Goal: Task Accomplishment & Management: Use online tool/utility

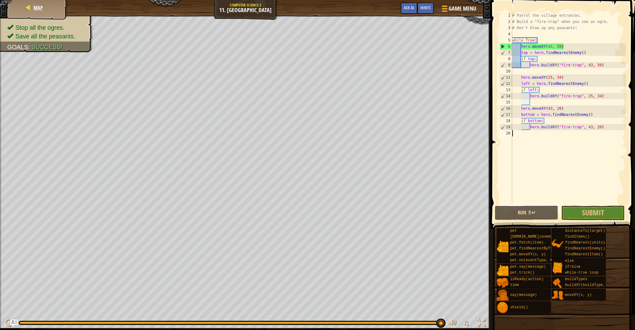
click at [30, 12] on div "Map" at bounding box center [37, 8] width 50 height 16
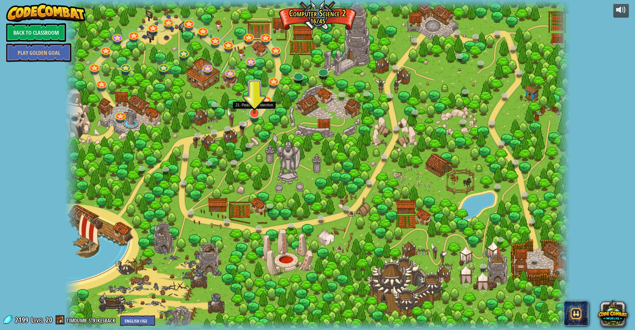
click at [258, 114] on link at bounding box center [253, 112] width 12 height 12
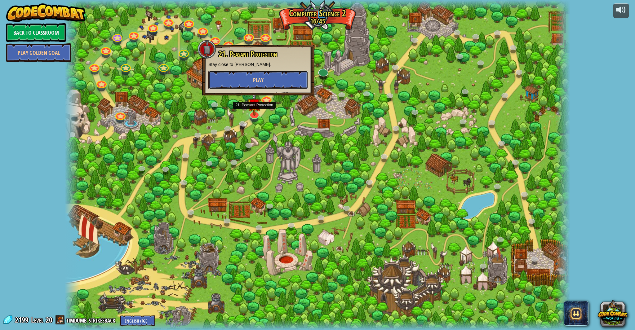
click at [262, 75] on button "Play" at bounding box center [258, 80] width 100 height 19
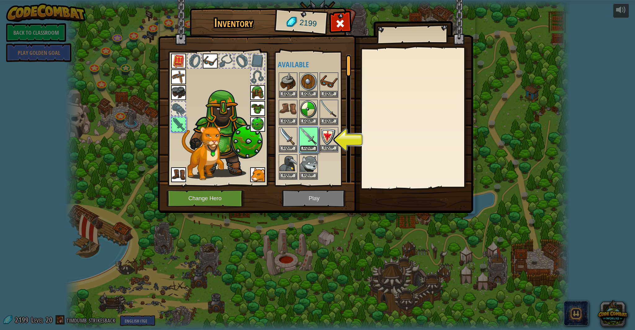
click at [308, 146] on button "Equip" at bounding box center [308, 148] width 17 height 7
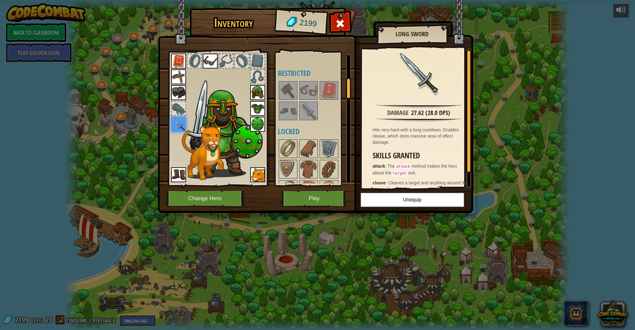
drag, startPoint x: 351, startPoint y: 90, endPoint x: 351, endPoint y: 83, distance: 6.5
click at [351, 88] on div "Inventory 2199 Available Equip Equip Equip Equip Equip Equip Equip Equip Equip …" at bounding box center [317, 111] width 315 height 205
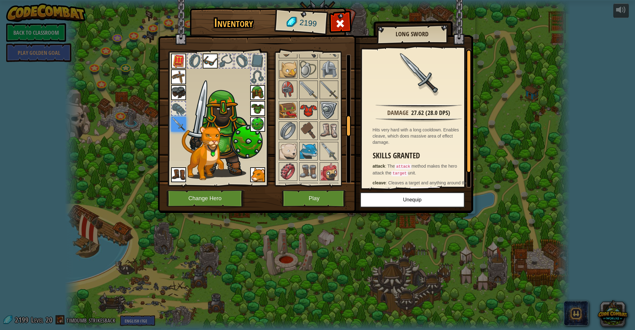
scroll to position [385, 0]
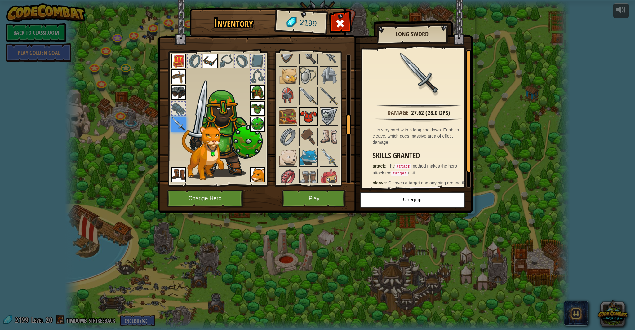
drag, startPoint x: 349, startPoint y: 84, endPoint x: 312, endPoint y: 122, distance: 52.4
click at [312, 122] on div "Available Equip Equip Equip Equip Equip Equip Equip Equip Equip Equip Equip Equ…" at bounding box center [314, 118] width 73 height 129
click at [288, 94] on img at bounding box center [288, 95] width 17 height 17
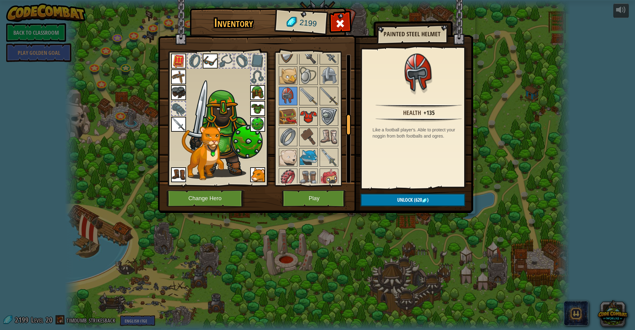
click at [308, 119] on img at bounding box center [308, 116] width 17 height 17
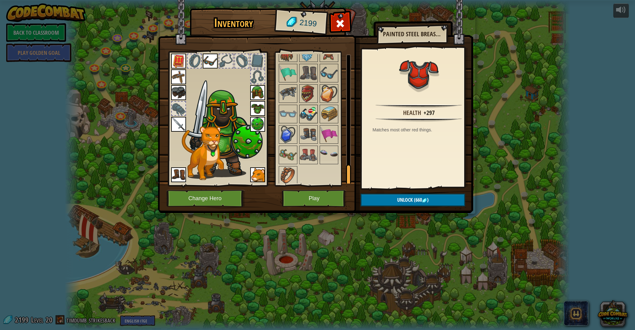
scroll to position [557, 0]
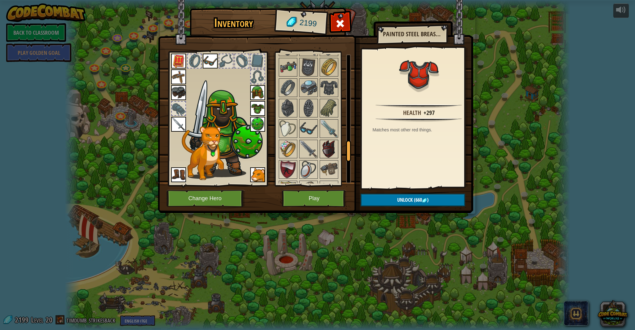
click at [321, 143] on img at bounding box center [328, 149] width 17 height 17
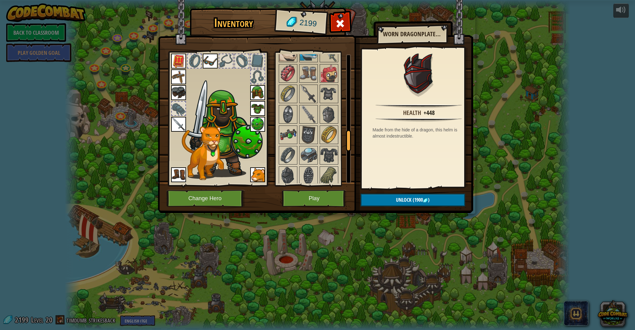
scroll to position [717, 0]
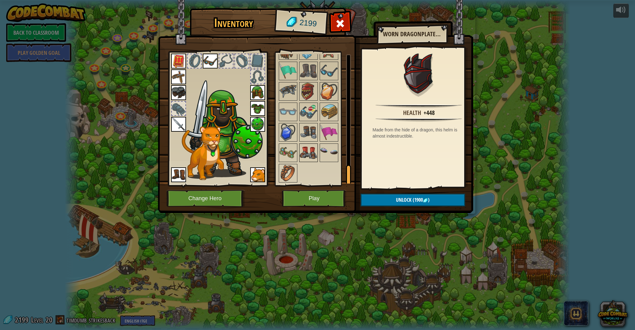
click at [308, 148] on img at bounding box center [308, 152] width 17 height 17
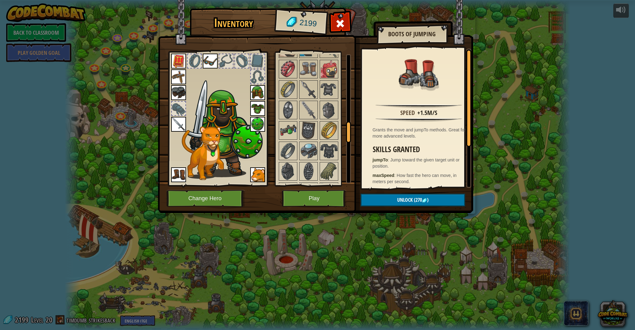
scroll to position [376, 0]
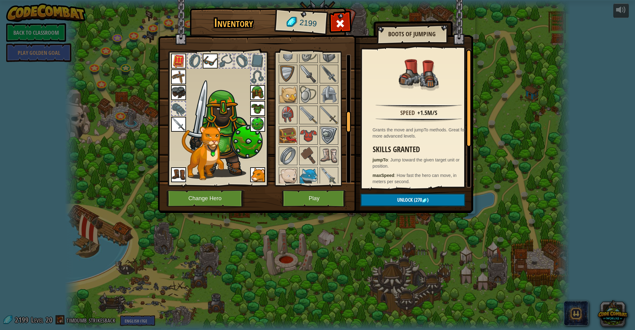
drag, startPoint x: 348, startPoint y: 124, endPoint x: 344, endPoint y: 126, distance: 4.3
click at [344, 124] on div "Available Equip Equip Equip Equip Equip Equip Equip Equip Equip Equip Equip Equ…" at bounding box center [314, 118] width 73 height 129
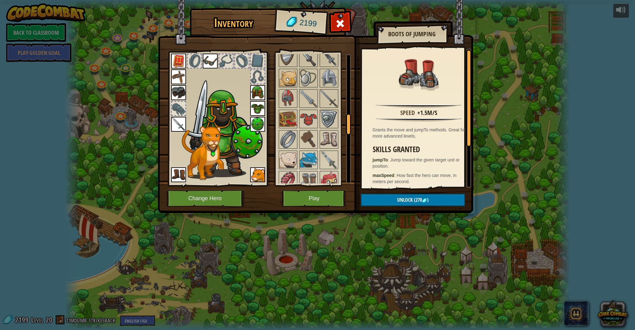
drag, startPoint x: 344, startPoint y: 131, endPoint x: 346, endPoint y: 136, distance: 5.6
click at [345, 138] on div at bounding box center [317, 211] width 78 height 614
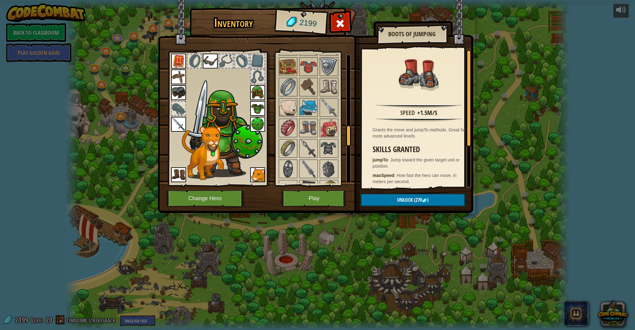
click at [348, 128] on div at bounding box center [348, 135] width 5 height 21
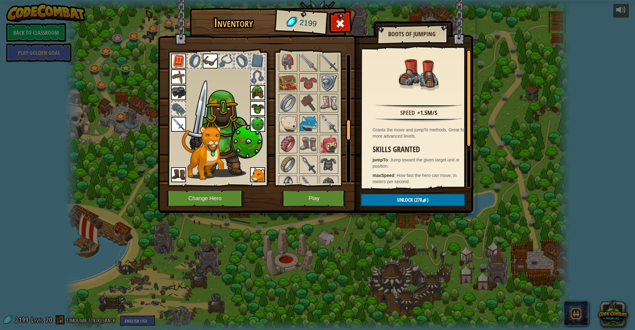
click at [336, 128] on img at bounding box center [328, 123] width 17 height 17
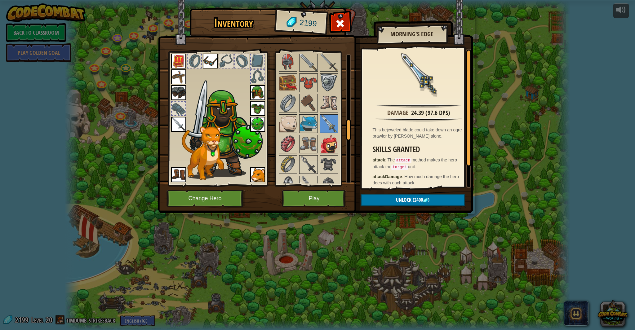
click at [329, 143] on img at bounding box center [328, 144] width 17 height 17
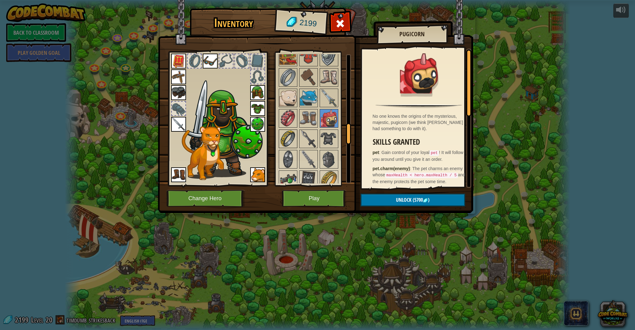
scroll to position [401, 0]
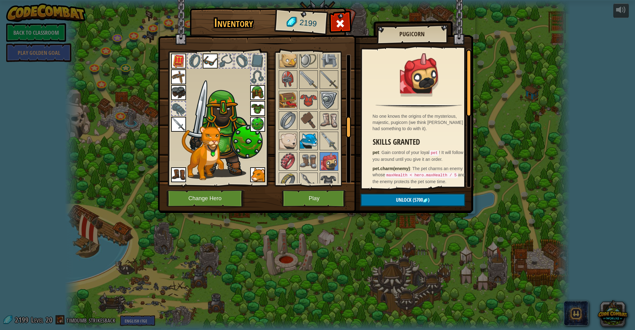
click at [304, 141] on img at bounding box center [308, 140] width 17 height 17
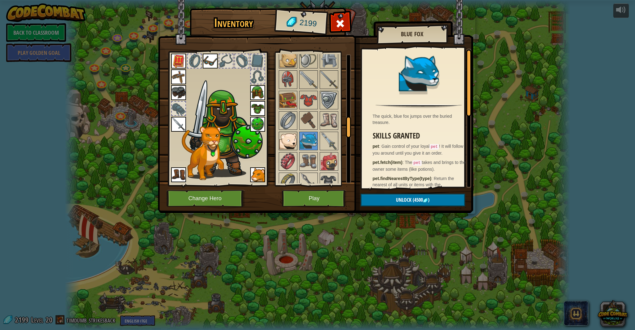
click at [289, 138] on img at bounding box center [288, 140] width 17 height 17
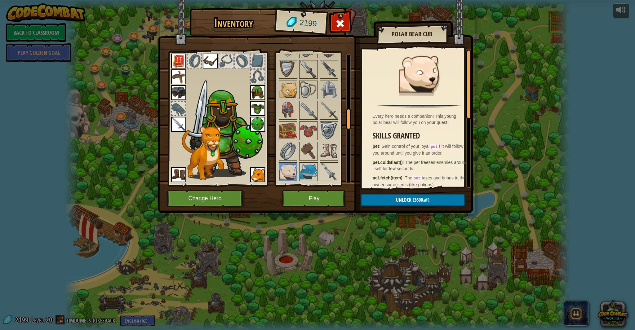
scroll to position [385, 0]
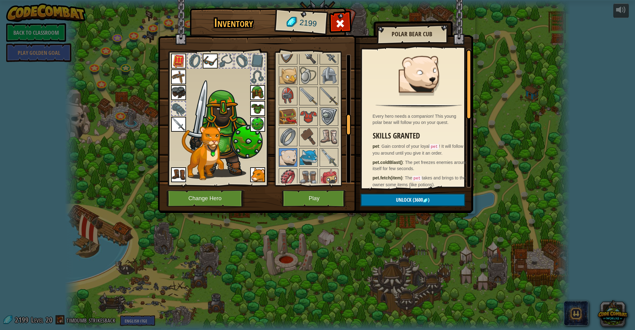
drag, startPoint x: 348, startPoint y: 168, endPoint x: 344, endPoint y: 116, distance: 52.0
click at [343, 116] on div "Available Equip Equip Equip Equip Equip Equip Equip Equip Equip Equip Equip Equ…" at bounding box center [314, 118] width 73 height 129
click at [306, 116] on img at bounding box center [308, 116] width 17 height 17
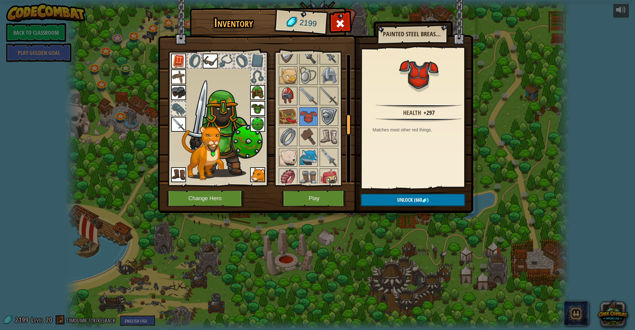
drag, startPoint x: 282, startPoint y: 98, endPoint x: 290, endPoint y: 96, distance: 9.1
click at [284, 97] on img at bounding box center [288, 95] width 17 height 17
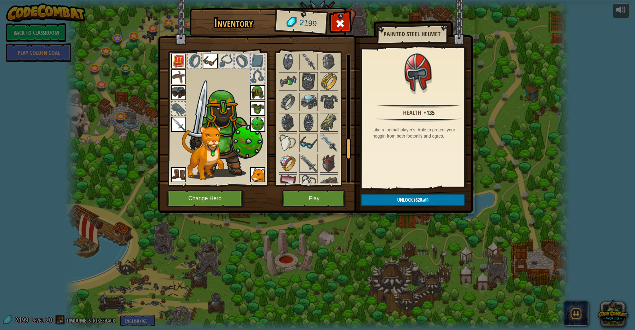
drag, startPoint x: 350, startPoint y: 126, endPoint x: 344, endPoint y: 138, distance: 13.2
click at [344, 148] on div "Available Equip Equip Equip Equip Equip Equip Equip Equip Equip Equip Equip Equ…" at bounding box center [314, 118] width 73 height 129
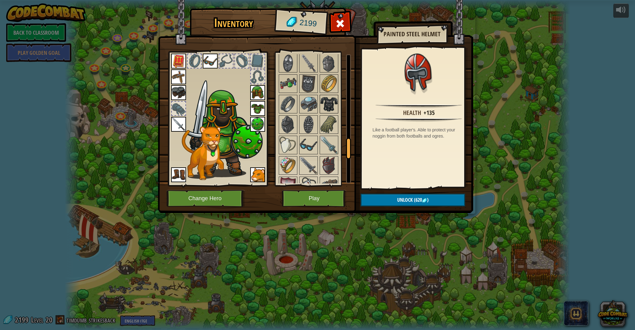
click at [329, 102] on img at bounding box center [328, 104] width 17 height 17
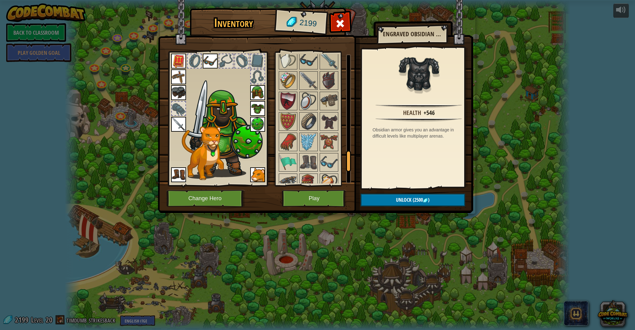
drag, startPoint x: 347, startPoint y: 143, endPoint x: 344, endPoint y: 153, distance: 10.3
click at [348, 155] on div at bounding box center [348, 161] width 5 height 21
click at [296, 104] on img at bounding box center [288, 100] width 17 height 17
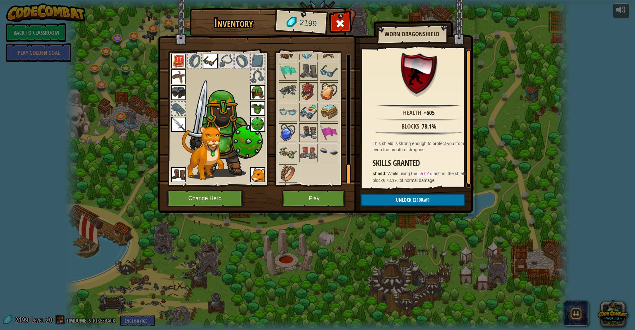
scroll to position [717, 0]
drag, startPoint x: 349, startPoint y: 160, endPoint x: 350, endPoint y: 177, distance: 16.8
click at [350, 177] on div at bounding box center [348, 175] width 5 height 21
click at [315, 159] on img at bounding box center [308, 152] width 17 height 17
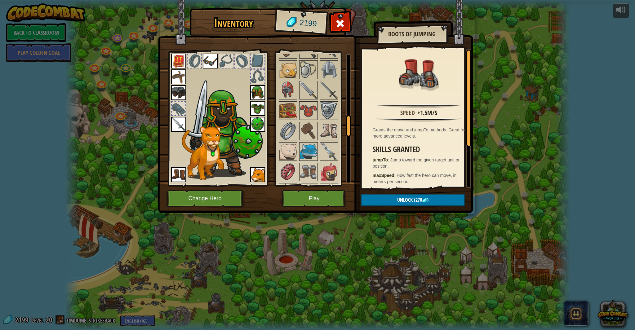
scroll to position [395, 0]
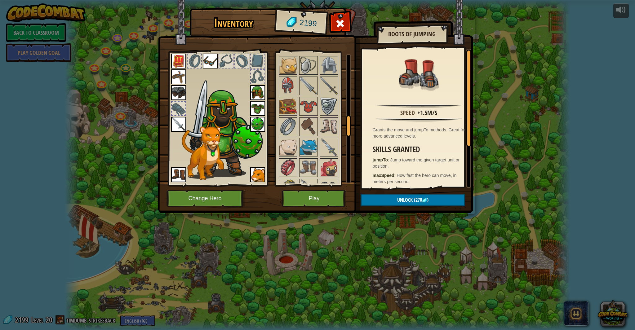
drag, startPoint x: 348, startPoint y: 169, endPoint x: 360, endPoint y: 119, distance: 51.6
click at [360, 119] on div "Inventory 2199 Available Equip Equip Equip Equip Equip Equip Equip Equip Equip …" at bounding box center [317, 111] width 315 height 205
click at [289, 87] on img at bounding box center [288, 85] width 17 height 17
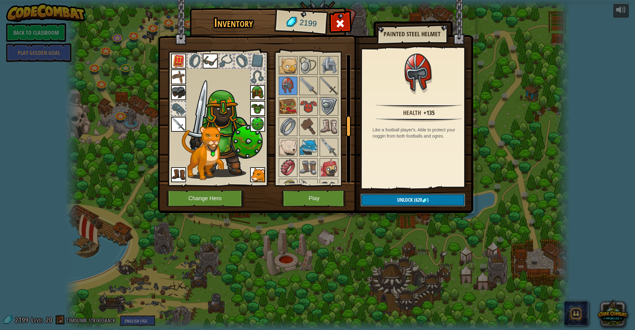
drag, startPoint x: 408, startPoint y: 198, endPoint x: 407, endPoint y: 195, distance: 3.2
click at [408, 197] on span "Unlock" at bounding box center [405, 200] width 16 height 7
drag, startPoint x: 402, startPoint y: 200, endPoint x: 401, endPoint y: 193, distance: 6.9
click at [402, 199] on button "Confirm" at bounding box center [413, 200] width 105 height 13
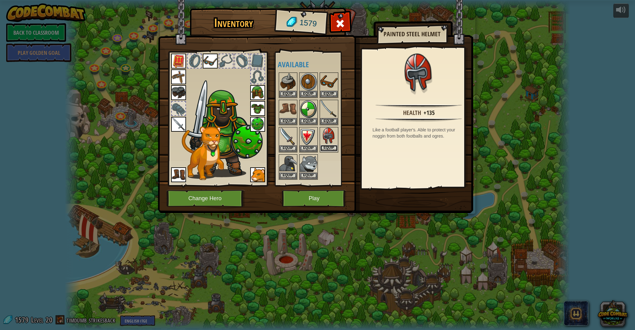
click at [328, 147] on button "Equip" at bounding box center [328, 148] width 17 height 7
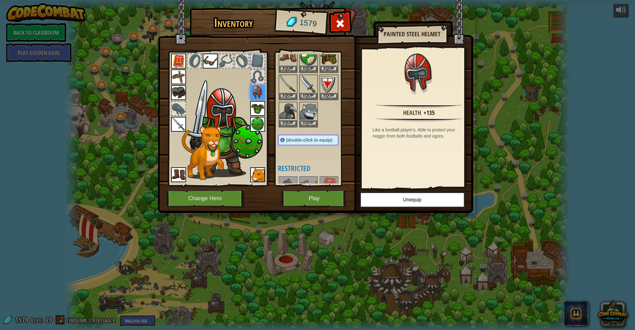
scroll to position [430, 0]
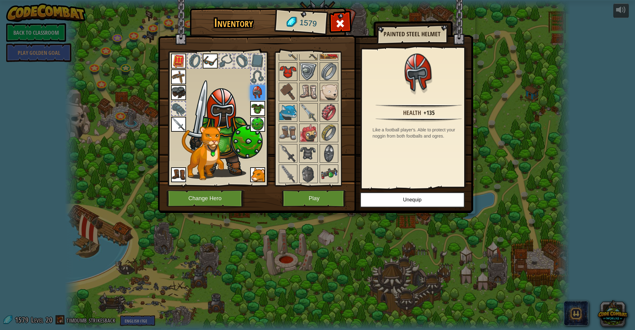
click at [294, 67] on img at bounding box center [288, 71] width 17 height 17
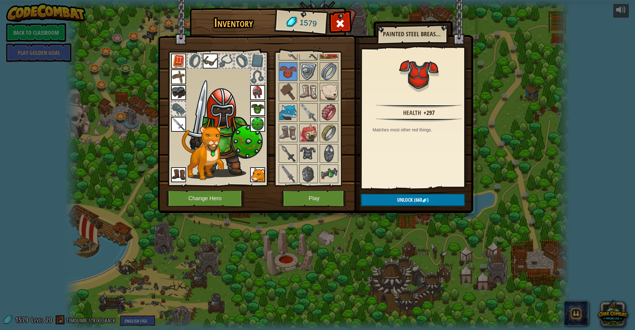
drag, startPoint x: 425, startPoint y: 186, endPoint x: 427, endPoint y: 191, distance: 6.2
click at [427, 190] on div "Inventory 1579 Available Equip Equip Equip Equip Equip Equip Equip Equip Equip …" at bounding box center [317, 111] width 315 height 205
click at [423, 203] on button "Unlock (660 )" at bounding box center [413, 200] width 105 height 13
drag, startPoint x: 422, startPoint y: 203, endPoint x: 409, endPoint y: 198, distance: 13.7
click at [422, 203] on button "Confirm" at bounding box center [413, 200] width 105 height 13
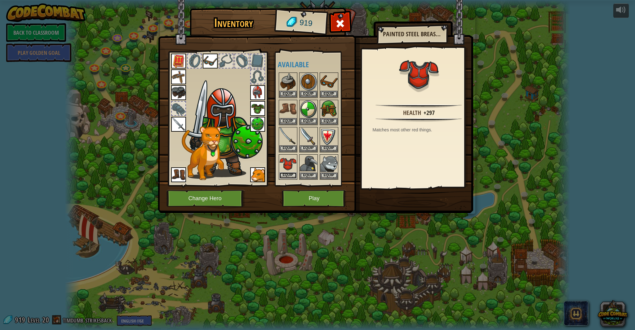
click at [290, 176] on button "Equip" at bounding box center [288, 175] width 17 height 7
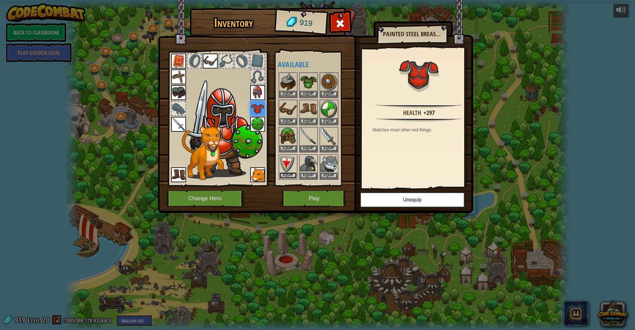
click at [289, 175] on button "Equip" at bounding box center [288, 175] width 17 height 7
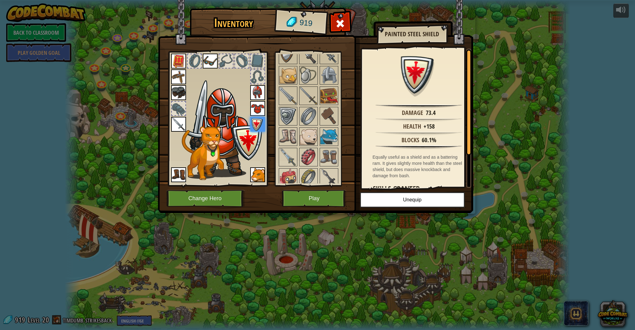
scroll to position [625, 0]
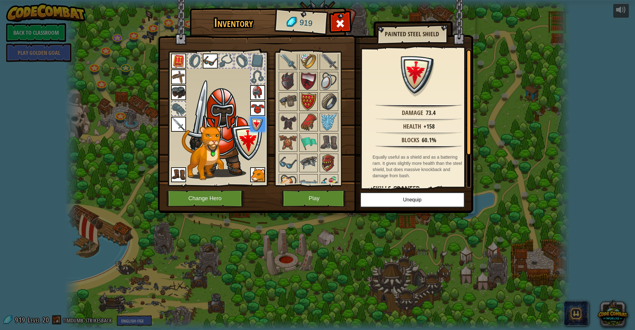
click at [309, 102] on img at bounding box center [308, 101] width 17 height 17
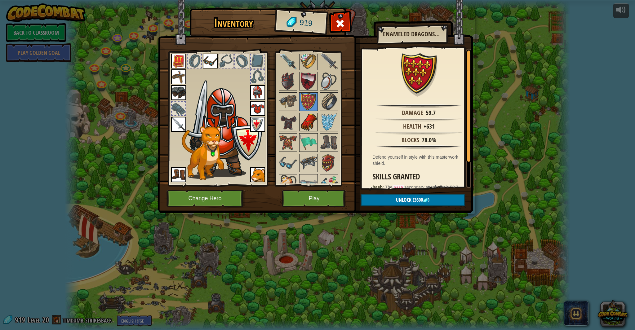
drag, startPoint x: 309, startPoint y: 114, endPoint x: 310, endPoint y: 124, distance: 9.9
click at [309, 114] on img at bounding box center [308, 122] width 17 height 17
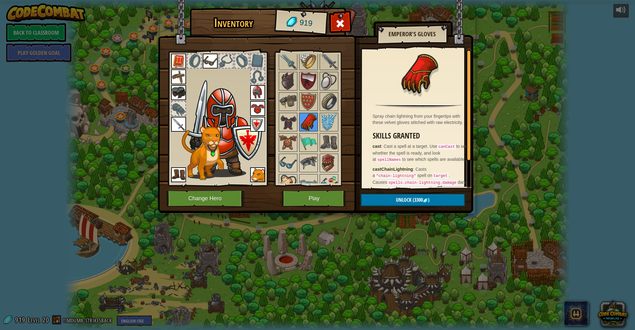
click at [311, 125] on img at bounding box center [308, 122] width 17 height 17
click at [332, 163] on img at bounding box center [328, 162] width 17 height 17
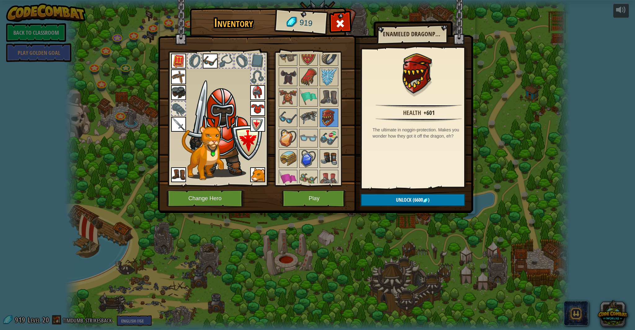
scroll to position [696, 0]
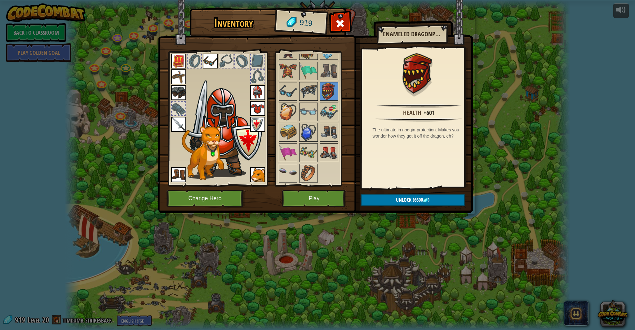
click at [324, 151] on img at bounding box center [328, 152] width 17 height 17
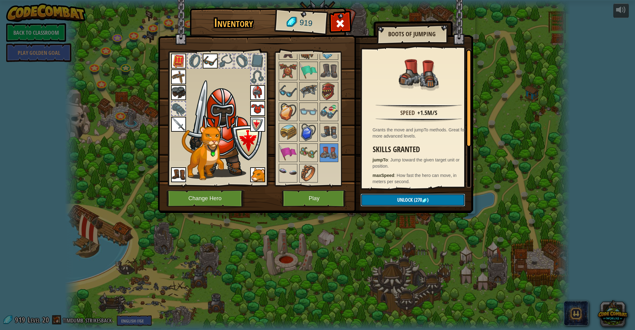
click at [411, 201] on span "Unlock" at bounding box center [405, 200] width 16 height 7
click at [407, 200] on button "Confirm" at bounding box center [413, 200] width 105 height 13
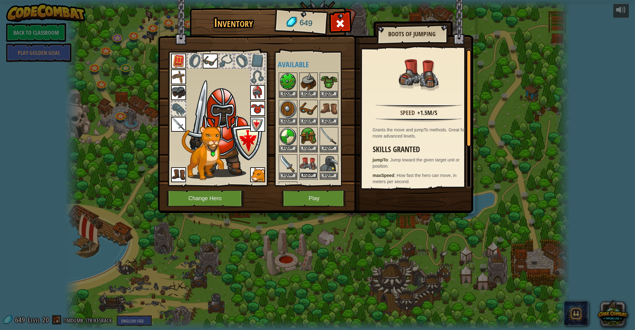
click at [308, 176] on button "Equip" at bounding box center [308, 175] width 17 height 7
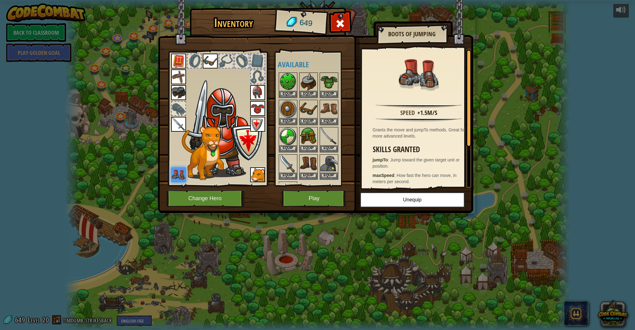
click at [258, 76] on div at bounding box center [258, 77] width 14 height 14
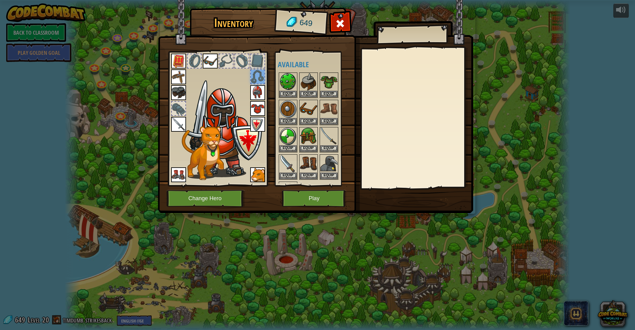
click at [259, 65] on div at bounding box center [258, 61] width 14 height 14
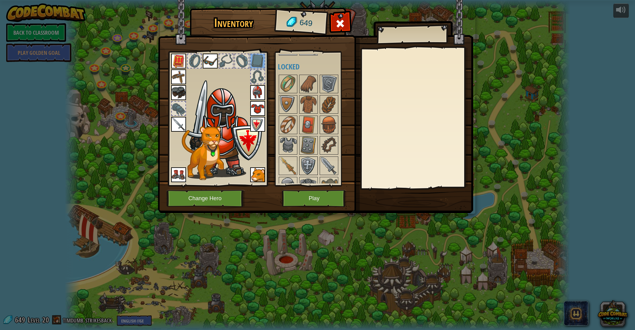
click at [306, 119] on div "Available Equip Equip Equip Equip Equip Equip Equip Equip Equip Equip Equip Equ…" at bounding box center [314, 118] width 73 height 129
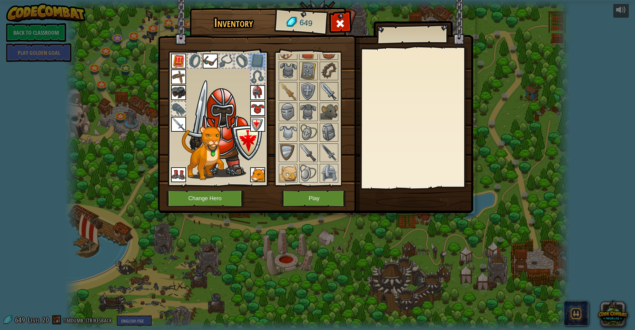
scroll to position [259, 0]
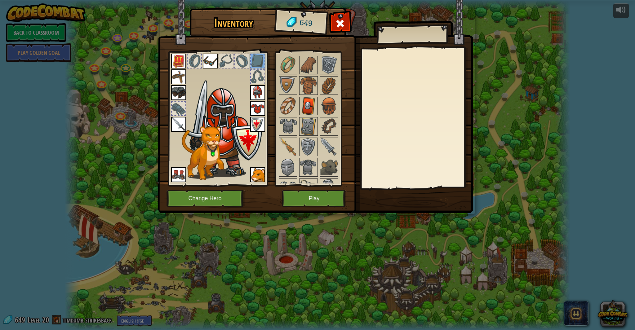
click at [311, 107] on img at bounding box center [308, 105] width 17 height 17
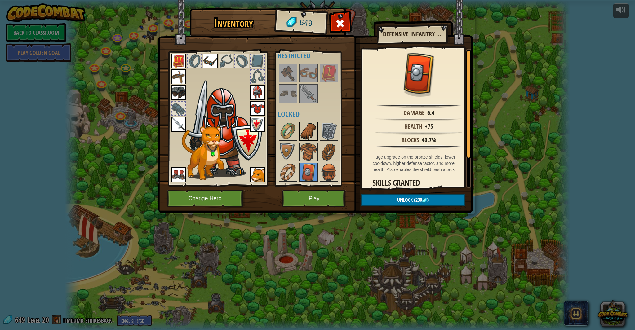
scroll to position [724, 0]
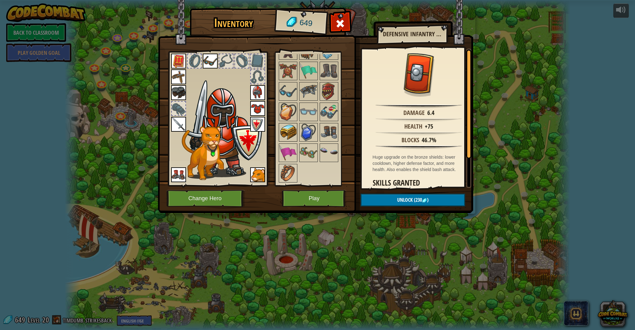
click at [293, 133] on img at bounding box center [288, 132] width 17 height 17
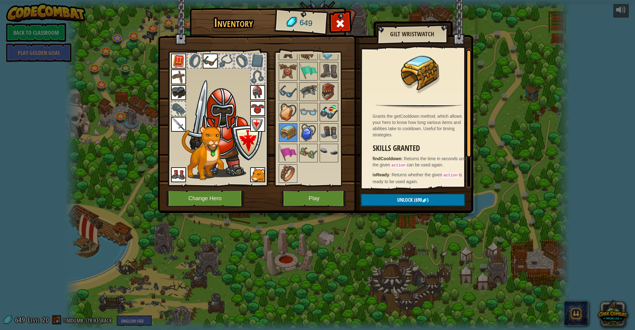
scroll to position [710, 0]
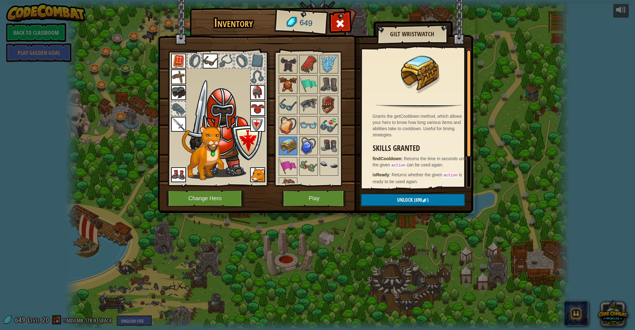
click at [288, 87] on img at bounding box center [288, 84] width 17 height 17
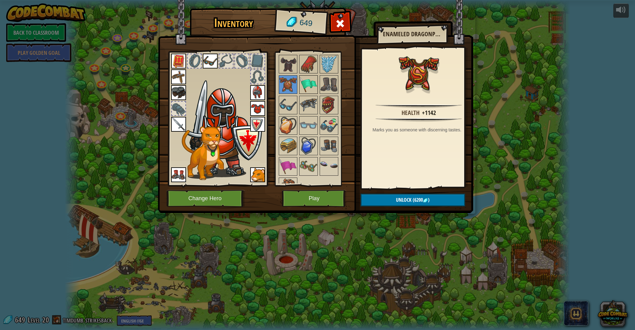
scroll to position [710, 0]
click at [306, 68] on img at bounding box center [308, 63] width 17 height 17
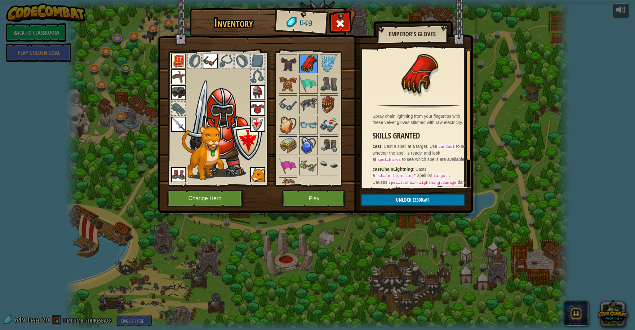
click at [306, 68] on img at bounding box center [308, 63] width 17 height 17
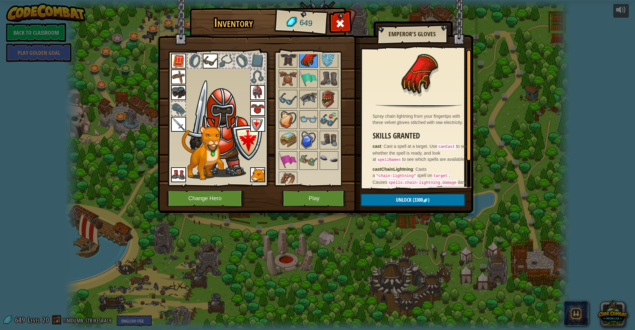
scroll to position [467, 0]
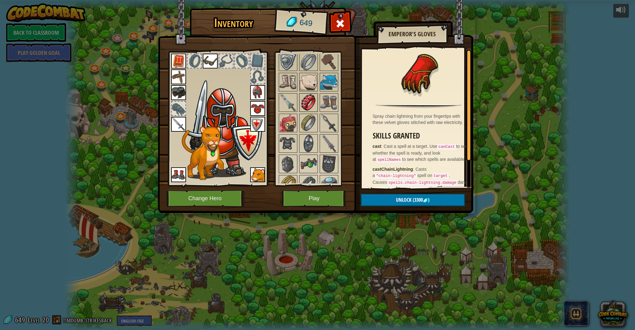
click at [310, 102] on img at bounding box center [308, 102] width 17 height 17
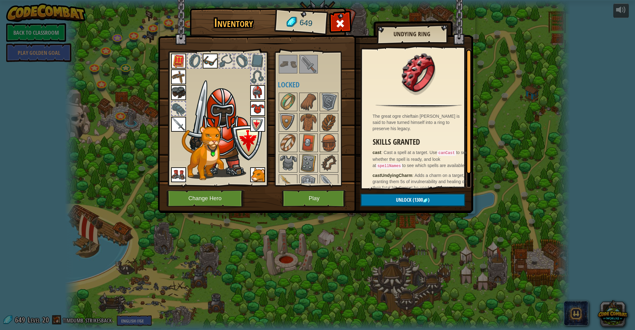
scroll to position [276, 0]
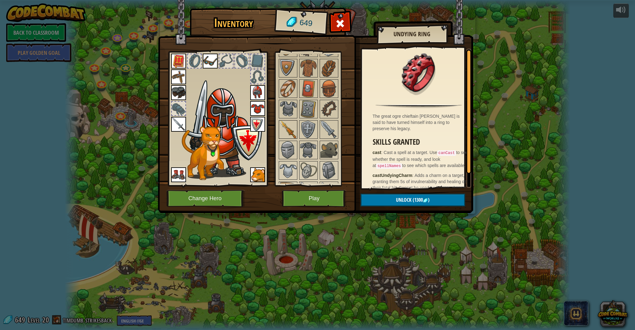
click at [291, 128] on img at bounding box center [288, 129] width 17 height 17
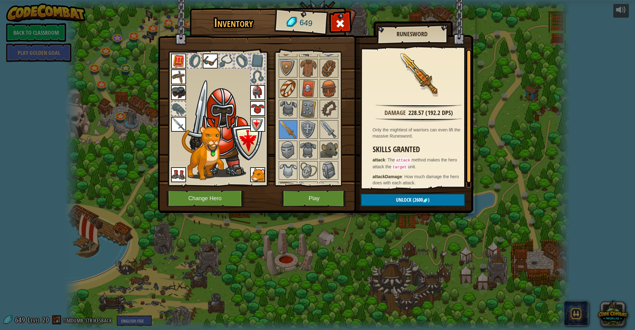
click at [290, 95] on img at bounding box center [288, 88] width 17 height 17
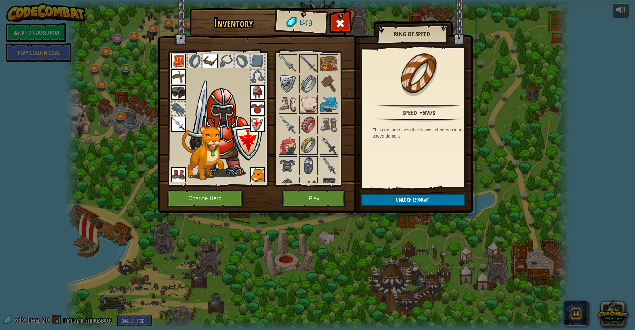
scroll to position [704, 0]
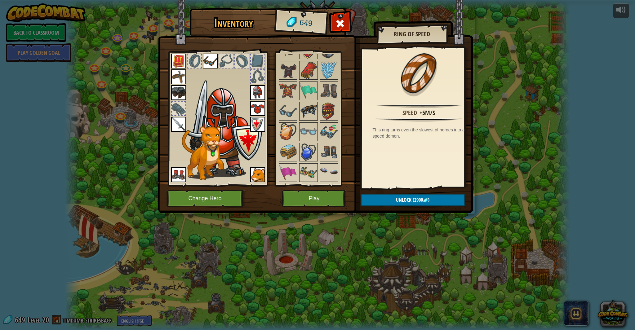
click at [315, 112] on img at bounding box center [308, 111] width 17 height 17
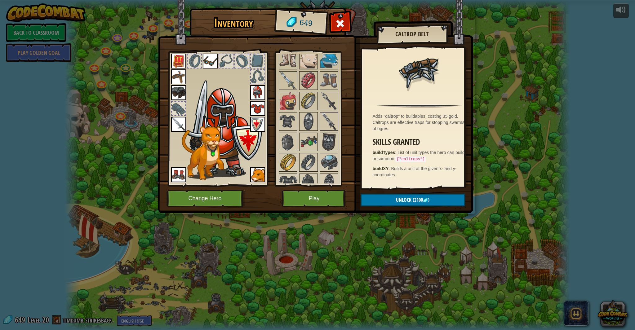
click at [331, 126] on img at bounding box center [328, 121] width 17 height 17
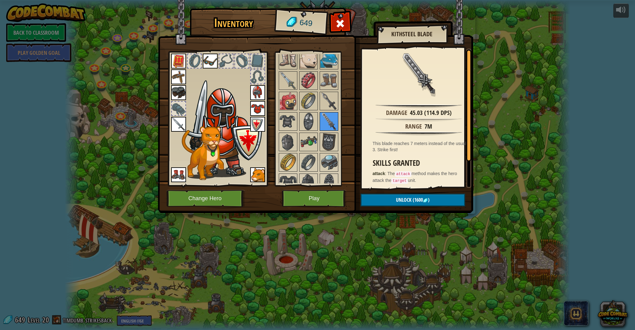
scroll to position [489, 0]
click at [331, 107] on img at bounding box center [328, 100] width 17 height 17
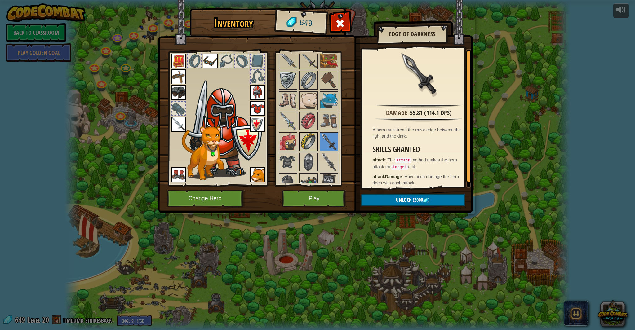
scroll to position [449, 0]
click at [305, 143] on img at bounding box center [308, 141] width 17 height 17
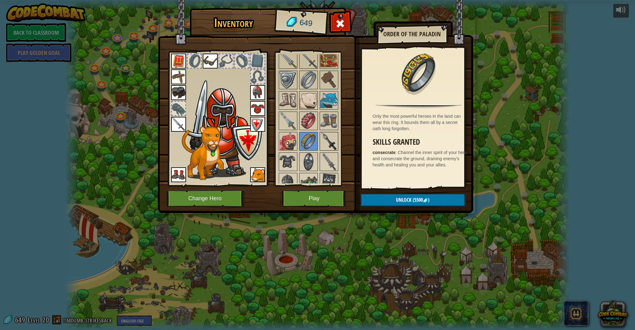
click at [325, 143] on img at bounding box center [328, 141] width 17 height 17
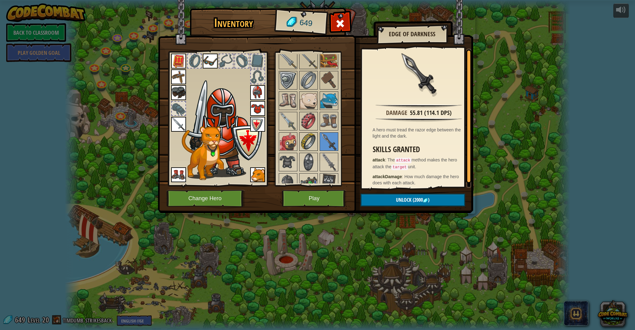
scroll to position [440, 0]
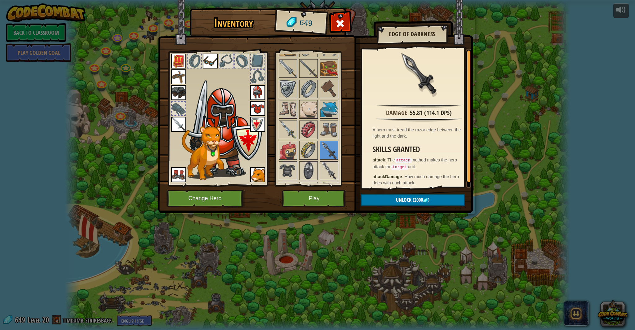
click at [327, 169] on img at bounding box center [328, 170] width 17 height 17
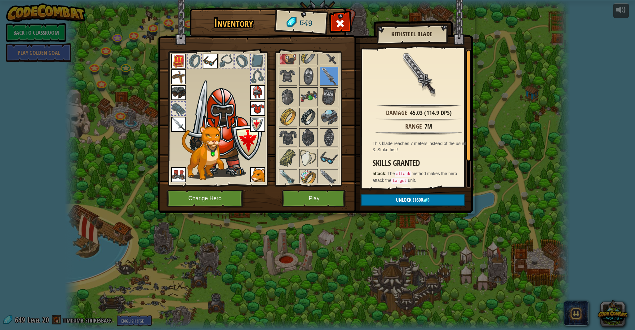
scroll to position [534, 0]
click at [292, 173] on img at bounding box center [288, 178] width 17 height 17
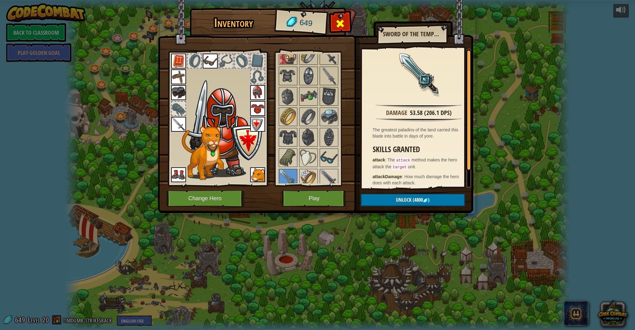
click at [344, 29] on span at bounding box center [340, 24] width 10 height 10
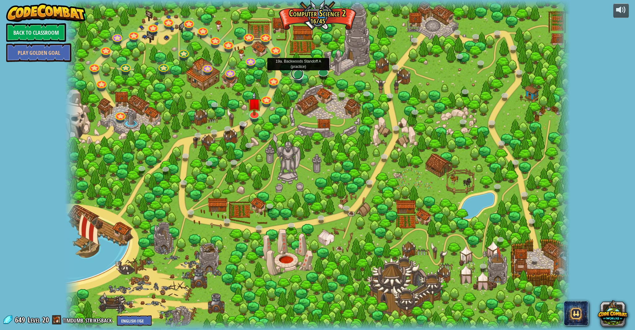
click at [298, 76] on link at bounding box center [297, 73] width 12 height 12
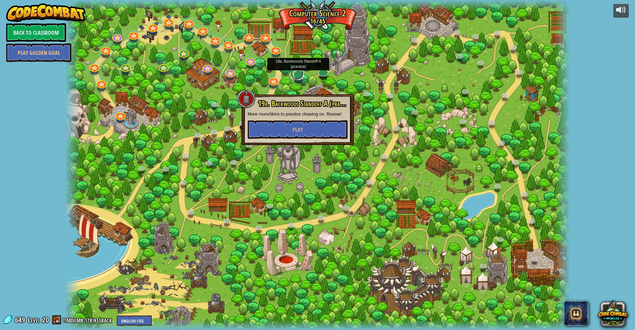
click at [298, 74] on link at bounding box center [297, 73] width 12 height 12
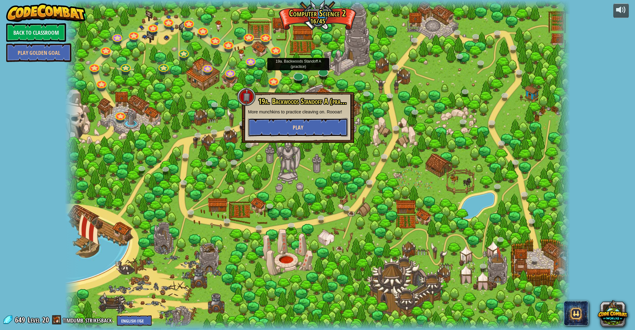
click at [314, 123] on button "Play" at bounding box center [298, 127] width 100 height 19
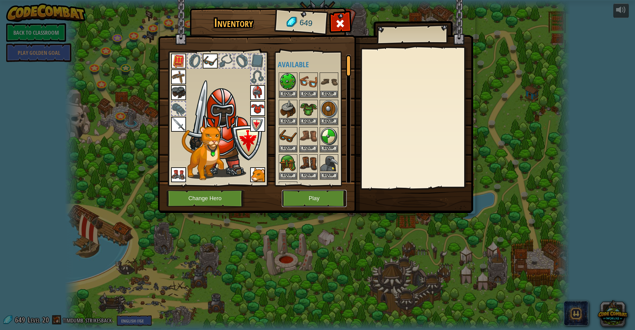
click at [295, 198] on button "Play" at bounding box center [314, 198] width 65 height 17
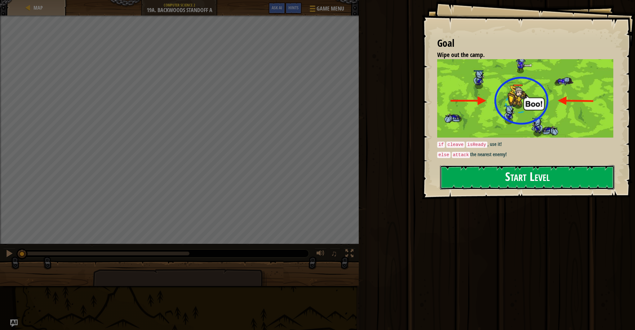
click at [521, 183] on button "Start Level" at bounding box center [527, 177] width 175 height 25
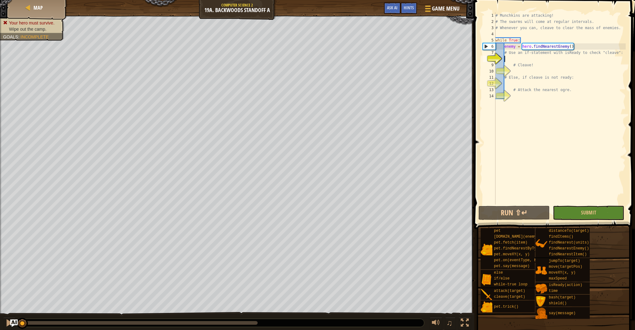
scroll to position [3, 1]
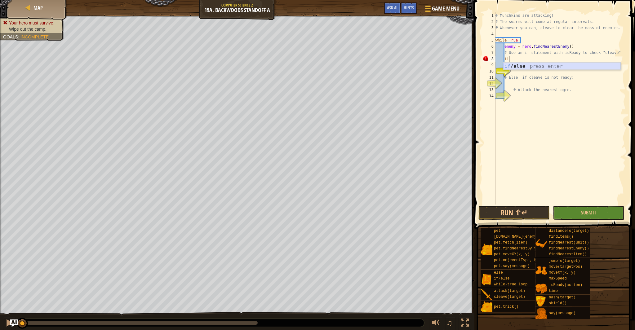
click at [564, 68] on div "if /else press enter" at bounding box center [561, 74] width 117 height 22
type textarea "if enemy:"
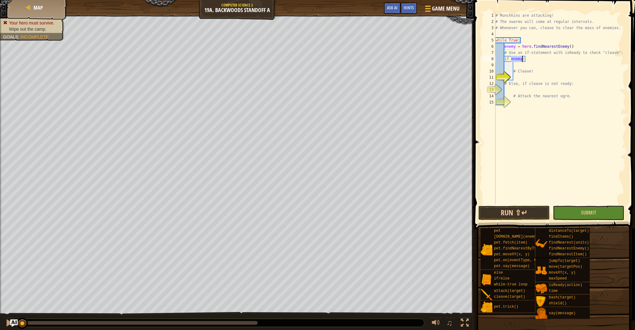
click at [521, 66] on div "# Munchkins are attacking! # The swarms will come at regular intervals. # Whene…" at bounding box center [560, 114] width 132 height 205
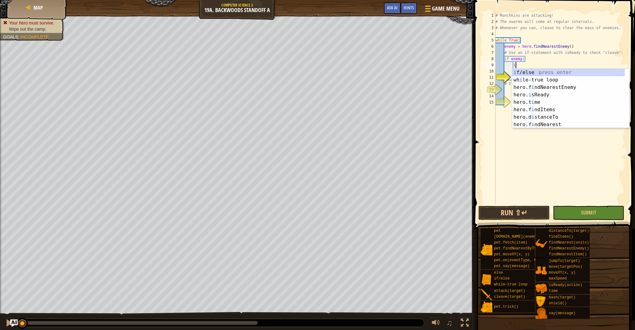
scroll to position [3, 2]
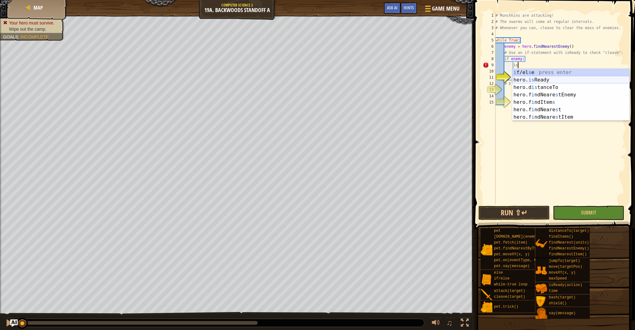
click at [534, 81] on div "i f/el s e press enter hero. is Ready press enter hero.d is tanceTo press enter…" at bounding box center [570, 102] width 117 height 67
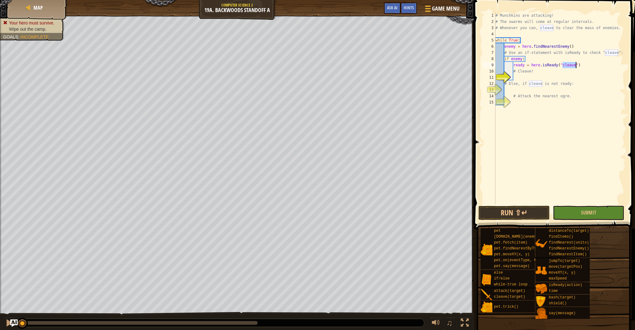
type textarea "ready = hero.isReady("cleave")"
click at [576, 68] on div "# Munchkins are attacking! # The swarms will come at regular intervals. # Whene…" at bounding box center [560, 114] width 132 height 205
click at [520, 79] on div "# Munchkins are attacking! # The swarms will come at regular intervals. # Whene…" at bounding box center [560, 114] width 132 height 205
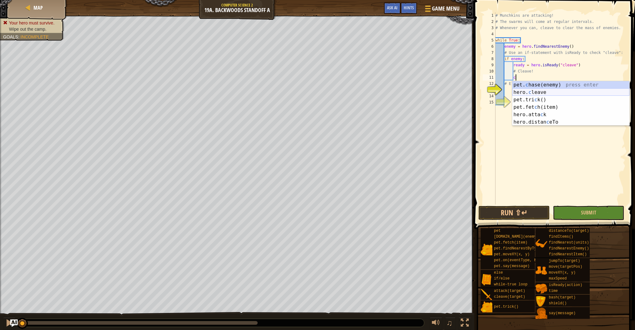
click at [543, 95] on div "pet. c hase(enemy) press enter hero. c leave press enter pet.tri c k() press en…" at bounding box center [570, 111] width 117 height 60
type textarea "hero.cleave(enemy)"
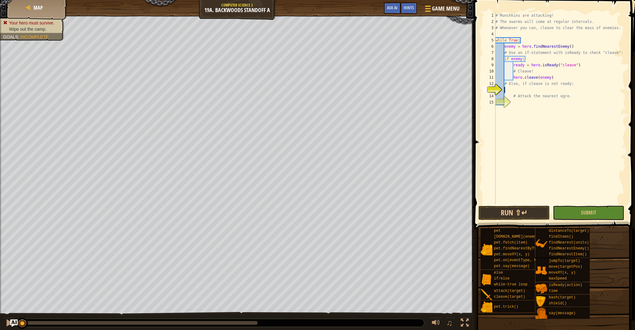
click at [516, 92] on div "# Munchkins are attacking! # The swarms will come at regular intervals. # Whene…" at bounding box center [560, 114] width 132 height 205
type textarea "i"
type textarea "n"
click at [552, 97] on div "if /else press enter" at bounding box center [561, 105] width 117 height 22
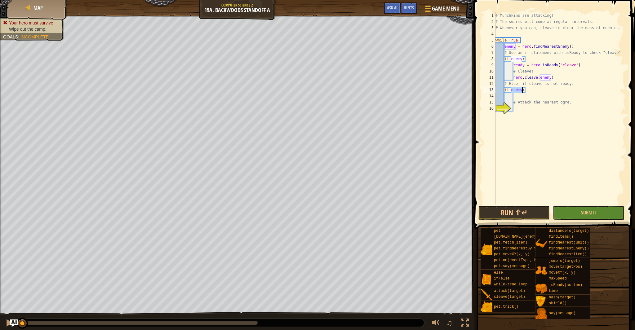
click at [521, 91] on div "# Munchkins are attacking! # The swarms will come at regular intervals. # Whene…" at bounding box center [560, 114] width 132 height 205
click at [533, 96] on div "[DOMAIN_NAME] Ready press enter" at bounding box center [576, 105] width 117 height 22
type textarea "if not hero.isReady("cleave"):"
drag, startPoint x: 575, startPoint y: 93, endPoint x: 578, endPoint y: 96, distance: 4.0
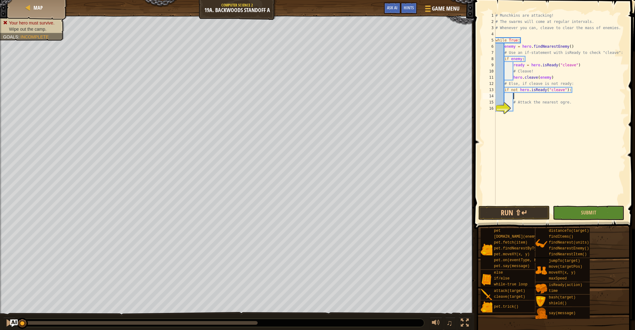
click at [578, 96] on div "# Munchkins are attacking! # The swarms will come at regular intervals. # Whene…" at bounding box center [560, 114] width 132 height 205
click at [536, 91] on div "# Munchkins are attacking! # The swarms will come at regular intervals. # Whene…" at bounding box center [560, 114] width 132 height 205
drag, startPoint x: 531, startPoint y: 90, endPoint x: 515, endPoint y: 91, distance: 16.5
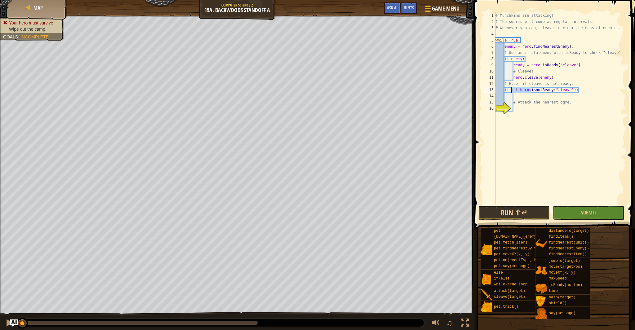
click at [512, 91] on div "# Munchkins are attacking! # The swarms will come at regular intervals. # Whene…" at bounding box center [560, 114] width 132 height 205
click at [518, 90] on div "# Munchkins are attacking! # The swarms will come at regular intervals. # Whene…" at bounding box center [560, 114] width 132 height 205
click at [521, 90] on div "# Munchkins are attacking! # The swarms will come at regular intervals. # Whene…" at bounding box center [560, 114] width 132 height 205
type textarea "ifhero.isnotReady("cleave"):"
click at [520, 115] on div "# Munchkins are attacking! # The swarms will come at regular intervals. # Whene…" at bounding box center [560, 114] width 132 height 205
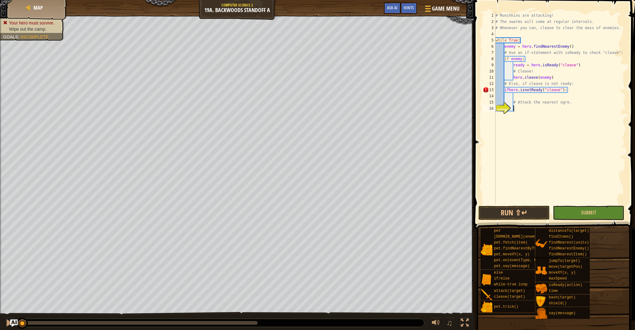
scroll to position [3, 1]
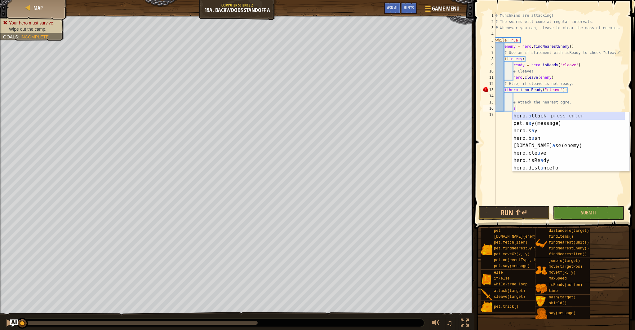
click at [529, 116] on div "hero. a ttack press enter pet.s a y(message) press enter hero.s a y press enter…" at bounding box center [570, 149] width 117 height 74
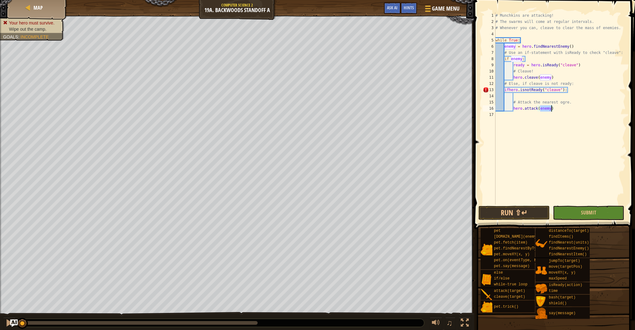
click at [552, 110] on div "# Munchkins are attacking! # The swarms will come at regular intervals. # Whene…" at bounding box center [560, 114] width 132 height 205
click at [561, 212] on button "Submit" at bounding box center [588, 213] width 71 height 14
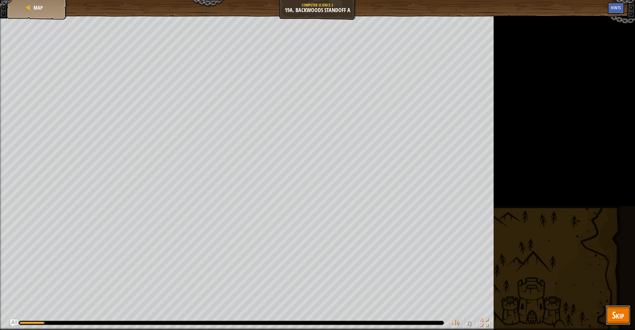
drag, startPoint x: 626, startPoint y: 314, endPoint x: 620, endPoint y: 308, distance: 7.7
click at [624, 311] on button "Skip" at bounding box center [618, 316] width 25 height 20
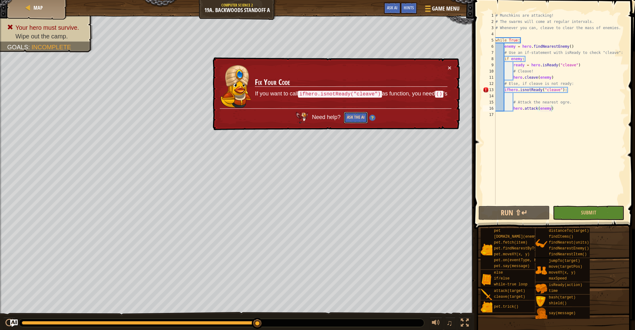
click at [359, 120] on button "Ask the AI" at bounding box center [356, 117] width 24 height 11
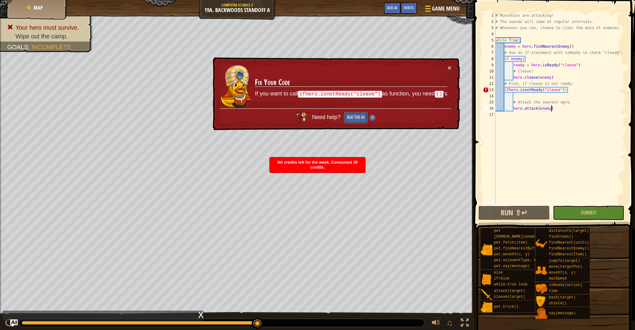
click at [350, 119] on button "Ask the AI" at bounding box center [356, 117] width 24 height 11
click at [396, 7] on span "Ask AI" at bounding box center [392, 8] width 11 height 6
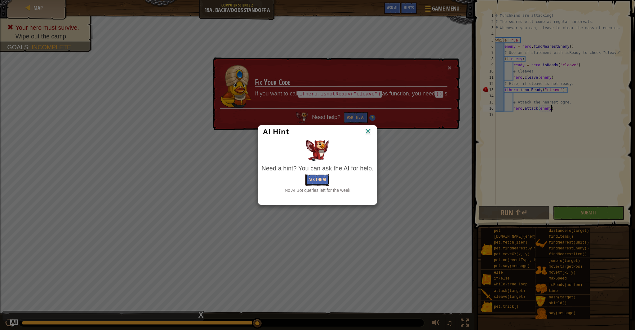
click at [321, 180] on button "Ask the AI" at bounding box center [318, 179] width 24 height 11
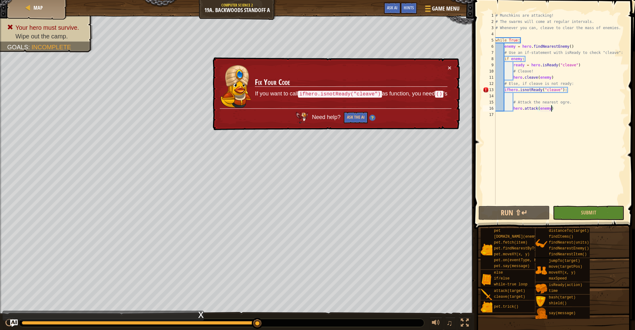
click at [505, 91] on div "# Munchkins are attacking! # The swarms will come at regular intervals. # Whene…" at bounding box center [560, 114] width 132 height 205
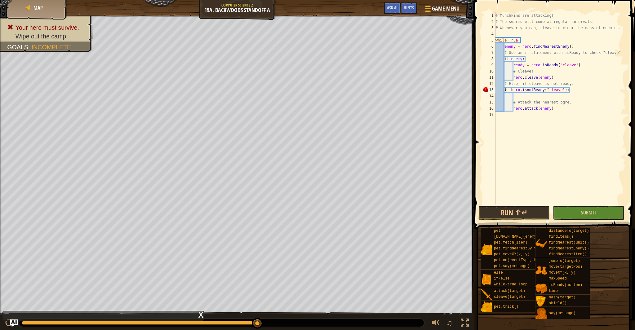
type textarea "(ifhero.isnotReady("cleave"):"
click at [565, 214] on button "Submit" at bounding box center [588, 213] width 71 height 14
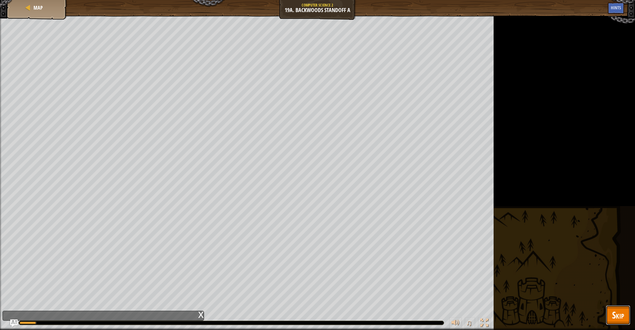
drag, startPoint x: 629, startPoint y: 324, endPoint x: 616, endPoint y: 318, distance: 14.0
click at [629, 324] on button "Skip" at bounding box center [618, 316] width 25 height 20
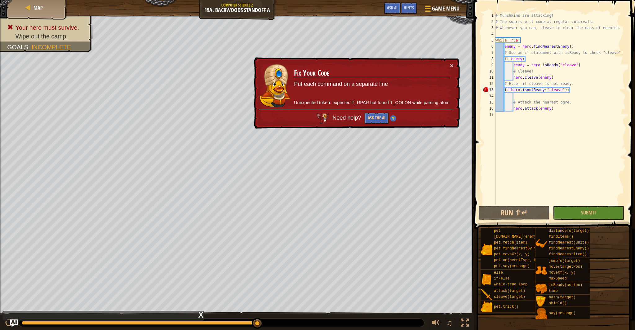
click at [510, 91] on div "# Munchkins are attacking! # The swarms will come at regular intervals. # Whene…" at bounding box center [560, 114] width 132 height 205
drag, startPoint x: 572, startPoint y: 92, endPoint x: 505, endPoint y: 91, distance: 67.6
click at [505, 91] on div "# Munchkins are attacking! # The swarms will come at regular intervals. # Whene…" at bounding box center [560, 114] width 132 height 205
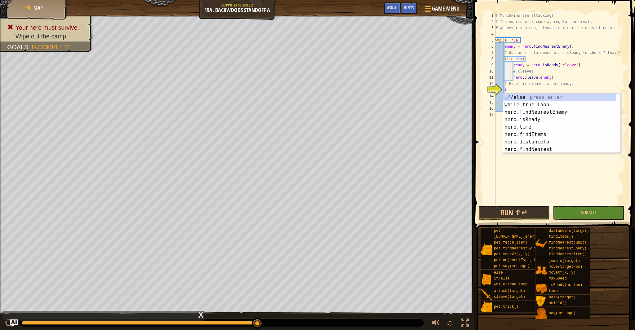
scroll to position [3, 1]
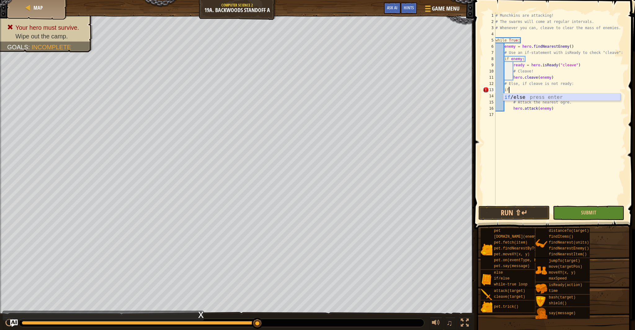
click at [516, 96] on div "if /else press enter" at bounding box center [561, 105] width 117 height 22
type textarea "if enemy:"
click at [521, 92] on div "# Munchkins are attacking! # The swarms will come at regular intervals. # Whene…" at bounding box center [560, 114] width 132 height 205
click at [522, 92] on div "# Munchkins are attacking! # The swarms will come at regular intervals. # Whene…" at bounding box center [560, 114] width 132 height 205
drag, startPoint x: 526, startPoint y: 91, endPoint x: 505, endPoint y: 92, distance: 21.4
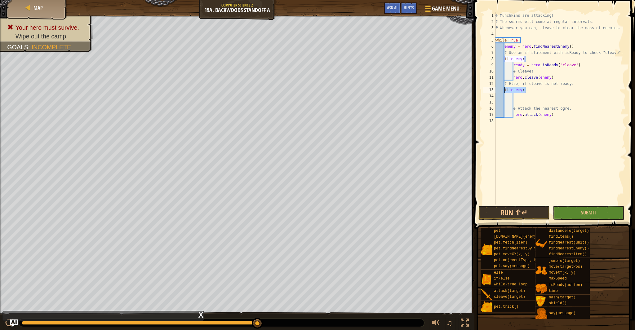
click at [505, 92] on div "# Munchkins are attacking! # The swarms will come at regular intervals. # Whene…" at bounding box center [560, 114] width 132 height 205
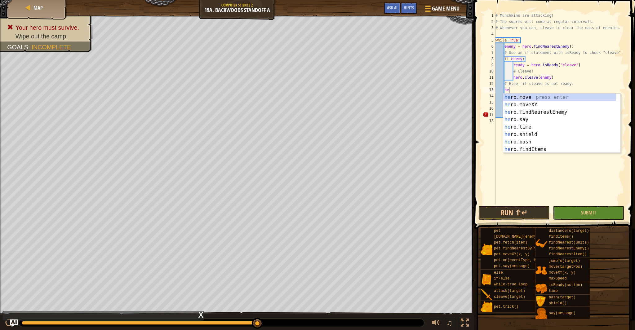
type textarea "h"
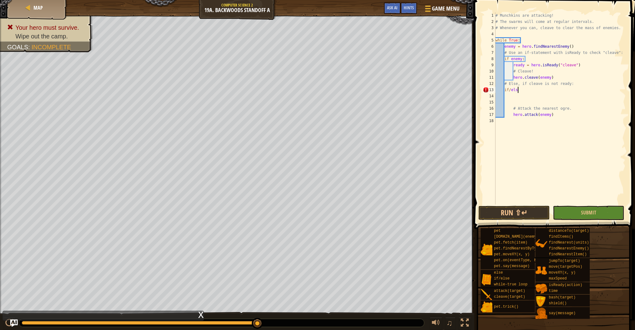
scroll to position [3, 2]
type textarea "if/else"
drag, startPoint x: 530, startPoint y: 91, endPoint x: 506, endPoint y: 93, distance: 24.0
click at [505, 91] on div "# Munchkins are attacking! # The swarms will come at regular intervals. # Whene…" at bounding box center [560, 114] width 132 height 205
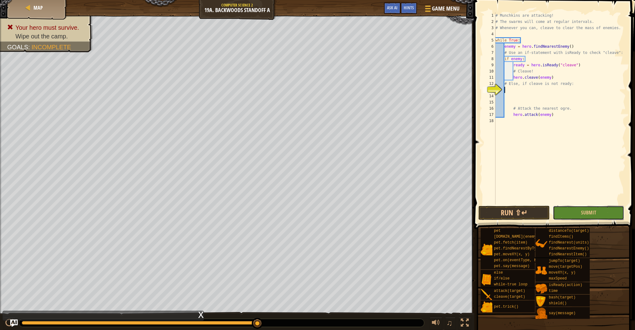
drag, startPoint x: 573, startPoint y: 218, endPoint x: 566, endPoint y: 214, distance: 8.2
click at [573, 217] on button "Submit" at bounding box center [588, 213] width 71 height 14
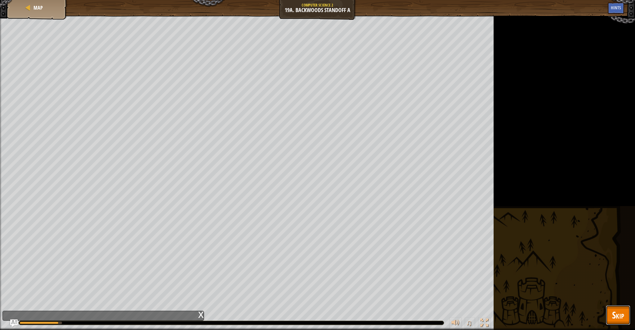
click at [625, 315] on button "Skip" at bounding box center [618, 316] width 25 height 20
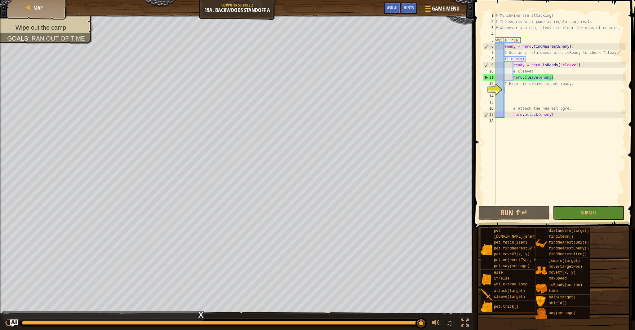
click at [513, 91] on div "# Munchkins are attacking! # The swarms will come at regular intervals. # Whene…" at bounding box center [560, 114] width 132 height 205
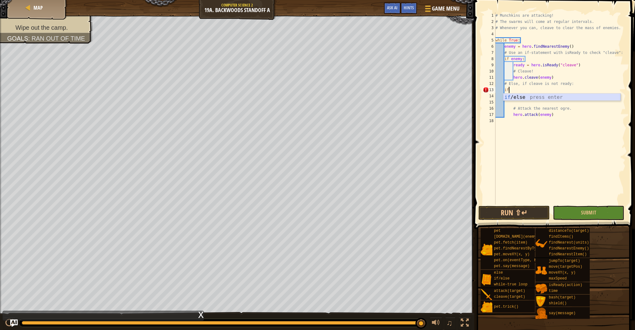
click at [523, 97] on div "if /else press enter" at bounding box center [561, 105] width 117 height 22
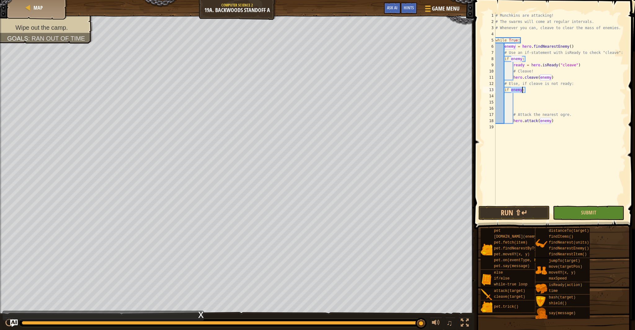
click at [523, 91] on div "# Munchkins are attacking! # The swarms will come at regular intervals. # Whene…" at bounding box center [560, 114] width 132 height 205
drag, startPoint x: 551, startPoint y: 122, endPoint x: 514, endPoint y: 122, distance: 36.6
click at [514, 122] on div "# Munchkins are attacking! # The swarms will come at regular intervals. # Whene…" at bounding box center [560, 114] width 132 height 205
type textarea "hero.attack(enemy)"
click at [518, 96] on div "# Munchkins are attacking! # The swarms will come at regular intervals. # Whene…" at bounding box center [560, 114] width 132 height 205
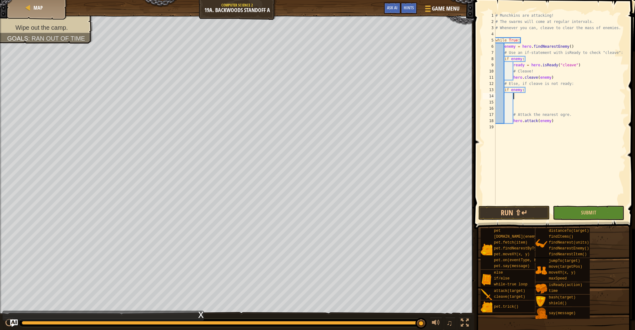
paste textarea "hero.attack(enemy)"
type textarea "hero.attack(enemy)"
click at [555, 123] on div "# Munchkins are attacking! # The swarms will come at regular intervals. # Whene…" at bounding box center [560, 114] width 132 height 205
click at [518, 101] on div "# Munchkins are attacking! # The swarms will come at regular intervals. # Whene…" at bounding box center [560, 114] width 132 height 205
paste textarea "hero.attack(enemy)"
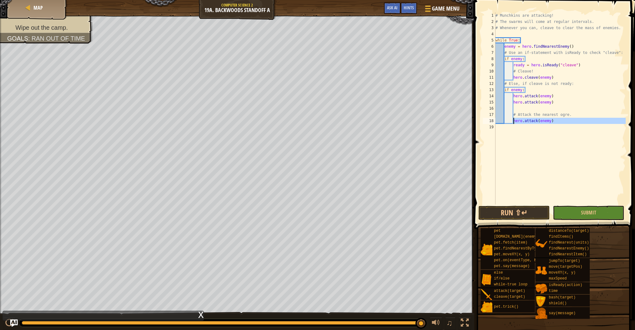
drag, startPoint x: 557, startPoint y: 125, endPoint x: 515, endPoint y: 124, distance: 42.8
click at [515, 124] on div "# Munchkins are attacking! # The swarms will come at regular intervals. # Whene…" at bounding box center [560, 114] width 132 height 205
type textarea "="
click at [556, 96] on div "# Munchkins are attacking! # The swarms will come at regular intervals. # Whene…" at bounding box center [560, 114] width 132 height 205
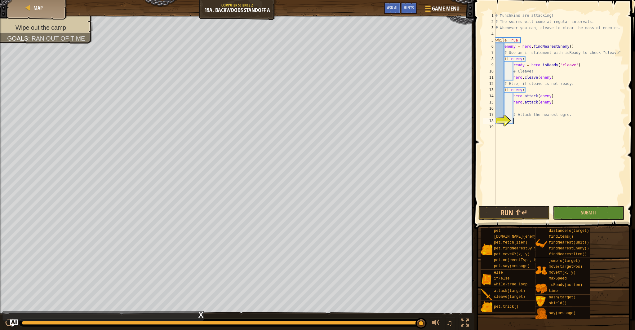
type textarea "hero.attack(enemy)"
click at [514, 97] on div "# Munchkins are attacking! # The swarms will come at regular intervals. # Whene…" at bounding box center [560, 114] width 132 height 205
click at [518, 97] on div "# Munchkins are attacking! # The swarms will come at regular intervals. # Whene…" at bounding box center [560, 114] width 132 height 205
type textarea "r"
type textarea "i"
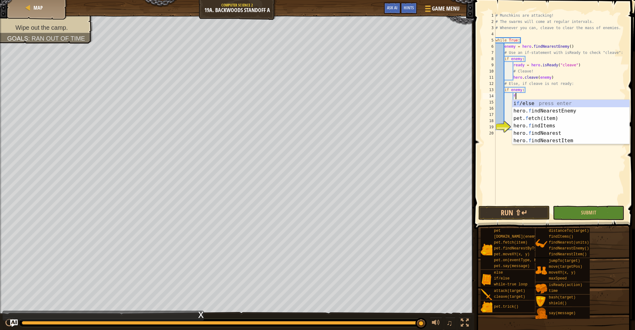
type textarea "fi"
click at [555, 104] on div "hero. fi ndNearestEnemy press enter hero. fi ndItems press enter hero. fi ndNea…" at bounding box center [570, 126] width 117 height 52
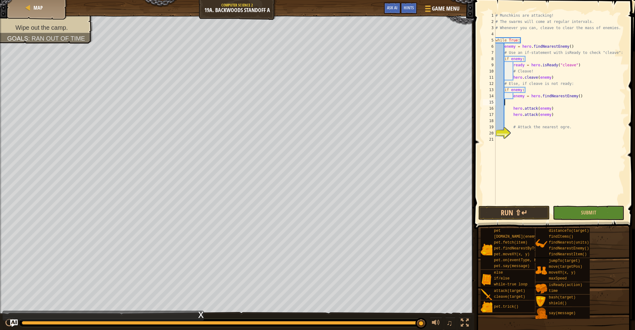
scroll to position [3, 0]
click at [516, 101] on div "# Munchkins are attacking! # The swarms will come at regular intervals. # Whene…" at bounding box center [560, 114] width 132 height 205
drag, startPoint x: 533, startPoint y: 212, endPoint x: 535, endPoint y: 209, distance: 3.5
click at [533, 212] on button "Run ⇧↵" at bounding box center [514, 213] width 71 height 14
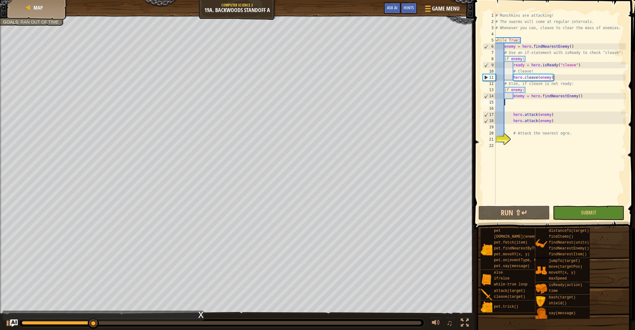
click at [586, 97] on div "# Munchkins are attacking! # The swarms will come at regular intervals. # Whene…" at bounding box center [560, 114] width 132 height 205
type textarea "enemy = hero.findNearestEnemy()"
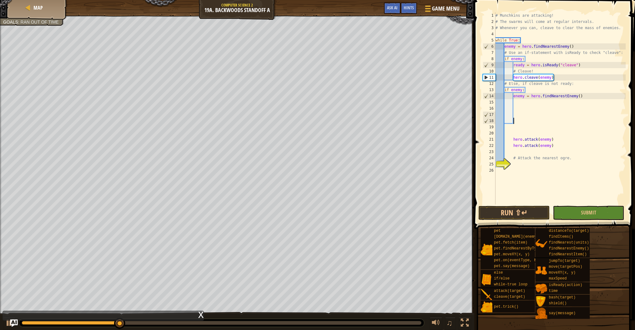
click at [519, 104] on div "# Munchkins are attacking! # The swarms will come at regular intervals. # Whene…" at bounding box center [560, 114] width 132 height 205
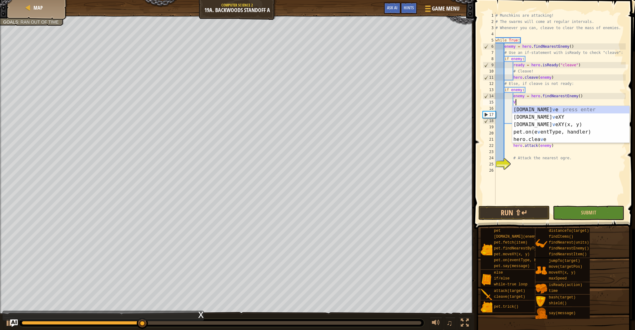
type textarea "V"
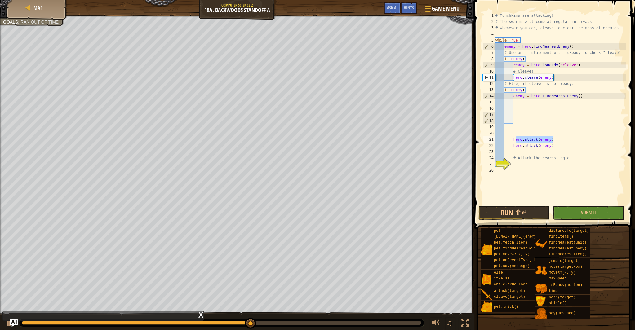
drag, startPoint x: 557, startPoint y: 141, endPoint x: 516, endPoint y: 141, distance: 41.0
click at [515, 140] on div "# Munchkins are attacking! # The swarms will come at regular intervals. # Whene…" at bounding box center [560, 114] width 132 height 205
type textarea "hero.attack(enemy)"
click at [554, 141] on div "# Munchkins are attacking! # The swarms will come at regular intervals. # Whene…" at bounding box center [560, 114] width 132 height 205
drag, startPoint x: 556, startPoint y: 141, endPoint x: 514, endPoint y: 142, distance: 41.9
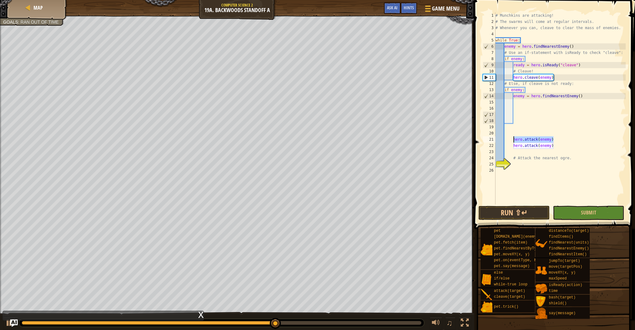
click at [514, 142] on div "# Munchkins are attacking! # The swarms will come at regular intervals. # Whene…" at bounding box center [560, 114] width 132 height 205
click at [517, 100] on div "# Munchkins are attacking! # The swarms will come at regular intervals. # Whene…" at bounding box center [560, 114] width 132 height 205
paste textarea "hero.attack(enemy)"
type textarea "hero.attack(enemy)"
click at [521, 109] on div "# Munchkins are attacking! # The swarms will come at regular intervals. # Whene…" at bounding box center [560, 114] width 132 height 205
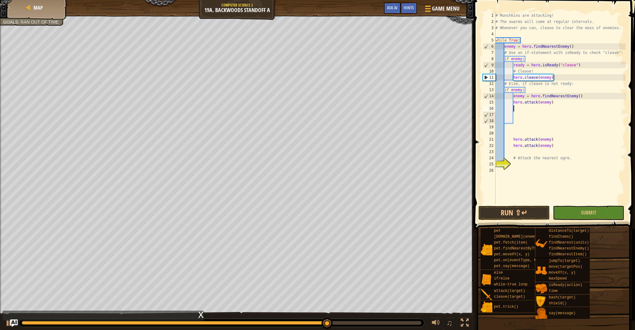
paste textarea "hero.attack(enemy)"
drag, startPoint x: 559, startPoint y: 146, endPoint x: 514, endPoint y: 140, distance: 44.7
click at [514, 140] on div "# Munchkins are attacking! # The swarms will come at regular intervals. # Whene…" at bounding box center [560, 114] width 132 height 205
type textarea "hero.attack(enemy) hero.attack(enemy)"
click at [575, 213] on button "Submit" at bounding box center [588, 213] width 71 height 14
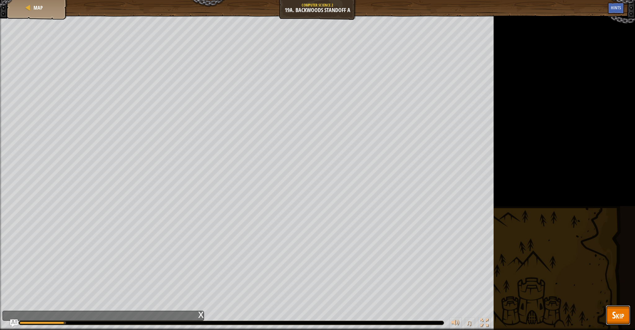
click at [620, 317] on span "Skip" at bounding box center [618, 315] width 12 height 13
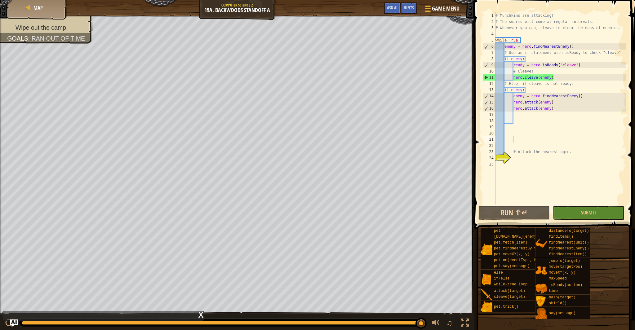
type textarea "enemy = hero.findNearestEnemy()"
click at [514, 98] on div "# Munchkins are attacking! # The swarms will come at regular intervals. # Whene…" at bounding box center [560, 114] width 132 height 205
click at [584, 96] on div "# Munchkins are attacking! # The swarms will come at regular intervals. # Whene…" at bounding box center [560, 114] width 132 height 205
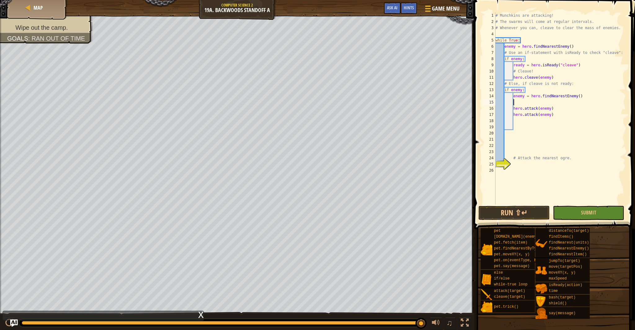
scroll to position [3, 0]
click at [586, 98] on div "# Munchkins are attacking! # The swarms will come at regular intervals. # Whene…" at bounding box center [560, 114] width 132 height 205
type textarea "enemy = hero.findNearestEnemy()"
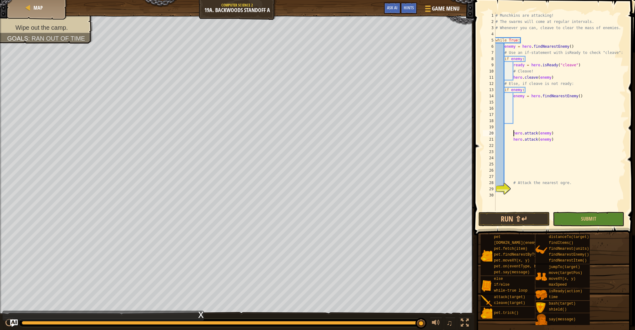
drag, startPoint x: 513, startPoint y: 134, endPoint x: 520, endPoint y: 134, distance: 6.5
click at [514, 134] on div "# Munchkins are attacking! # The swarms will come at regular intervals. # Whene…" at bounding box center [560, 117] width 132 height 211
type textarea "hero.attack(enemy)"
click at [519, 105] on div "# Munchkins are attacking! # The swarms will come at regular intervals. # Whene…" at bounding box center [560, 117] width 132 height 211
paste textarea "hero.attack(enemy)"
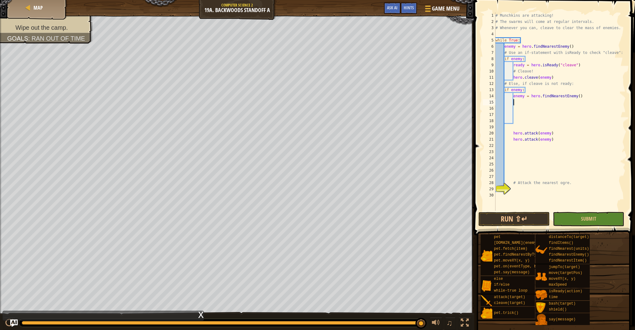
type textarea "hero.attack(enemy)"
click at [519, 110] on div "# Munchkins are attacking! # The swarms will come at regular intervals. # Whene…" at bounding box center [560, 117] width 132 height 211
paste textarea "hero.attack(enemy)"
drag, startPoint x: 561, startPoint y: 138, endPoint x: 515, endPoint y: 134, distance: 47.0
click at [515, 134] on div "# Munchkins are attacking! # The swarms will come at regular intervals. # Whene…" at bounding box center [560, 117] width 132 height 211
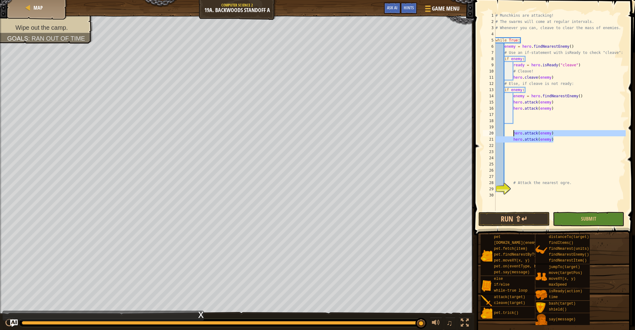
type textarea "hero.attack(enemy) hero.attack(enemy)"
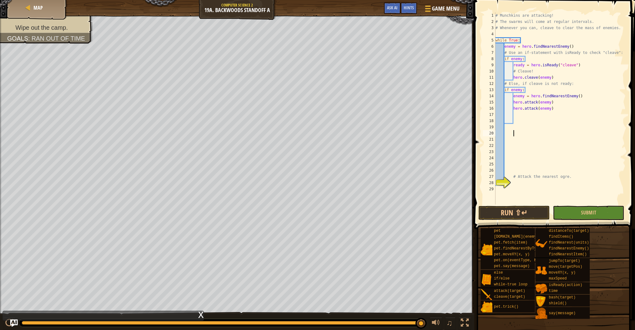
drag, startPoint x: 514, startPoint y: 97, endPoint x: 519, endPoint y: 101, distance: 6.0
click at [515, 97] on div "# Munchkins are attacking! # The swarms will come at regular intervals. # Whene…" at bounding box center [560, 114] width 132 height 205
type textarea "enemy = hero.findNearestEnemy()"
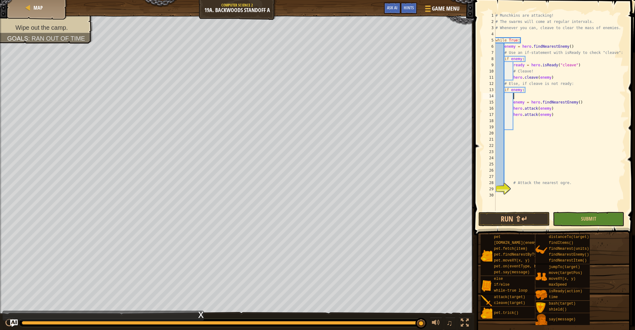
click at [520, 97] on div "# Munchkins are attacking! # The swarms will come at regular intervals. # Whene…" at bounding box center [560, 117] width 132 height 211
type textarea "w"
click at [544, 104] on div "w [PERSON_NAME]-true loop press enter" at bounding box center [570, 111] width 117 height 22
click at [586, 110] on div "# Munchkins are attacking! # The swarms will come at regular intervals. # Whene…" at bounding box center [560, 117] width 132 height 211
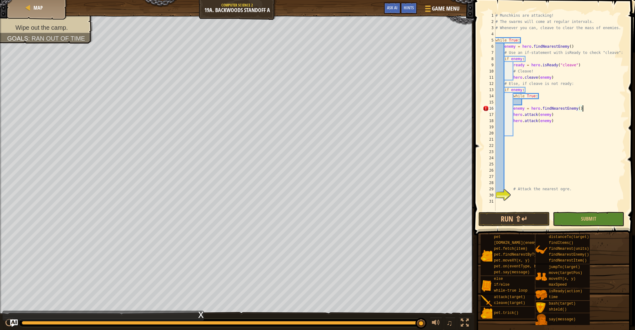
click at [514, 110] on div "# Munchkins are attacking! # The swarms will come at regular intervals. # Whene…" at bounding box center [560, 117] width 132 height 211
click at [524, 104] on div "# Munchkins are attacking! # The swarms will come at regular intervals. # Whene…" at bounding box center [560, 117] width 132 height 211
drag, startPoint x: 553, startPoint y: 109, endPoint x: 561, endPoint y: 110, distance: 7.2
click at [561, 110] on div "# Munchkins are attacking! # The swarms will come at regular intervals. # Whene…" at bounding box center [560, 117] width 132 height 211
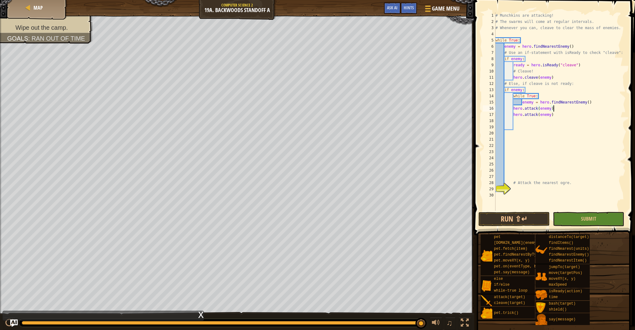
click at [595, 105] on div "# Munchkins are attacking! # The swarms will come at regular intervals. # Whene…" at bounding box center [560, 117] width 132 height 211
type textarea "enemy = hero.findNearestEnemy()"
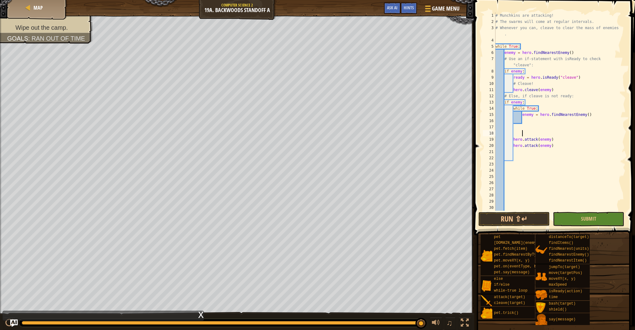
click at [525, 122] on div "# Munchkins are attacking! # The swarms will come at regular intervals. # Whene…" at bounding box center [557, 117] width 127 height 211
paste textarea "hero.attack(enemy)"
type textarea "hero.attack(enemy)"
click at [531, 128] on div "# Munchkins are attacking! # The swarms will come at regular intervals. # Whene…" at bounding box center [557, 117] width 127 height 211
paste textarea "hero.attack(enemy)"
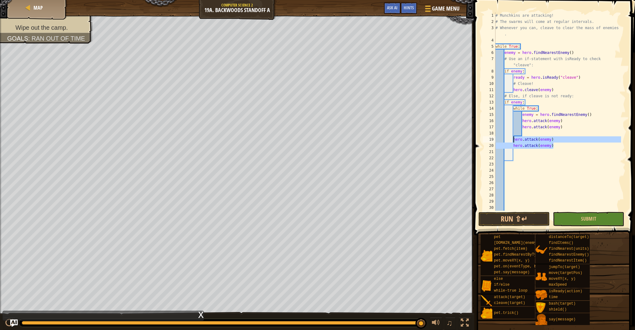
drag, startPoint x: 558, startPoint y: 142, endPoint x: 523, endPoint y: 144, distance: 34.8
click at [513, 141] on div "# Munchkins are attacking! # The swarms will come at regular intervals. # Whene…" at bounding box center [557, 117] width 127 height 211
type textarea "hero.attack(enemy) hero.attack(enemy)"
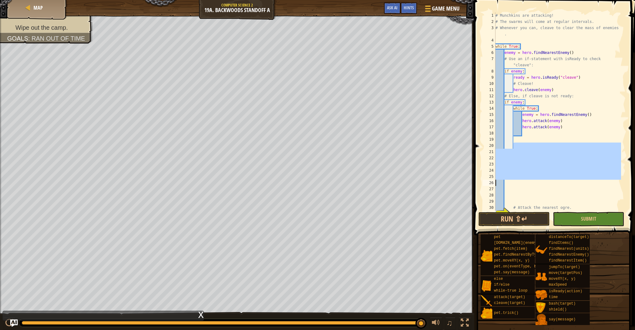
drag, startPoint x: 515, startPoint y: 144, endPoint x: 487, endPoint y: 184, distance: 48.8
click at [487, 184] on div "1 2 3 4 5 6 7 8 9 10 11 12 13 14 15 16 17 18 19 20 21 22 23 24 25 26 27 28 29 3…" at bounding box center [554, 111] width 144 height 199
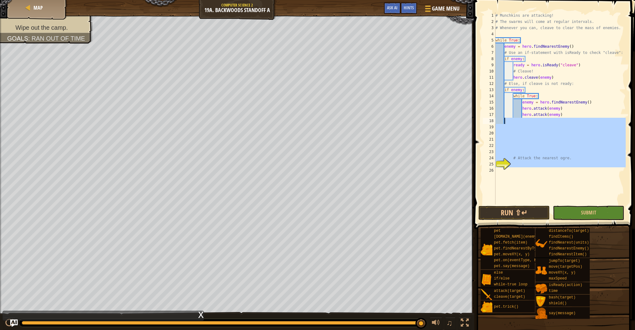
drag, startPoint x: 511, startPoint y: 173, endPoint x: 505, endPoint y: 121, distance: 52.4
click at [505, 121] on div "# Munchkins are attacking! # The swarms will come at regular intervals. # Whene…" at bounding box center [560, 114] width 132 height 205
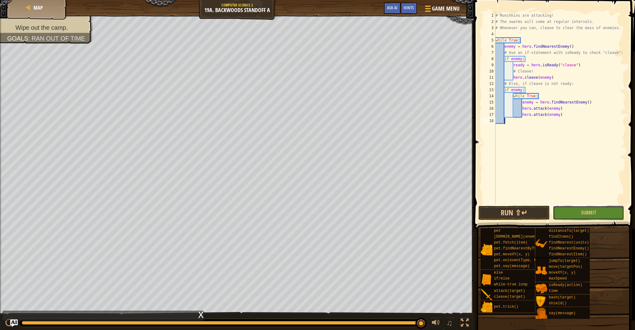
click at [579, 210] on button "Submit" at bounding box center [588, 213] width 71 height 14
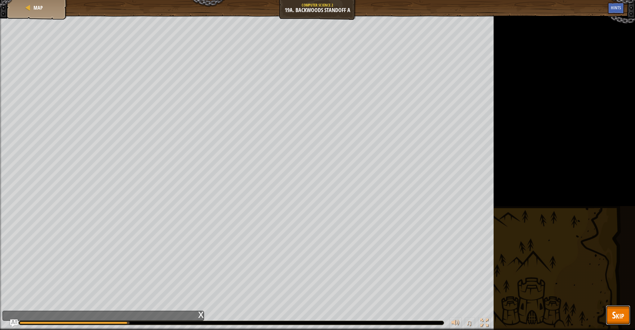
click at [624, 317] on span "Skip" at bounding box center [618, 315] width 12 height 13
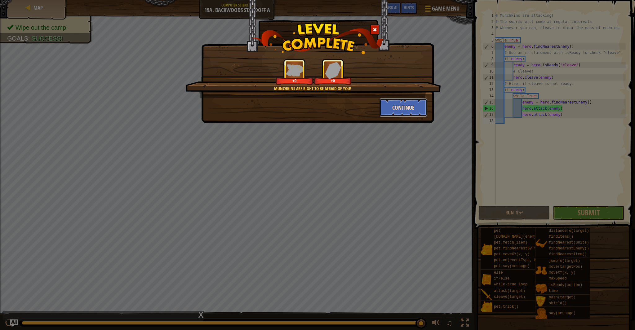
click at [405, 110] on button "Continue" at bounding box center [404, 107] width 48 height 19
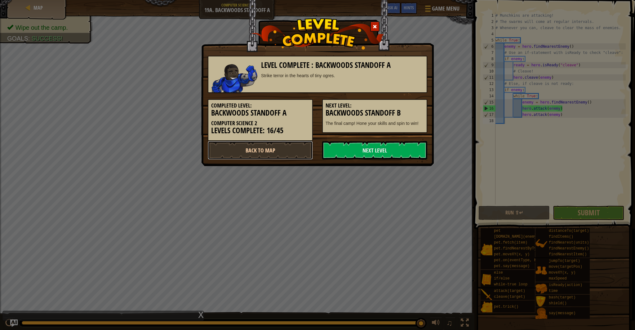
click at [293, 151] on link "Back to Map" at bounding box center [260, 150] width 105 height 19
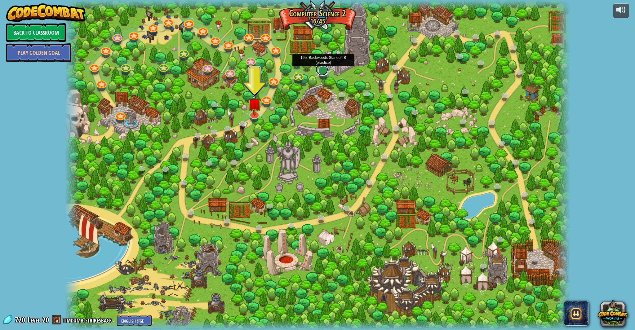
click at [322, 73] on link at bounding box center [322, 69] width 12 height 12
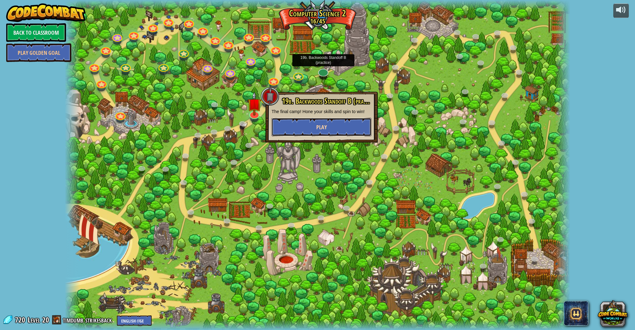
click at [341, 124] on button "Play" at bounding box center [322, 127] width 100 height 19
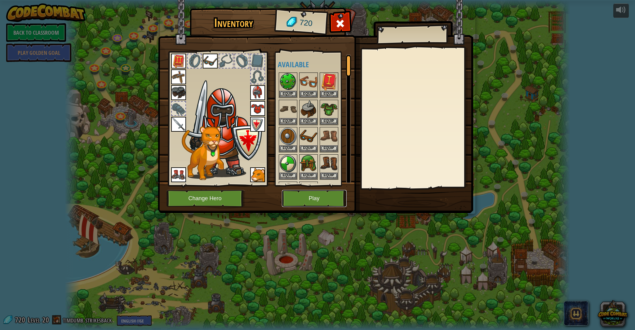
click at [324, 205] on button "Play" at bounding box center [314, 198] width 65 height 17
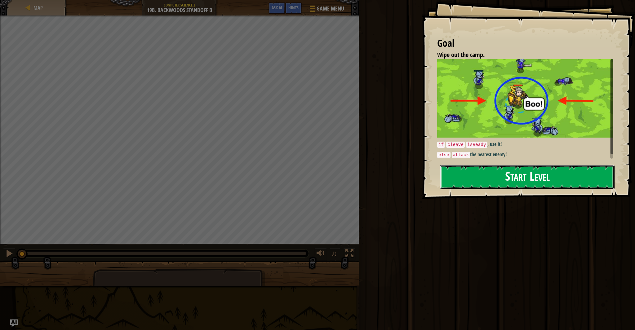
click at [446, 174] on button "Start Level" at bounding box center [527, 177] width 175 height 25
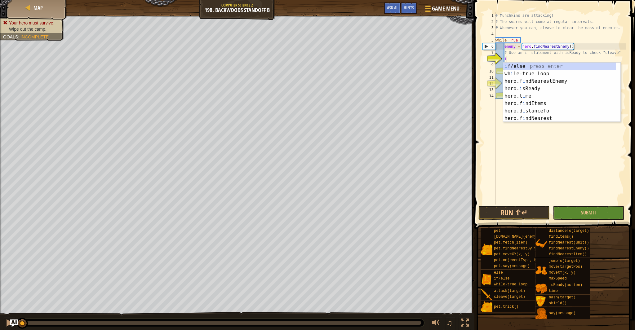
scroll to position [3, 1]
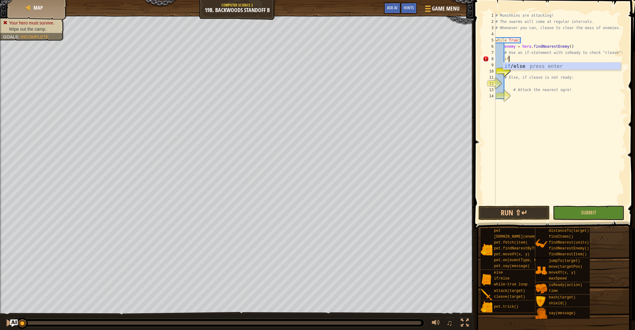
type textarea "i"
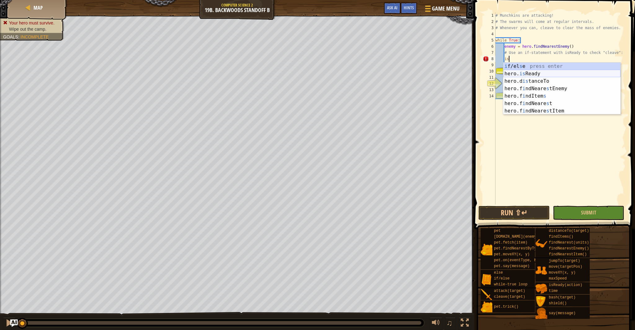
click at [545, 72] on div "i f/el s e press enter hero. is Ready press enter hero.d is tanceTo press enter…" at bounding box center [561, 96] width 117 height 67
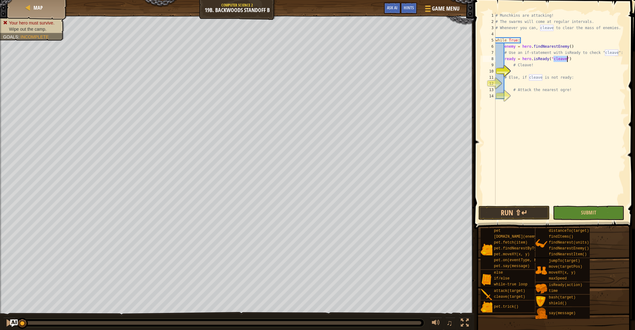
type textarea "ready = hero.isReady("cleave")"
click at [562, 60] on div "# Munchkins are attacking! # The swarms will come at regular intervals. # Whene…" at bounding box center [560, 114] width 132 height 205
click at [519, 74] on div "# Munchkins are attacking! # The swarms will come at regular intervals. # Whene…" at bounding box center [560, 114] width 132 height 205
type textarea "h"
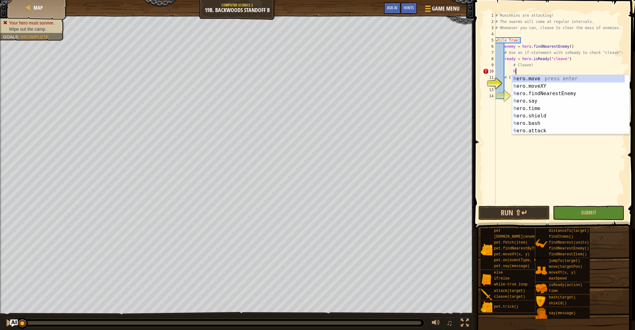
click at [518, 70] on div "# Munchkins are attacking! # The swarms will come at regular intervals. # Whene…" at bounding box center [560, 114] width 132 height 205
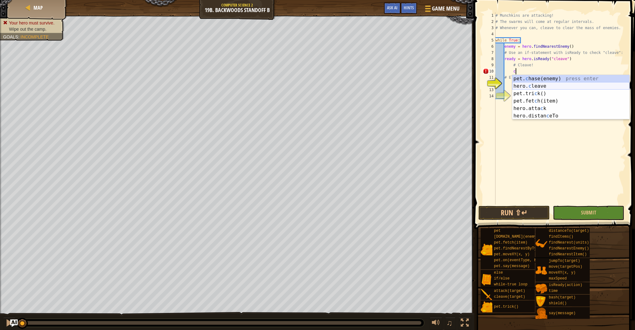
click at [527, 86] on div "pet. c hase(enemy) press enter hero. c leave press enter pet.tri c k() press en…" at bounding box center [570, 105] width 117 height 60
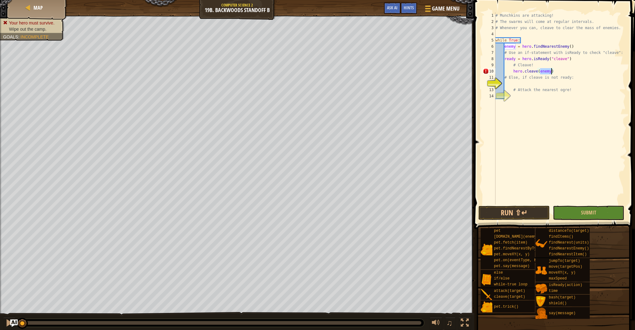
type textarea "hero.cleave(enemy)"
click at [550, 73] on div "# Munchkins are attacking! # The swarms will come at regular intervals. # Whene…" at bounding box center [560, 114] width 132 height 205
click at [516, 85] on div "# Munchkins are attacking! # The swarms will come at regular intervals. # Whene…" at bounding box center [560, 114] width 132 height 205
click at [523, 92] on div "if /else press enter" at bounding box center [561, 98] width 117 height 22
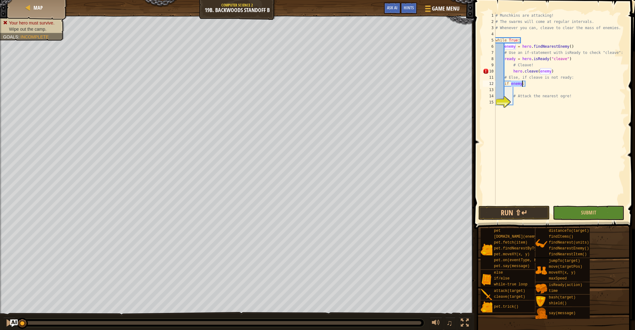
type textarea "if enemy:"
click at [522, 86] on div "# Munchkins are attacking! # The swarms will come at regular intervals. # Whene…" at bounding box center [560, 114] width 132 height 205
click at [520, 92] on div "# Munchkins are attacking! # The swarms will come at regular intervals. # Whene…" at bounding box center [560, 114] width 132 height 205
type textarea "wh"
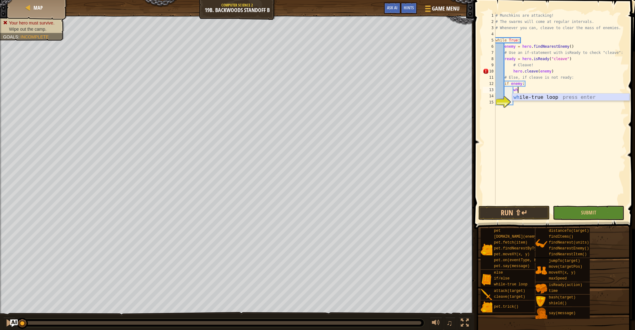
click at [543, 98] on div "wh ile-true loop press enter" at bounding box center [570, 105] width 117 height 22
type textarea "f"
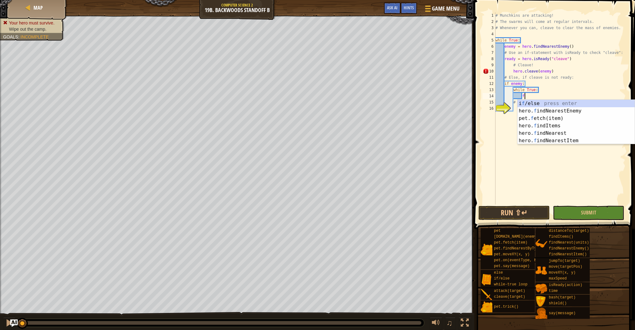
scroll to position [3, 2]
click at [547, 112] on div "i f /else press enter hero. f indNearestEnemy press enter pet. f etch(item) pre…" at bounding box center [576, 130] width 117 height 60
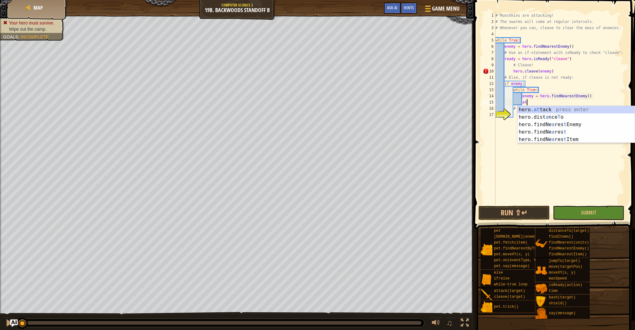
scroll to position [3, 2]
click at [540, 108] on div "hero. at tack press enter hero.dist a nce T o press enter hero.findNe a res t E…" at bounding box center [576, 132] width 117 height 52
type textarea "hero.attack(enemy)"
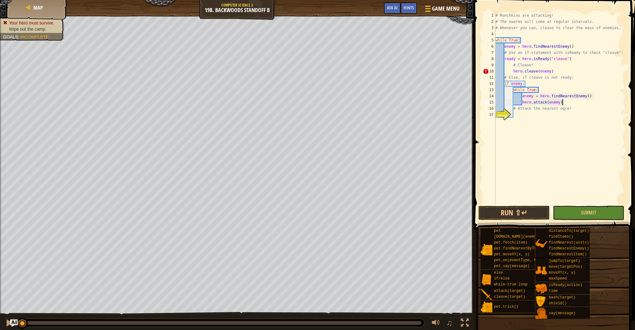
click at [566, 104] on div "# Munchkins are attacking! # The swarms will come at regular intervals. # Whene…" at bounding box center [560, 114] width 132 height 205
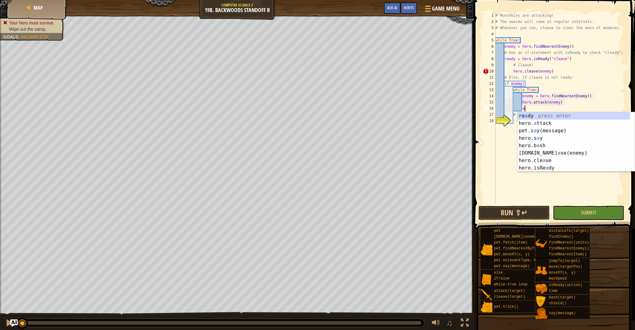
scroll to position [3, 2]
click at [570, 121] on div "re a dy press enter hero. a ttack press enter pet.s a y(message) press enter he…" at bounding box center [574, 149] width 113 height 74
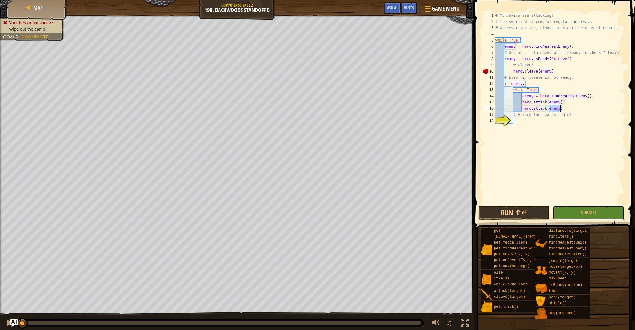
click at [561, 213] on button "Submit" at bounding box center [588, 213] width 71 height 14
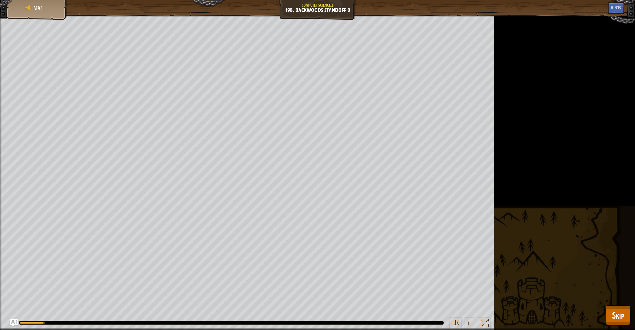
drag, startPoint x: 628, startPoint y: 329, endPoint x: 627, endPoint y: 325, distance: 3.6
click at [627, 327] on div "Your hero must survive. Wipe out the camp. Goals : Running... ♫ [PERSON_NAME] 1…" at bounding box center [317, 173] width 635 height 315
click at [623, 319] on span "Skip" at bounding box center [618, 315] width 12 height 13
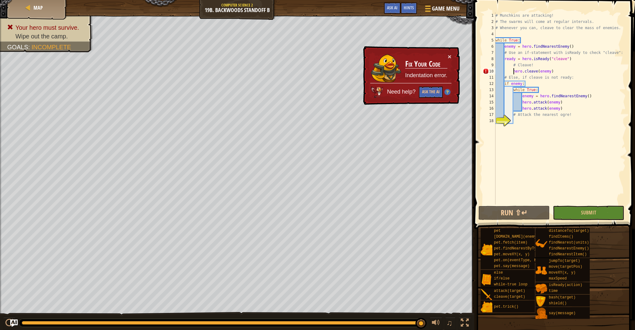
click at [514, 71] on div "# Munchkins are attacking! # The swarms will come at regular intervals. # Whene…" at bounding box center [560, 114] width 132 height 205
type textarea "hero.cleave(enemy)"
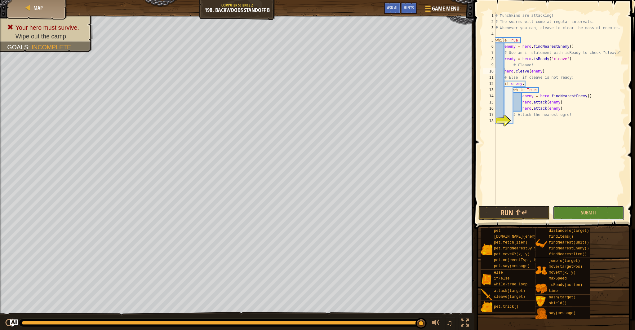
click at [575, 213] on button "Submit" at bounding box center [588, 213] width 71 height 14
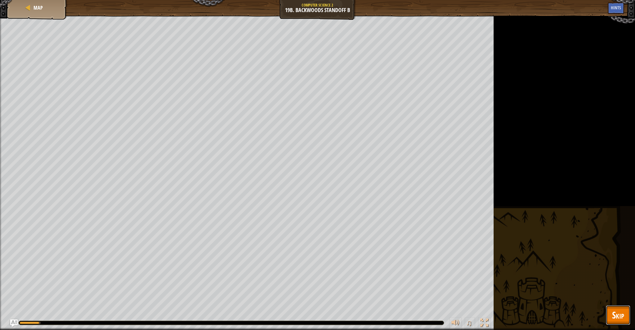
click at [619, 313] on span "Skip" at bounding box center [618, 315] width 12 height 13
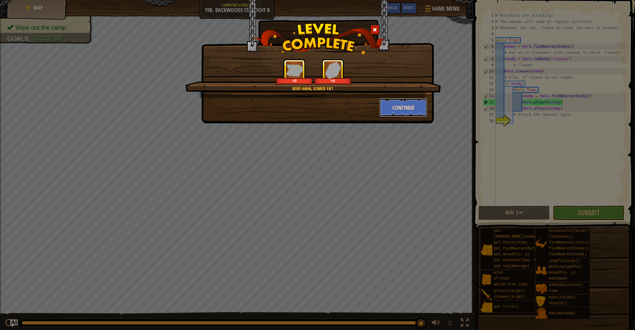
click at [401, 107] on button "Continue" at bounding box center [404, 107] width 48 height 19
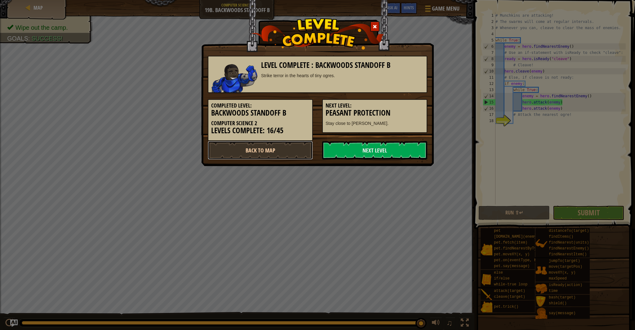
click at [295, 151] on link "Back to Map" at bounding box center [260, 150] width 105 height 19
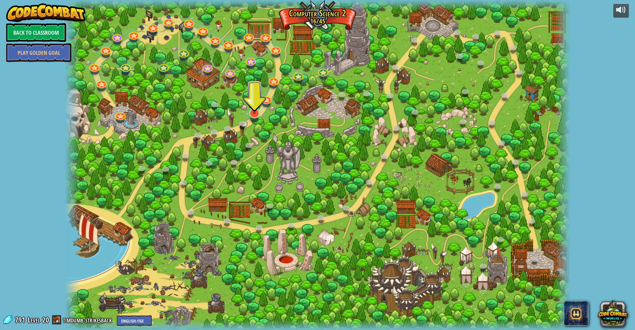
click at [252, 118] on div "8. Picnic Buster Protect the picnickers from patrolling ogres. Play 9. If-strav…" at bounding box center [317, 165] width 505 height 330
click at [255, 112] on img at bounding box center [255, 98] width 14 height 32
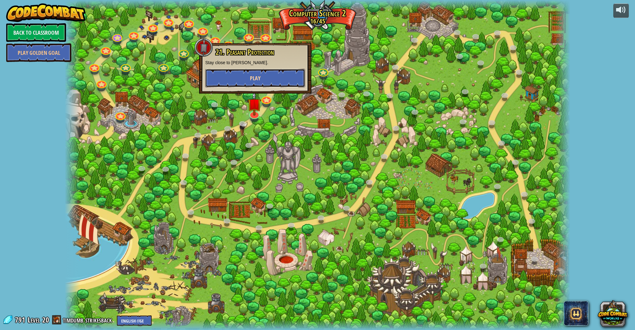
click at [263, 78] on button "Play" at bounding box center [255, 78] width 100 height 19
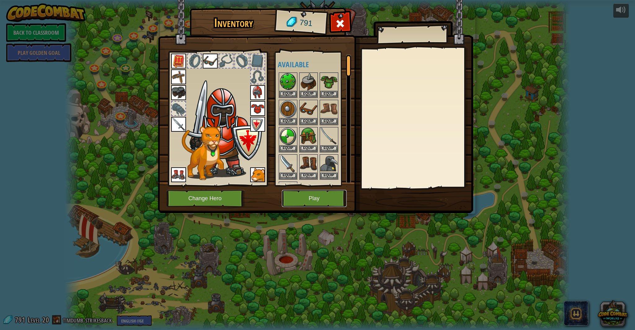
click at [314, 199] on button "Play" at bounding box center [314, 198] width 65 height 17
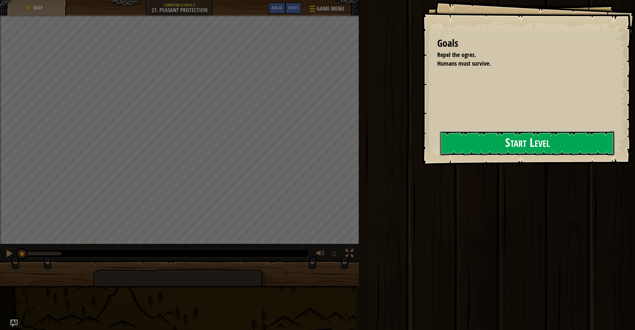
click at [483, 149] on button "Start Level" at bounding box center [527, 143] width 175 height 25
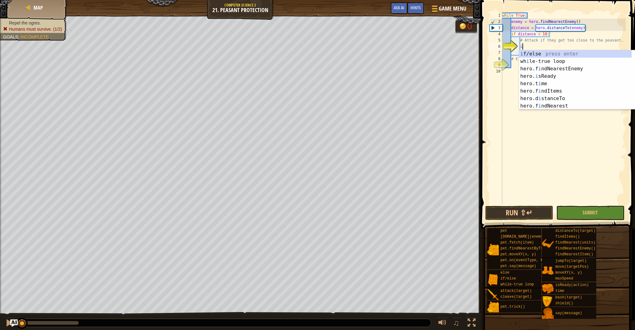
scroll to position [3, 2]
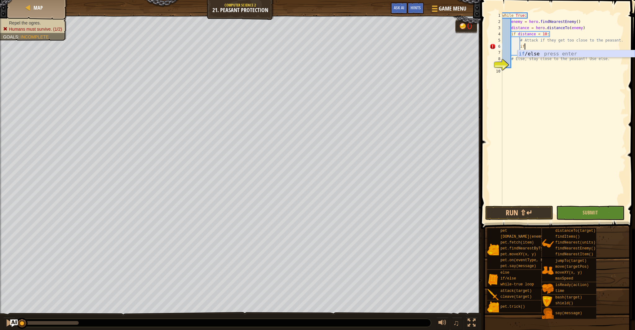
click at [592, 54] on div "if /else press enter" at bounding box center [576, 61] width 117 height 22
type textarea "if enemy:"
click at [531, 56] on div "while True : enemy = hero . findNearestEnemy ( ) distance = hero . distanceTo (…" at bounding box center [563, 114] width 125 height 205
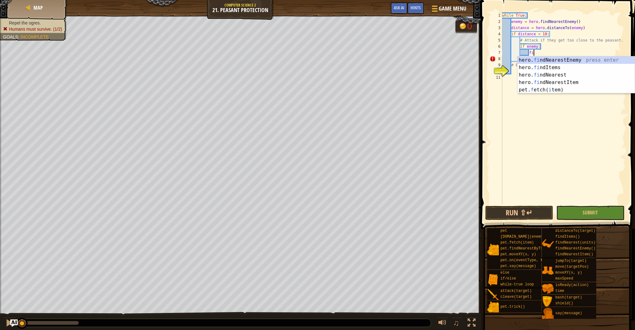
type textarea "fin"
click at [544, 59] on div "hero. fin dNearestEnemy press enter hero. fin dItems press enter hero. fin dNea…" at bounding box center [576, 78] width 117 height 45
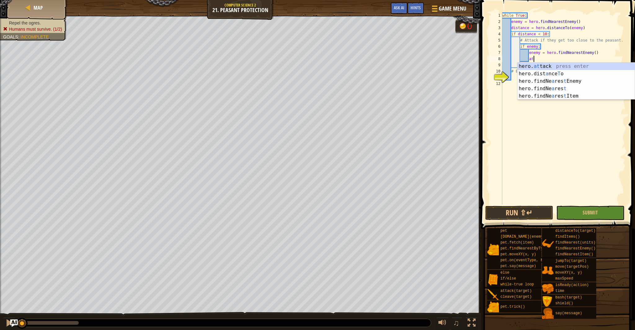
scroll to position [3, 2]
click at [551, 66] on div "hero. at tack press enter hero.dist a nce T o press enter hero.findNe a res t E…" at bounding box center [576, 89] width 117 height 52
type textarea "hero.attack(enemy)"
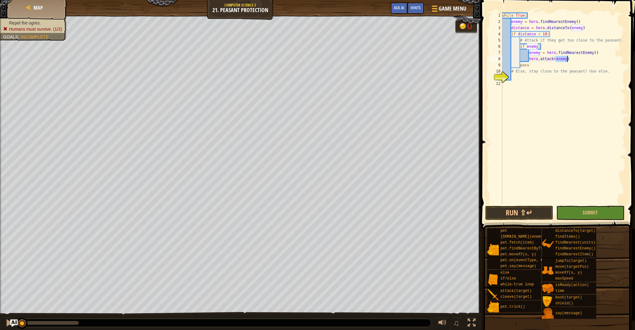
click at [574, 60] on div "while True : enemy = hero . findNearestEnemy ( ) distance = hero . distanceTo (…" at bounding box center [563, 114] width 125 height 205
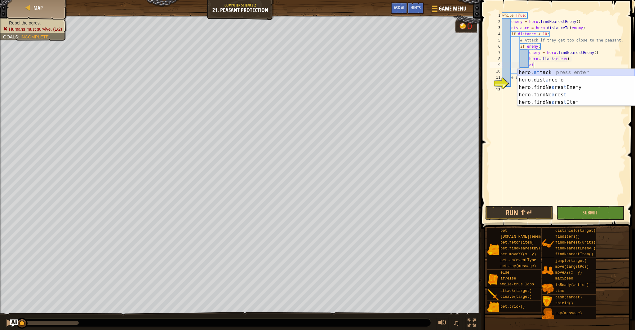
click at [575, 69] on div "hero. at tack press enter hero.dist a nce T o press enter hero.findNe a res t E…" at bounding box center [576, 95] width 117 height 52
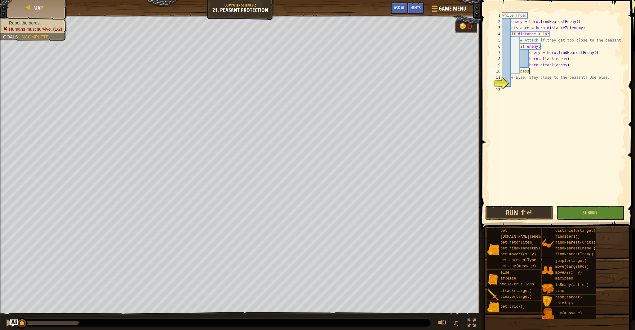
click at [569, 70] on div "while True : enemy = hero . findNearestEnemy ( ) distance = hero . distanceTo (…" at bounding box center [563, 114] width 125 height 205
type textarea "pass"
click at [518, 82] on div "while True : enemy = hero . findNearestEnemy ( ) distance = hero . distanceTo (…" at bounding box center [563, 114] width 125 height 205
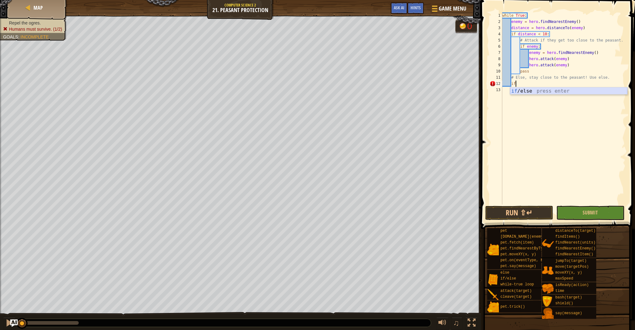
click at [548, 92] on div "if /else press enter" at bounding box center [568, 98] width 117 height 22
drag, startPoint x: 518, startPoint y: 84, endPoint x: 521, endPoint y: 86, distance: 3.7
click at [518, 84] on div "while True : enemy = hero . findNearestEnemy ( ) distance = hero . distanceTo (…" at bounding box center [563, 114] width 125 height 205
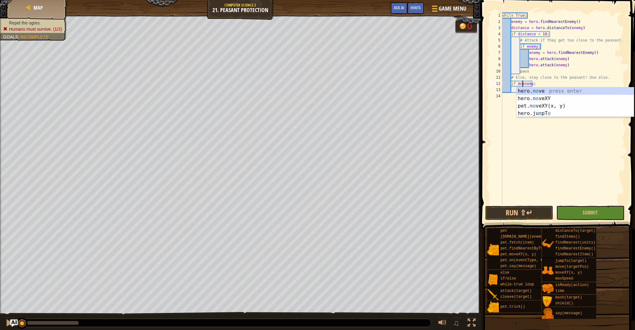
scroll to position [3, 2]
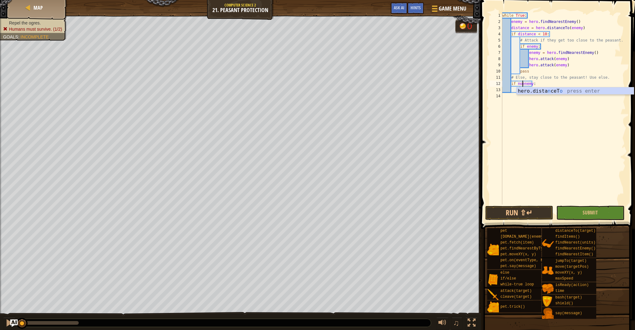
type textarea "if notenemy:"
click at [525, 92] on div "while True : enemy = hero . findNearestEnemy ( ) distance = hero . distanceTo (…" at bounding box center [563, 114] width 125 height 205
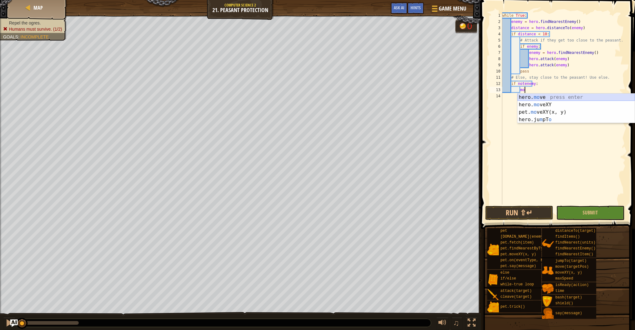
click at [525, 96] on div "hero. mo ve press enter hero. mo veXY press enter pet. mo veXY(x, y) press ente…" at bounding box center [576, 116] width 117 height 45
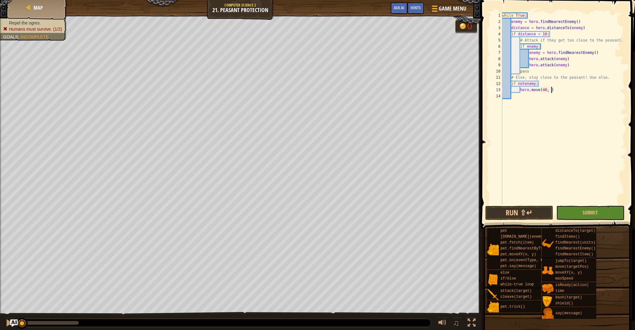
scroll to position [3, 4]
click at [602, 214] on button "Submit" at bounding box center [591, 213] width 68 height 14
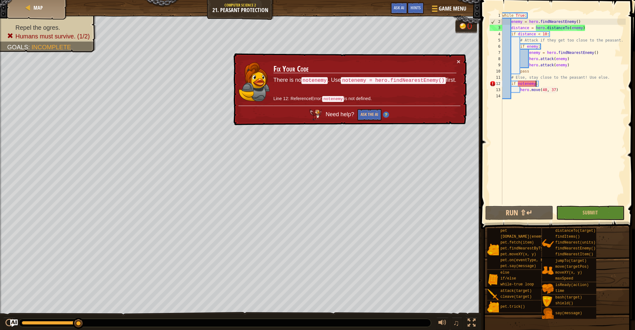
scroll to position [3, 2]
click at [536, 86] on div "while True : enemy = hero . findNearestEnemy ( ) distance = hero . distanceTo (…" at bounding box center [563, 114] width 125 height 205
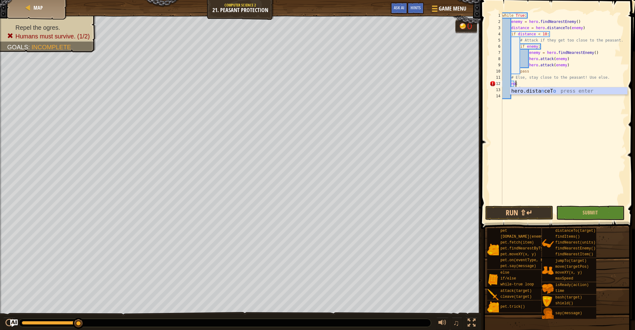
scroll to position [3, 1]
drag, startPoint x: 526, startPoint y: 85, endPoint x: 515, endPoint y: 91, distance: 11.8
click at [515, 91] on div "while True : enemy = hero . findNearestEnemy ( ) distance = hero . distanceTo (…" at bounding box center [563, 114] width 125 height 205
drag, startPoint x: 565, startPoint y: 91, endPoint x: 561, endPoint y: 91, distance: 3.7
click at [565, 91] on div "while True : enemy = hero . findNearestEnemy ( ) distance = hero . distanceTo (…" at bounding box center [563, 114] width 125 height 205
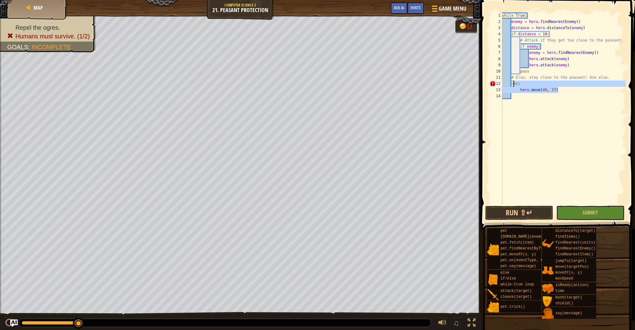
drag, startPoint x: 561, startPoint y: 88, endPoint x: 514, endPoint y: 83, distance: 47.8
click at [514, 83] on div "while True : enemy = hero . findNearestEnemy ( ) distance = hero . distanceTo (…" at bounding box center [563, 114] width 125 height 205
type textarea "n"
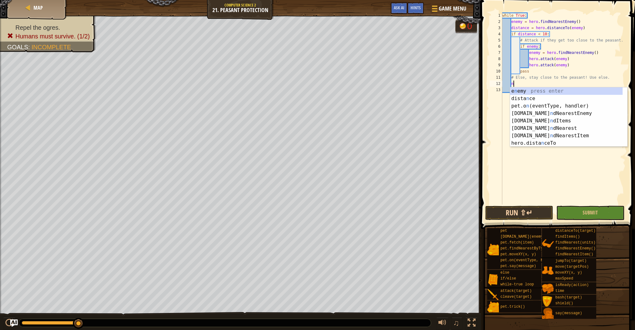
scroll to position [3, 0]
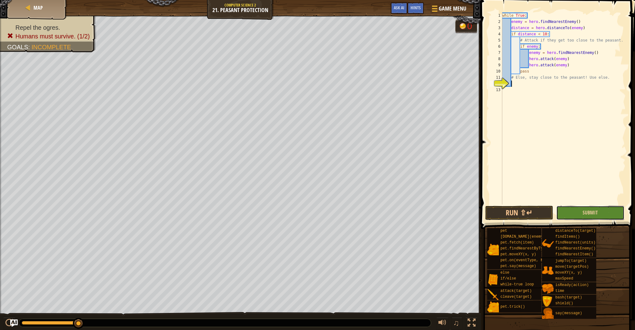
click at [573, 211] on button "Submit" at bounding box center [591, 213] width 68 height 14
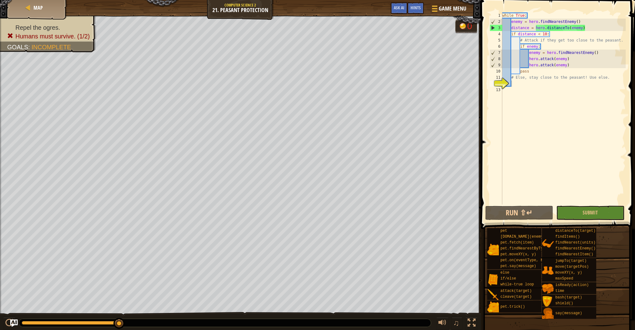
click at [523, 82] on div "while True : enemy = hero . findNearestEnemy ( ) distance = hero . distanceTo (…" at bounding box center [563, 114] width 125 height 205
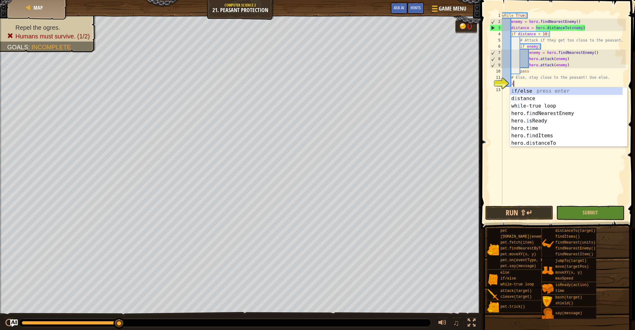
scroll to position [3, 1]
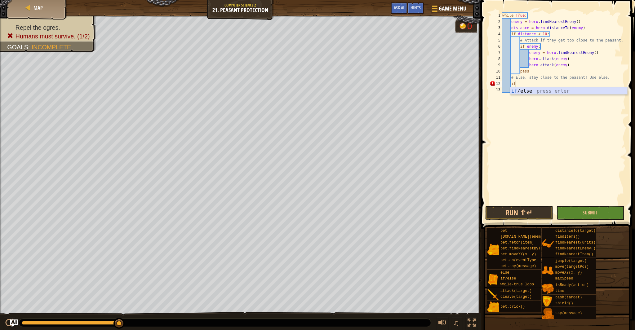
click at [573, 90] on div "if /else press enter" at bounding box center [568, 98] width 117 height 22
drag, startPoint x: 518, startPoint y: 85, endPoint x: 524, endPoint y: 89, distance: 6.3
click at [518, 85] on div "while True : enemy = hero . findNearestEnemy ( ) distance = hero . distanceTo (…" at bounding box center [563, 114] width 125 height 205
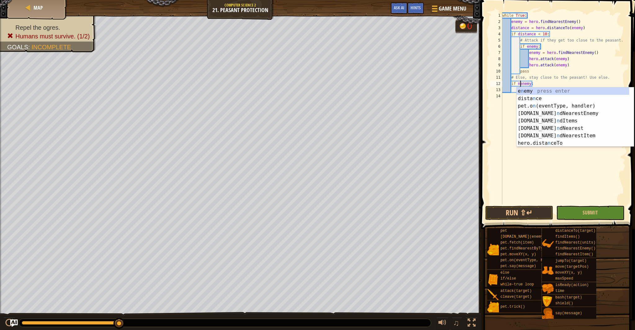
scroll to position [3, 2]
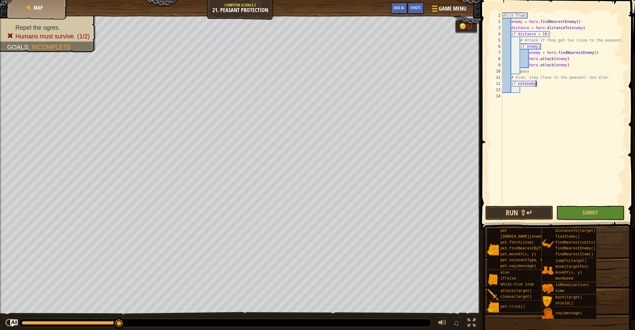
drag, startPoint x: 536, startPoint y: 84, endPoint x: 538, endPoint y: 89, distance: 4.6
click at [536, 84] on div "while True : enemy = hero . findNearestEnemy ( ) distance = hero . distanceTo (…" at bounding box center [563, 114] width 125 height 205
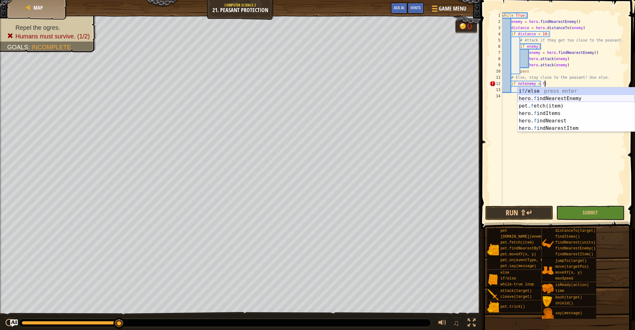
click at [549, 99] on div "i f /else press enter hero. f indNearestEnemy press enter pet. f etch(item) pre…" at bounding box center [576, 117] width 117 height 60
type textarea "if notenemy = hero.findNearestEnemy():"
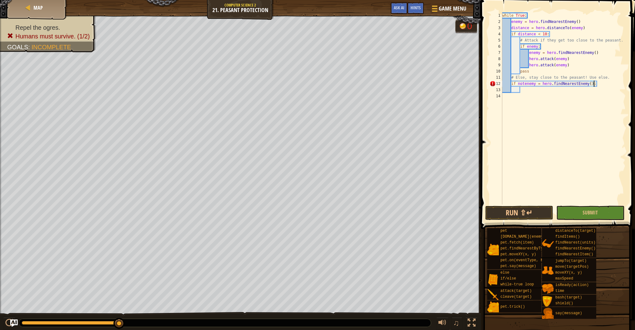
click at [594, 85] on div "while True : enemy = hero . findNearestEnemy ( ) distance = hero . distanceTo (…" at bounding box center [563, 114] width 125 height 205
click at [526, 91] on div "while True : enemy = hero . findNearestEnemy ( ) distance = hero . distanceTo (…" at bounding box center [563, 114] width 125 height 205
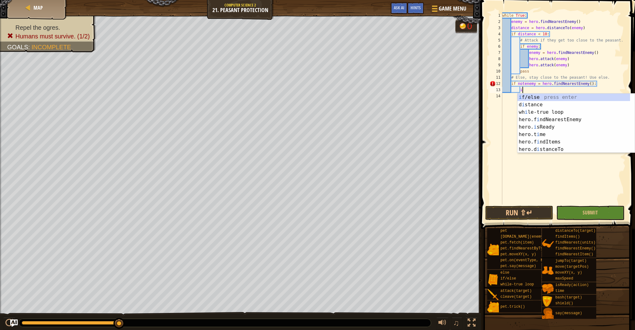
scroll to position [3, 2]
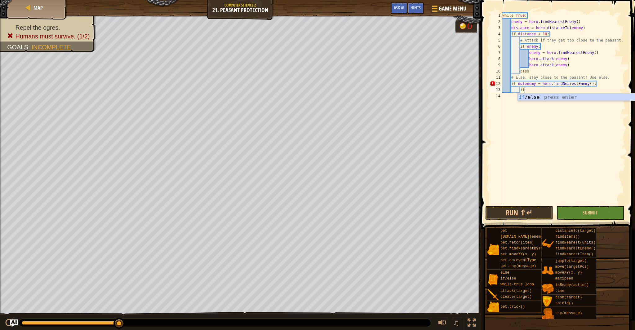
type textarea "i"
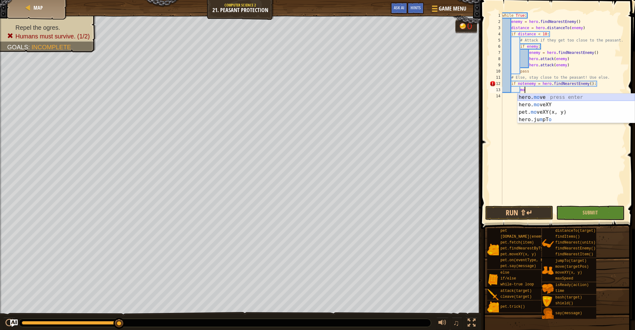
click at [548, 96] on div "hero. mo ve press enter hero. mo veXY press enter pet. mo veXY(x, y) press ente…" at bounding box center [576, 116] width 117 height 45
type textarea "hero.move(targetPos)"
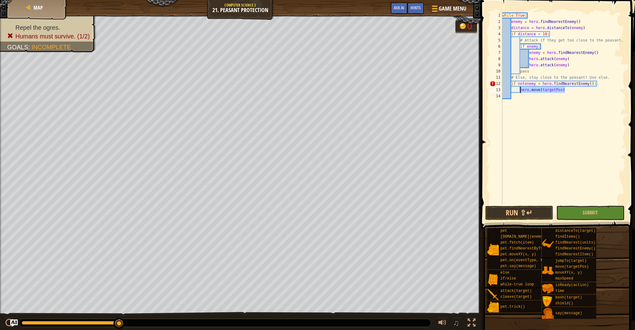
drag, startPoint x: 550, startPoint y: 91, endPoint x: 521, endPoint y: 92, distance: 29.8
click at [521, 92] on div "while True : enemy = hero . findNearestEnemy ( ) distance = hero . distanceTo (…" at bounding box center [563, 114] width 125 height 205
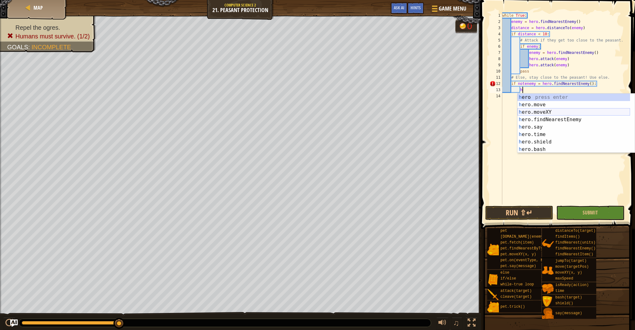
click at [549, 113] on div "h ero press enter h ero.move press enter h ero.moveXY press enter h ero.findNea…" at bounding box center [574, 131] width 113 height 74
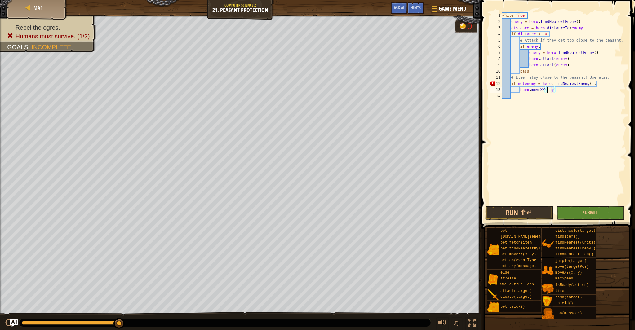
scroll to position [3, 4]
click at [558, 91] on div "while True : enemy = hero . findNearestEnemy ( ) distance = hero . distanceTo (…" at bounding box center [563, 114] width 125 height 205
click at [572, 212] on button "Submit" at bounding box center [591, 213] width 68 height 14
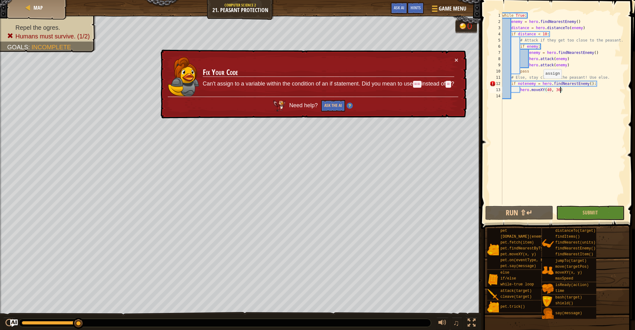
click at [541, 85] on div "while True : enemy = hero . findNearestEnemy ( ) distance = hero . distanceTo (…" at bounding box center [563, 114] width 125 height 205
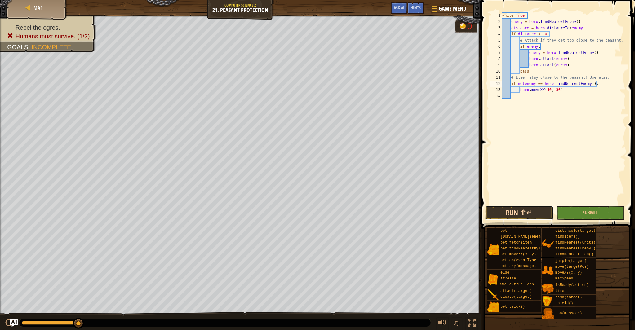
click at [538, 212] on button "Run ⇧↵" at bounding box center [519, 213] width 68 height 14
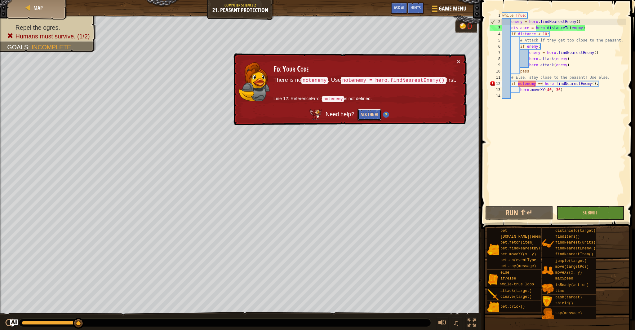
click at [368, 116] on button "Ask the AI" at bounding box center [370, 114] width 24 height 11
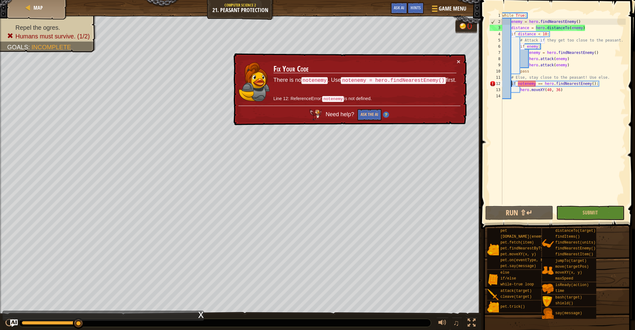
drag, startPoint x: 517, startPoint y: 84, endPoint x: 511, endPoint y: 85, distance: 5.9
click at [511, 85] on div "while True : enemy = hero . findNearestEnemy ( ) distance = hero . distanceTo (…" at bounding box center [563, 114] width 125 height 205
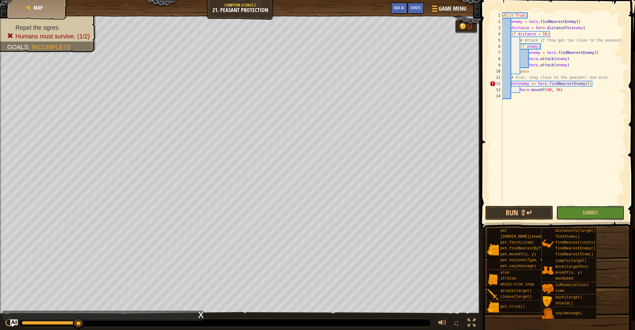
click at [564, 219] on button "Submit" at bounding box center [591, 213] width 68 height 14
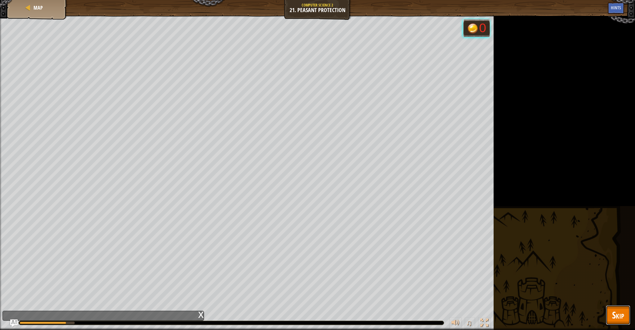
drag, startPoint x: 607, startPoint y: 314, endPoint x: 610, endPoint y: 311, distance: 3.8
click at [609, 313] on button "Skip" at bounding box center [618, 316] width 25 height 20
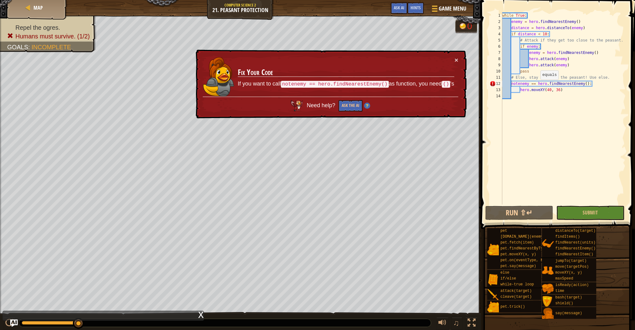
click at [538, 86] on div "while True : enemy = hero . findNearestEnemy ( ) distance = hero . distanceTo (…" at bounding box center [563, 114] width 125 height 205
click at [512, 83] on div "while True : enemy = hero . findNearestEnemy ( ) distance = hero . distanceTo (…" at bounding box center [563, 114] width 125 height 205
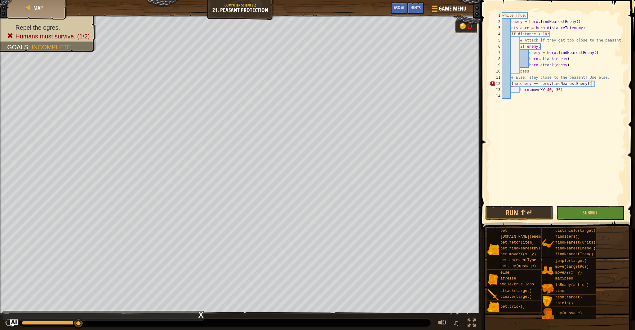
click at [591, 85] on div "while True : enemy = hero . findNearestEnemy ( ) distance = hero . distanceTo (…" at bounding box center [563, 114] width 125 height 205
click at [572, 211] on button "Submit" at bounding box center [591, 213] width 68 height 14
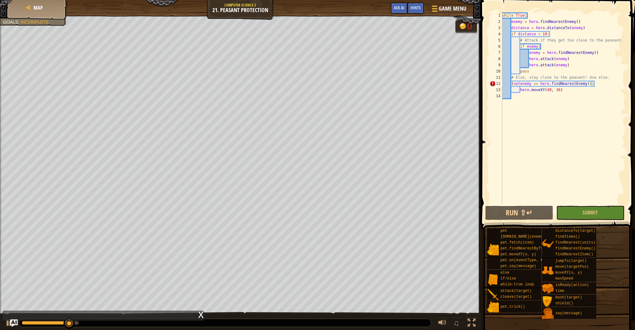
click at [610, 308] on div "pet [DOMAIN_NAME](enemy) pet.fetch(item) pet.findNearestByType(type) pet.moveXY…" at bounding box center [559, 274] width 144 height 92
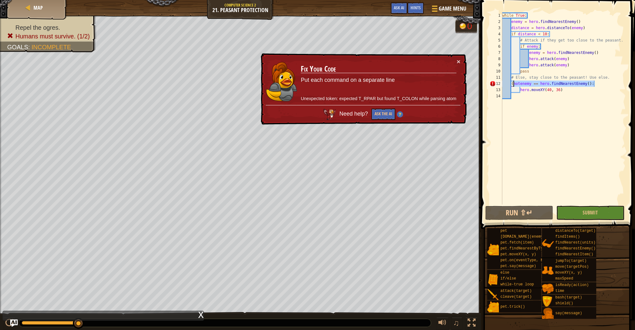
drag, startPoint x: 598, startPoint y: 86, endPoint x: 513, endPoint y: 85, distance: 85.0
click at [513, 85] on div "while True : enemy = hero . findNearestEnemy ( ) distance = hero . distanceTo (…" at bounding box center [563, 114] width 125 height 205
type textarea "("
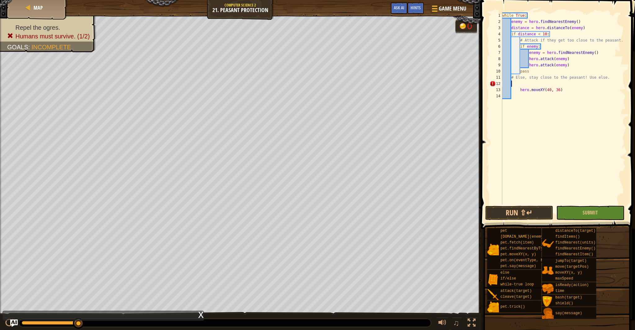
scroll to position [3, 0]
click at [415, 8] on span "Hints" at bounding box center [416, 8] width 10 height 6
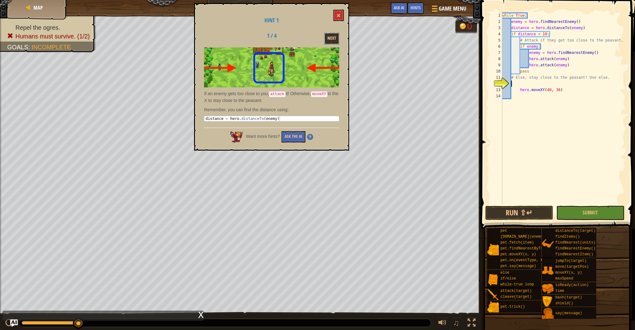
click at [328, 42] on button "Next" at bounding box center [331, 38] width 15 height 11
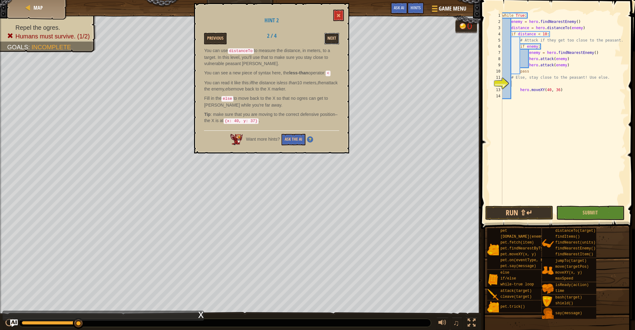
click at [329, 42] on button "Next" at bounding box center [331, 38] width 15 height 11
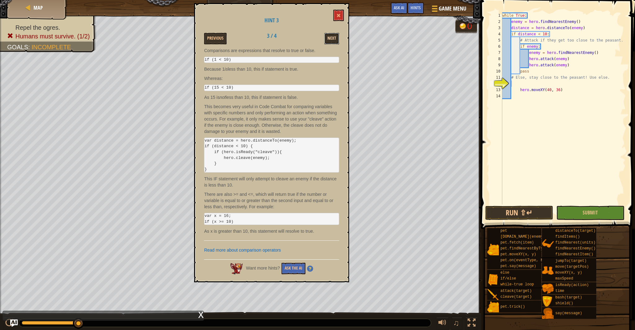
click at [328, 43] on button "Next" at bounding box center [331, 38] width 15 height 11
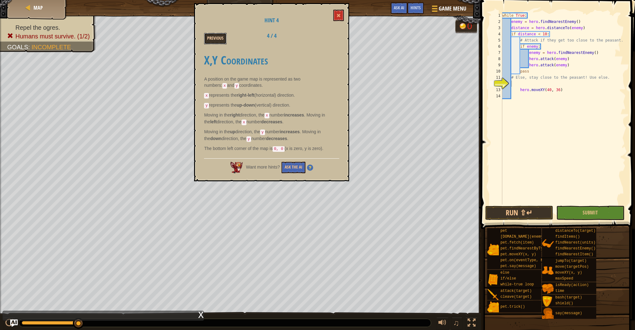
click at [221, 41] on button "Previous" at bounding box center [215, 38] width 23 height 11
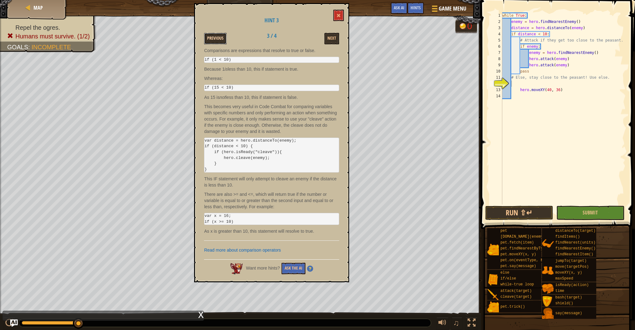
click at [217, 44] on button "Previous" at bounding box center [215, 38] width 23 height 11
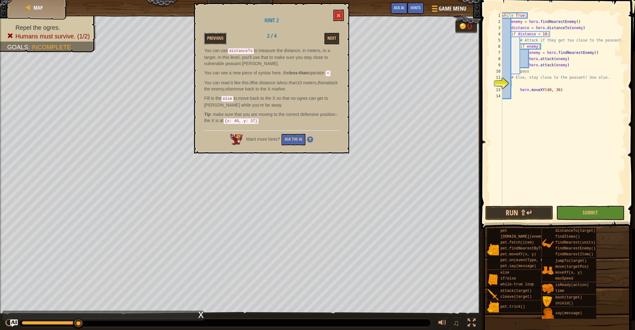
click at [216, 44] on div "Hint 2 Previous 2 / 4 Next You can use distanceTo to measure the distance, in m…" at bounding box center [271, 78] width 155 height 150
click at [217, 43] on button "Previous" at bounding box center [215, 38] width 23 height 11
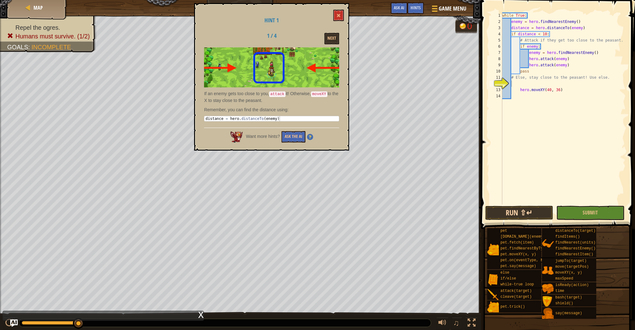
drag, startPoint x: 539, startPoint y: 220, endPoint x: 536, endPoint y: 218, distance: 4.0
click at [538, 219] on div "1 2 3 4 5 6 7 8 9 10 11 12 13 14 while True : enemy = hero . findNearestEnemy (…" at bounding box center [557, 127] width 156 height 248
drag, startPoint x: 535, startPoint y: 215, endPoint x: 532, endPoint y: 212, distance: 3.3
click at [534, 214] on button "Run ⇧↵" at bounding box center [519, 213] width 68 height 14
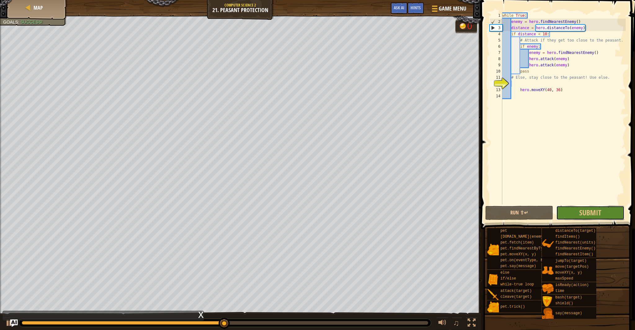
click at [580, 208] on span "Submit" at bounding box center [590, 213] width 22 height 10
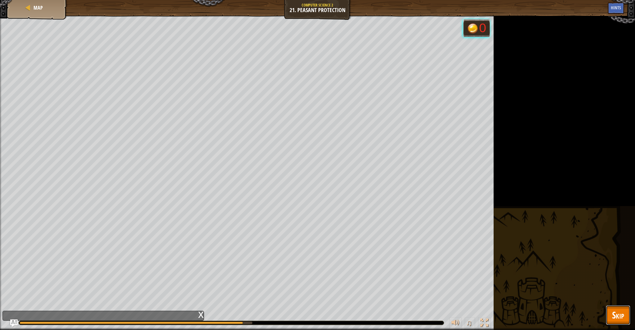
click at [625, 316] on button "Skip" at bounding box center [618, 316] width 25 height 20
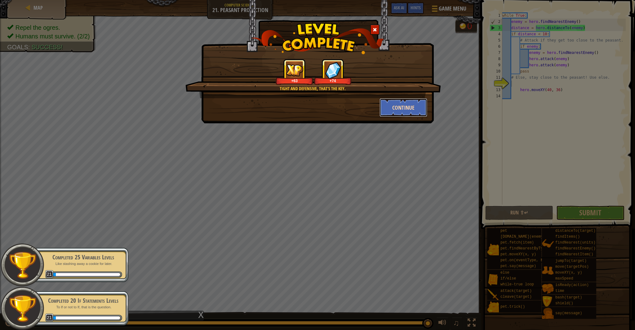
click at [417, 112] on button "Continue" at bounding box center [404, 107] width 48 height 19
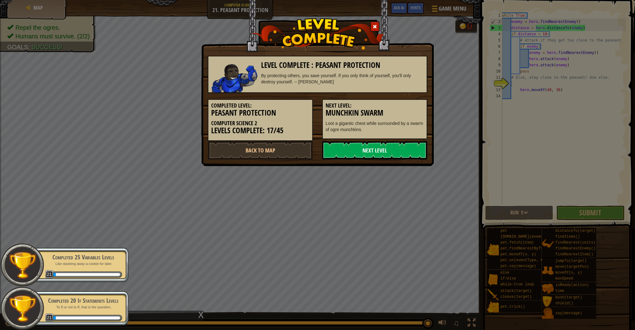
click at [347, 150] on link "Next Level" at bounding box center [374, 150] width 105 height 19
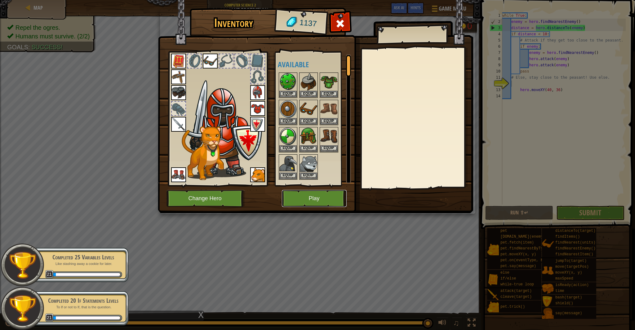
click at [306, 192] on button "Play" at bounding box center [314, 198] width 65 height 17
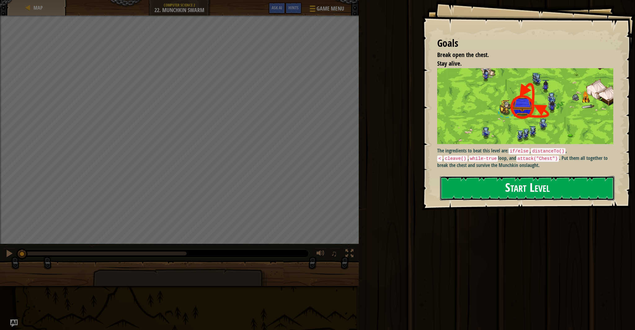
click at [463, 189] on button "Start Level" at bounding box center [527, 188] width 175 height 25
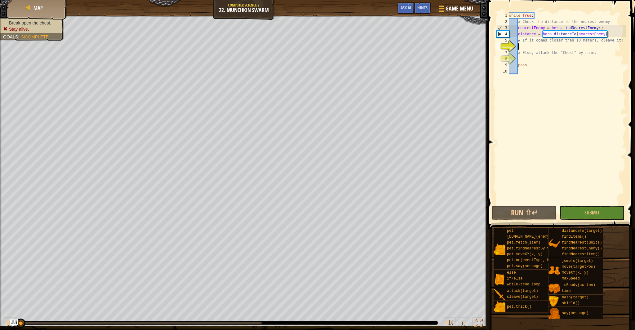
scroll to position [3, 1]
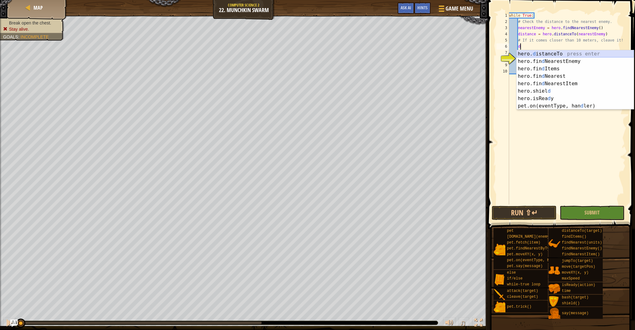
click at [564, 55] on div "hero. d istanceTo press enter hero.fin d NearestEnemy press enter hero.fin d It…" at bounding box center [575, 87] width 117 height 74
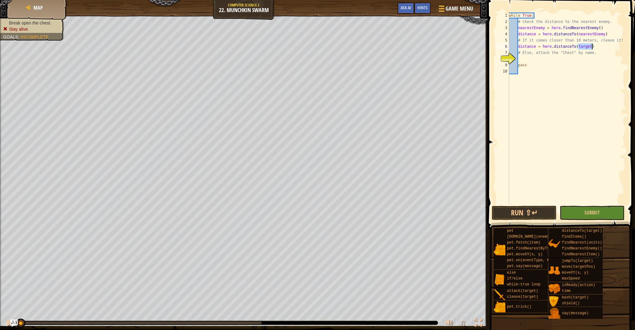
type textarea "distance = hero.distanceTo(target)"
click at [593, 48] on div "while True : # Check the distance to the nearest enemy. nearestEnemy = hero . f…" at bounding box center [567, 114] width 118 height 205
click at [524, 60] on div "while True : # Check the distance to the nearest enemy. nearestEnemy = hero . f…" at bounding box center [567, 114] width 118 height 205
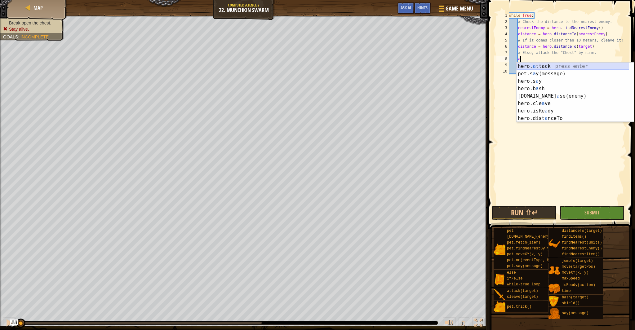
click at [566, 64] on div "hero. a ttack press enter pet.s a y(message) press enter hero.s a y press enter…" at bounding box center [573, 100] width 113 height 74
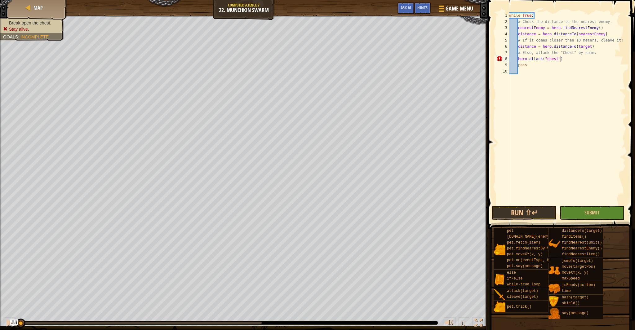
scroll to position [3, 4]
click at [535, 212] on button "Run ⇧↵" at bounding box center [524, 213] width 65 height 14
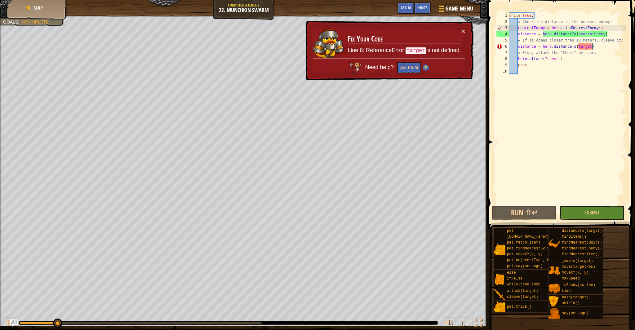
click at [592, 48] on div "while True : # Check the distance to the nearest enemy. nearestEnemy = hero . f…" at bounding box center [567, 114] width 118 height 205
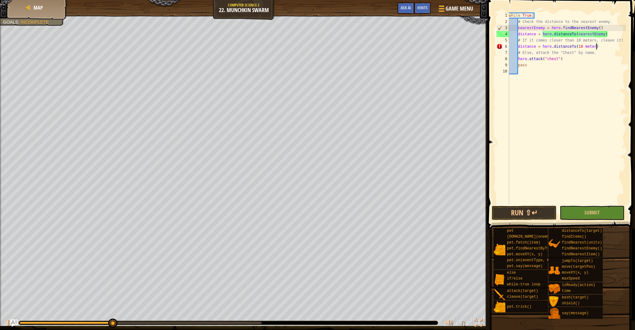
scroll to position [3, 7]
click at [582, 210] on button "Submit" at bounding box center [592, 213] width 65 height 14
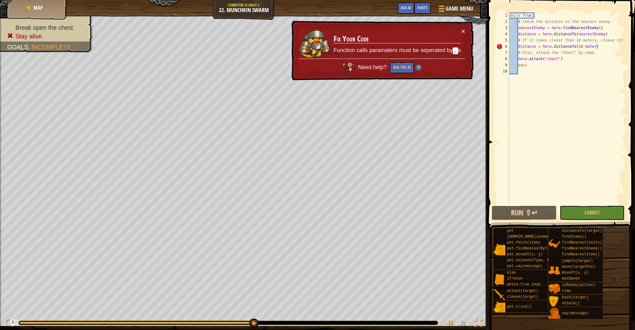
drag, startPoint x: 584, startPoint y: 46, endPoint x: 585, endPoint y: 54, distance: 8.4
click at [584, 47] on div "while True : # Check the distance to the nearest enemy. nearestEnemy = hero . f…" at bounding box center [567, 114] width 118 height 205
click at [584, 46] on div "while True : # Check the distance to the nearest enemy. nearestEnemy = hero . f…" at bounding box center [567, 114] width 118 height 205
click at [583, 48] on div "while True : # Check the distance to the nearest enemy. nearestEnemy = hero . f…" at bounding box center [567, 114] width 118 height 205
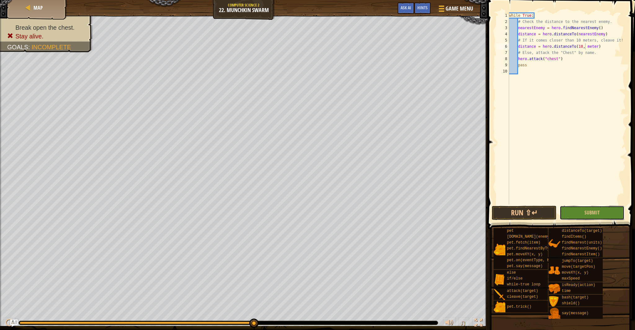
click at [572, 218] on button "Submit" at bounding box center [592, 213] width 65 height 14
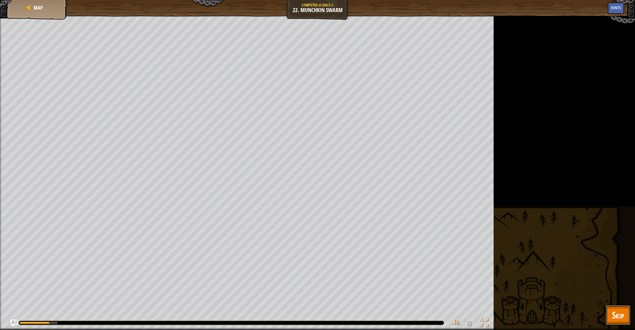
click at [608, 312] on button "Skip" at bounding box center [618, 316] width 25 height 20
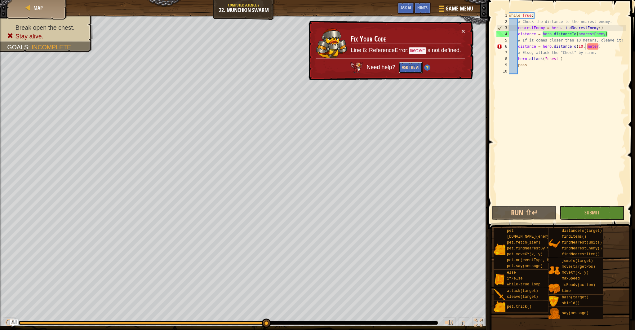
click at [406, 67] on button "Ask the AI" at bounding box center [411, 67] width 24 height 11
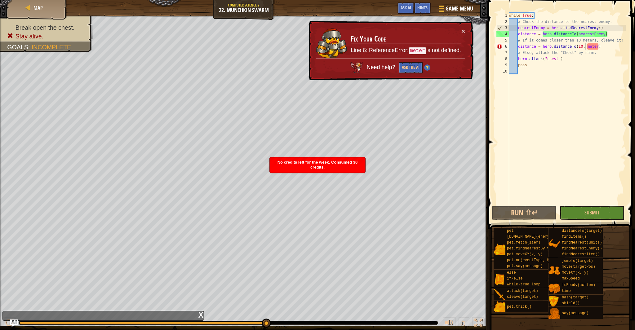
drag, startPoint x: 466, startPoint y: 32, endPoint x: 453, endPoint y: 25, distance: 14.2
click at [465, 32] on div "× Fix Your Code Line 6: ReferenceError: meter is not defined. Need help? Ask th…" at bounding box center [390, 51] width 166 height 60
click at [420, 8] on span "Hints" at bounding box center [423, 8] width 10 height 6
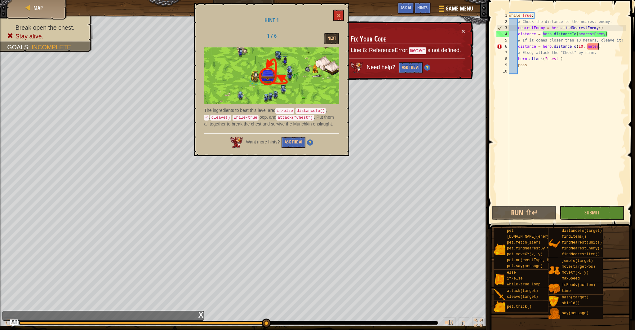
click at [599, 49] on div "while True : # Check the distance to the nearest enemy. nearestEnemy = hero . f…" at bounding box center [567, 114] width 118 height 205
drag, startPoint x: 597, startPoint y: 49, endPoint x: 579, endPoint y: 49, distance: 18.3
click at [579, 49] on div "while True : # Check the distance to the nearest enemy. nearestEnemy = hero . f…" at bounding box center [567, 114] width 118 height 205
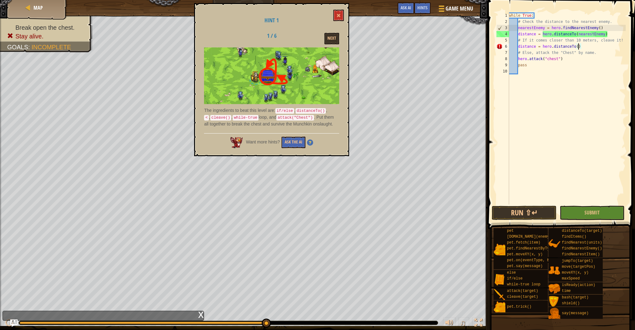
scroll to position [3, 5]
click at [586, 53] on div "hero.distanceTo press enter" at bounding box center [576, 61] width 117 height 22
click at [592, 47] on div "while True : # Check the distance to the nearest enemy. nearestEnemy = hero . f…" at bounding box center [567, 114] width 118 height 205
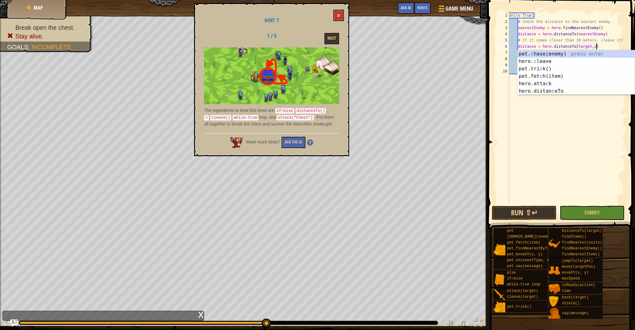
scroll to position [3, 7]
click at [559, 61] on div "pet. c hase(enemy) press enter hero. c leave press enter pet.tri c k() press en…" at bounding box center [576, 80] width 117 height 60
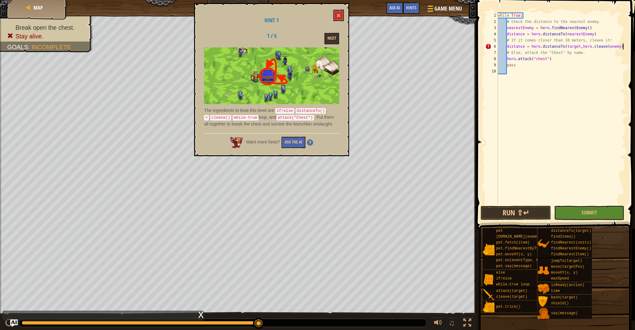
drag, startPoint x: 623, startPoint y: 48, endPoint x: 622, endPoint y: 53, distance: 4.7
click at [623, 48] on div "while True : # Check the distance to the nearest enemy. nearestEnemy = hero . f…" at bounding box center [561, 114] width 129 height 205
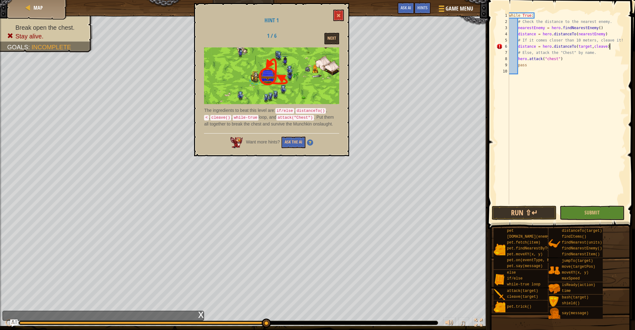
scroll to position [3, 8]
click at [591, 210] on span "Submit" at bounding box center [592, 212] width 15 height 7
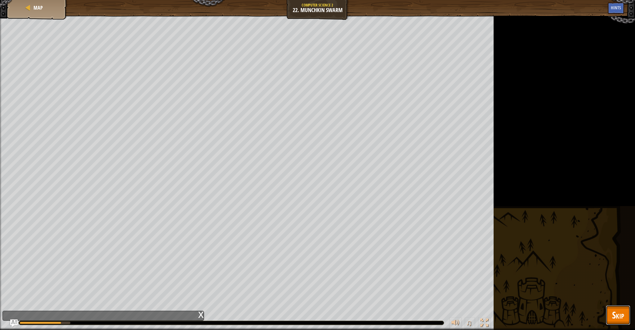
click at [616, 315] on span "Skip" at bounding box center [618, 315] width 12 height 13
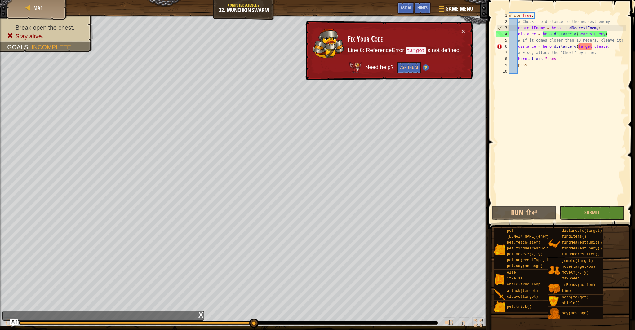
click at [592, 47] on div "while True : # Check the distance to the nearest enemy. nearestEnemy = hero . f…" at bounding box center [567, 114] width 118 height 205
click at [593, 49] on div "while True : # Check the distance to the nearest enemy. nearestEnemy = hero . f…" at bounding box center [567, 114] width 118 height 205
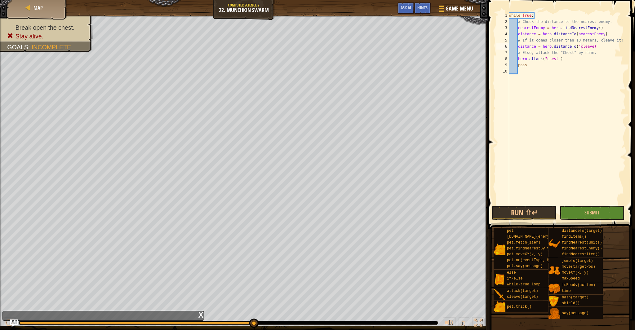
scroll to position [3, 6]
click at [595, 47] on div "while True : # Check the distance to the nearest enemy. nearestEnemy = hero . f…" at bounding box center [567, 114] width 118 height 205
click at [595, 49] on div "while True : # Check the distance to the nearest enemy. nearestEnemy = hero . f…" at bounding box center [567, 114] width 118 height 205
click at [569, 210] on button "Submit" at bounding box center [592, 213] width 65 height 14
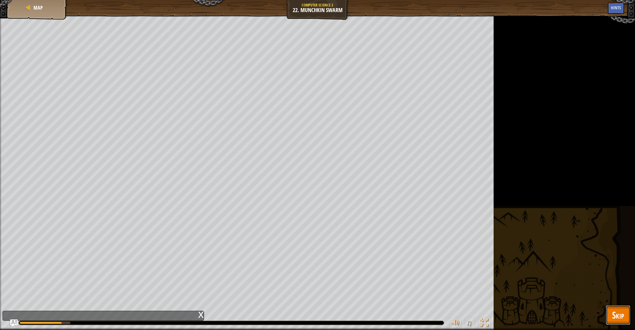
click at [612, 308] on button "Skip" at bounding box center [618, 316] width 25 height 20
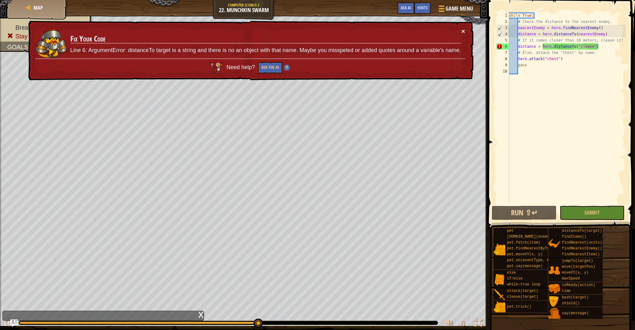
click at [463, 35] on div "× Fix Your Code Line 6: ArgumentError: distanceTo target is a string and there …" at bounding box center [250, 51] width 447 height 60
click at [463, 33] on button "×" at bounding box center [464, 31] width 4 height 7
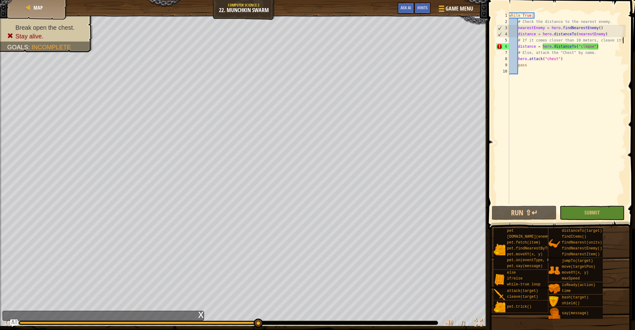
click at [624, 42] on div "while True : # Check the distance to the nearest enemy. nearestEnemy = hero . f…" at bounding box center [567, 114] width 118 height 205
type textarea "distance = hero.distanceTo("cleave")"
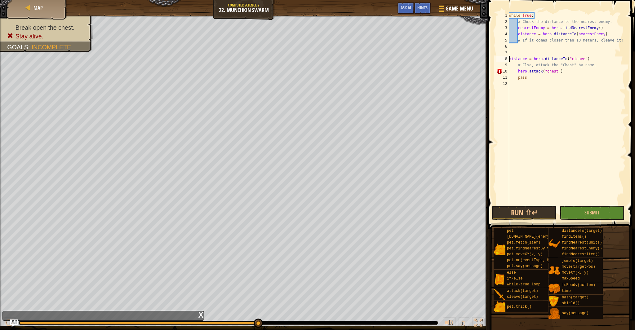
scroll to position [3, 0]
click at [541, 60] on div "if /else press enter" at bounding box center [566, 67] width 117 height 22
click at [527, 53] on div "while True : # Check the distance to the nearest enemy. nearestEnemy = hero . f…" at bounding box center [567, 114] width 118 height 205
click at [516, 53] on div "while True : # Check the distance to the nearest enemy. nearestEnemy = hero . f…" at bounding box center [567, 114] width 118 height 205
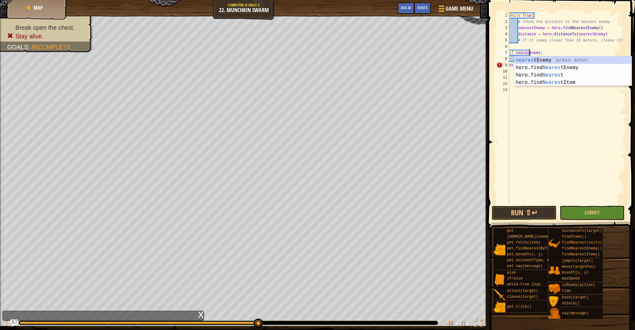
scroll to position [3, 2]
click at [534, 59] on div "nearest Enemy press enter hero.find Nearest Enemy press enter hero.find Nearest…" at bounding box center [573, 78] width 117 height 45
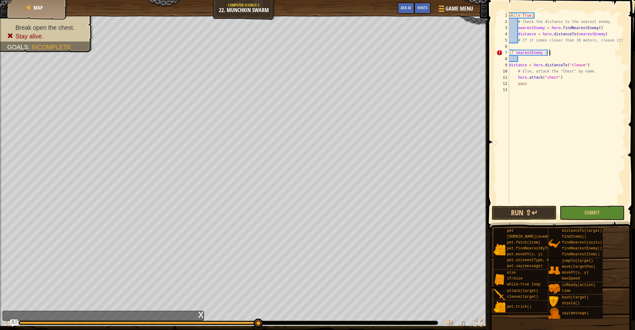
scroll to position [3, 3]
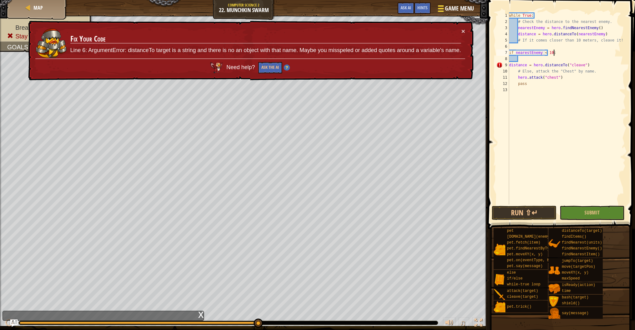
type textarea "if nearestEnemy < 10:"
click at [441, 10] on div at bounding box center [441, 8] width 8 height 9
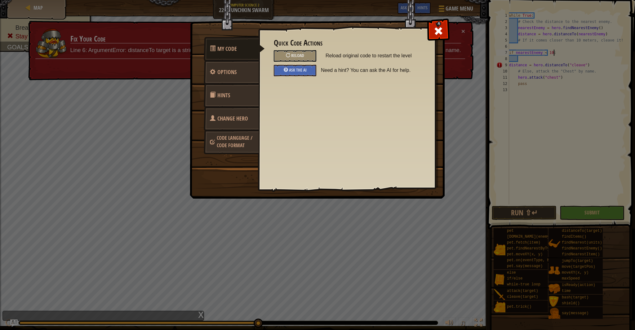
click at [308, 63] on div "Quick Code Actions Reload Reload original code to restart the level Ask the AI …" at bounding box center [347, 58] width 146 height 38
click at [310, 57] on div "Reload" at bounding box center [295, 55] width 42 height 11
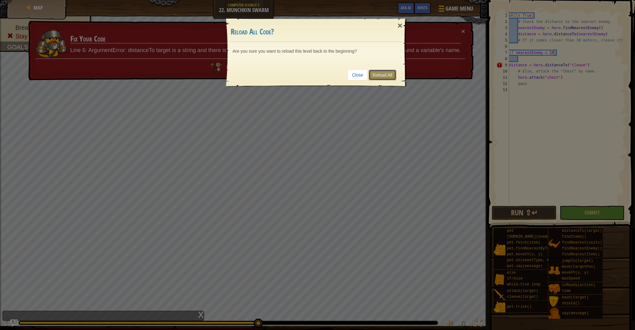
click at [385, 76] on link "Reload All" at bounding box center [383, 75] width 28 height 11
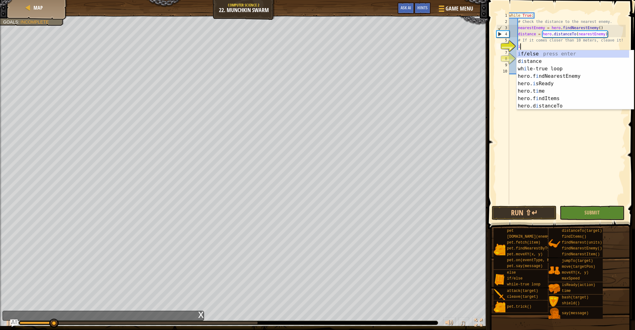
scroll to position [3, 1]
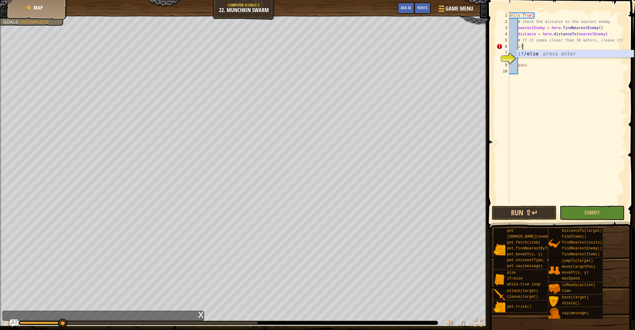
click at [533, 56] on div "if /else press enter" at bounding box center [575, 61] width 117 height 22
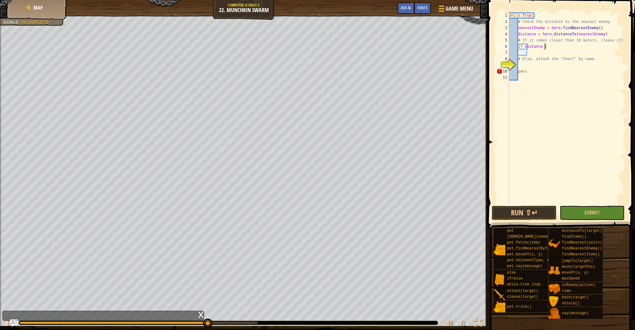
scroll to position [3, 3]
type textarea "if distance < 10:"
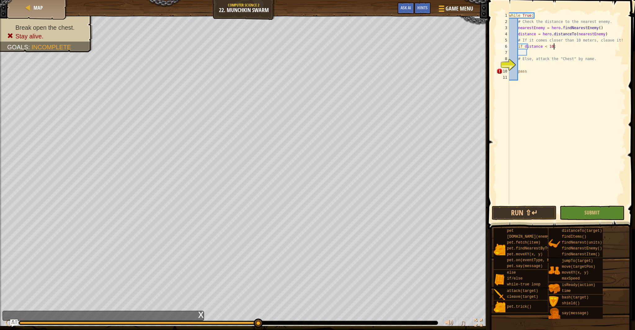
click at [528, 53] on div "while True : # Check the distance to the nearest enemy. nearestEnemy = hero . f…" at bounding box center [567, 114] width 118 height 205
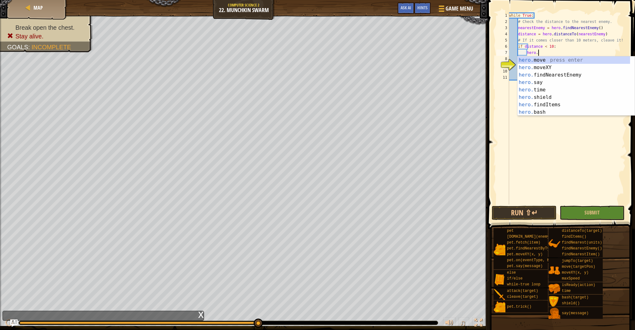
scroll to position [3, 2]
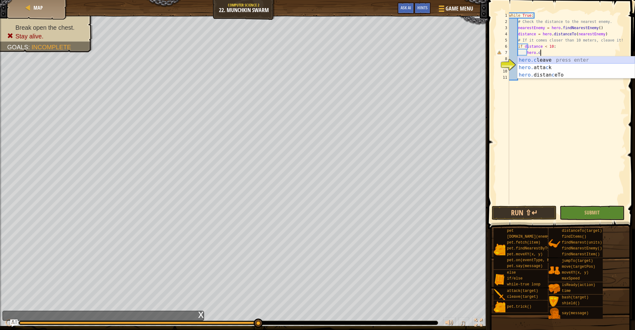
click at [551, 60] on div "hero.c leave press enter hero. [PERSON_NAME] press enter hero. distan c eTo pre…" at bounding box center [576, 74] width 117 height 37
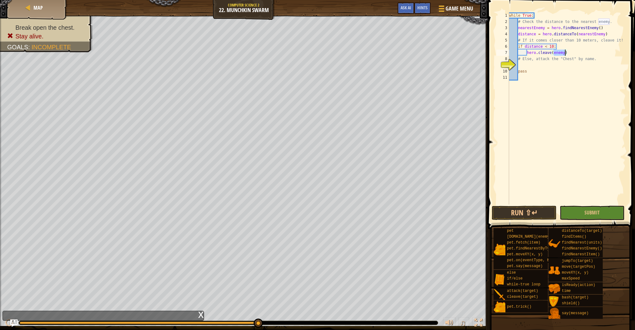
click at [564, 55] on div "while True : # Check the distance to the nearest enemy. nearestEnemy = hero . f…" at bounding box center [567, 114] width 118 height 205
drag, startPoint x: 565, startPoint y: 55, endPoint x: 562, endPoint y: 56, distance: 3.4
click at [565, 55] on div "while True : # Check the distance to the nearest enemy. nearestEnemy = hero . f…" at bounding box center [567, 114] width 118 height 205
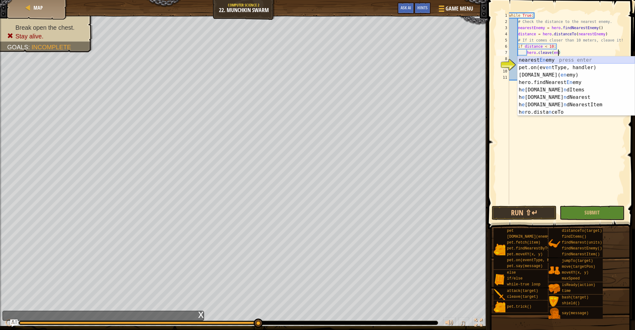
click at [561, 58] on div "nearest En emy press enter pet.on(ev en tType, handler) press enter [DOMAIN_NAM…" at bounding box center [576, 93] width 117 height 74
type textarea "hero.cleave(nearestEnemy)"
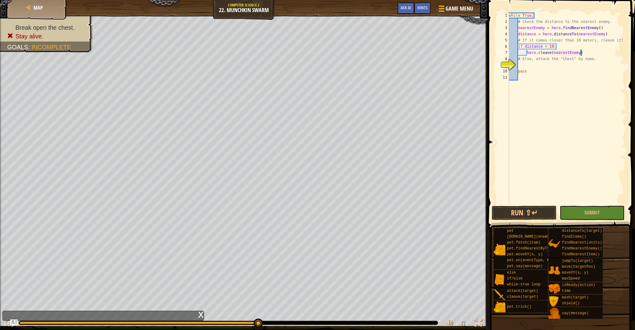
click at [528, 67] on div "while True : # Check the distance to the nearest enemy. nearestEnemy = hero . f…" at bounding box center [567, 114] width 118 height 205
type textarea "e"
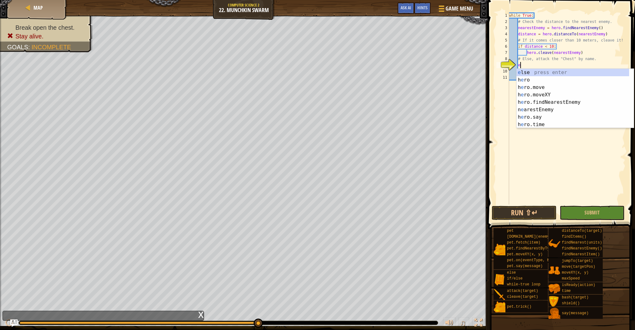
scroll to position [3, 1]
click at [532, 70] on div "e lse press enter h e ro press enter h e ro.move press enter h e ro.moveXY pres…" at bounding box center [573, 106] width 113 height 74
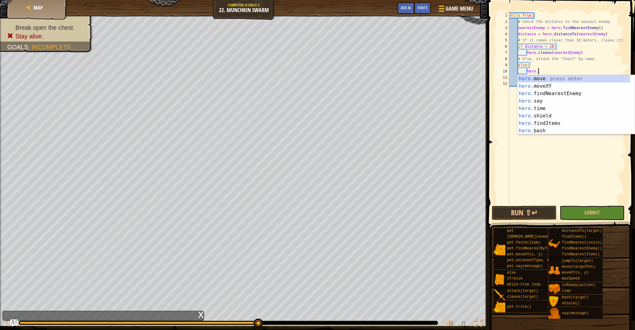
scroll to position [3, 2]
click at [550, 80] on div "hero.a ttack press enter hero. s a y press enter hero. b a sh press enter hero.…" at bounding box center [574, 112] width 113 height 74
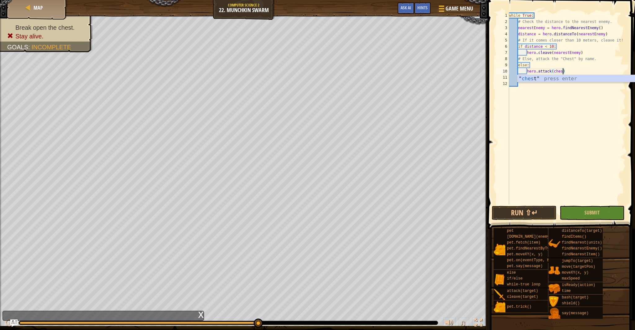
scroll to position [3, 4]
click at [551, 78] on div "" chest " press enter" at bounding box center [576, 86] width 117 height 22
click at [585, 210] on span "Submit" at bounding box center [592, 212] width 15 height 7
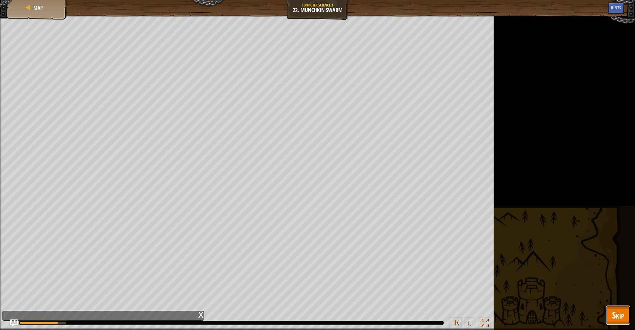
click at [618, 306] on button "Skip" at bounding box center [618, 316] width 25 height 20
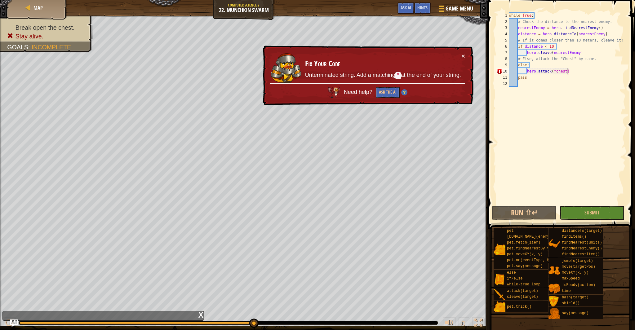
click at [568, 71] on div "while True : # Check the distance to the nearest enemy. nearestEnemy = hero . f…" at bounding box center [567, 114] width 118 height 205
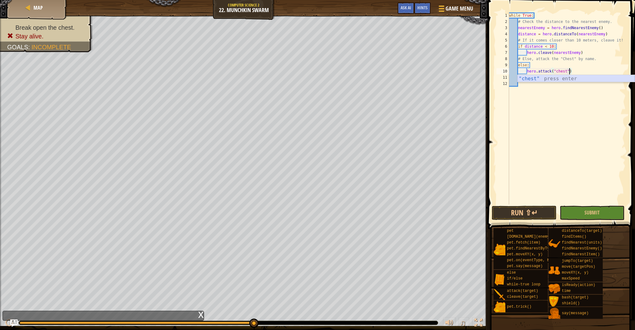
click at [548, 80] on div ""chest" press enter" at bounding box center [576, 86] width 117 height 22
drag, startPoint x: 592, startPoint y: 213, endPoint x: 588, endPoint y: 212, distance: 4.1
click at [591, 212] on span "Submit" at bounding box center [592, 212] width 15 height 7
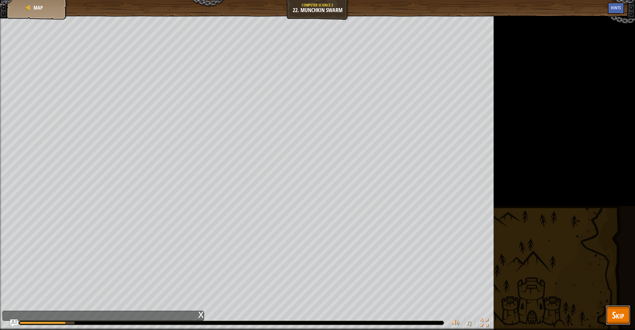
click at [618, 317] on span "Skip" at bounding box center [618, 315] width 12 height 13
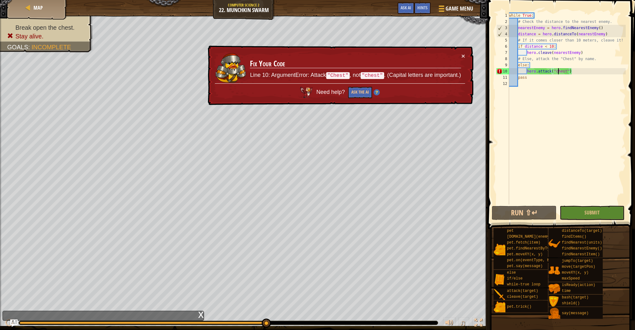
click at [558, 74] on div "while True : # Check the distance to the nearest enemy. nearestEnemy = hero . f…" at bounding box center [567, 114] width 118 height 205
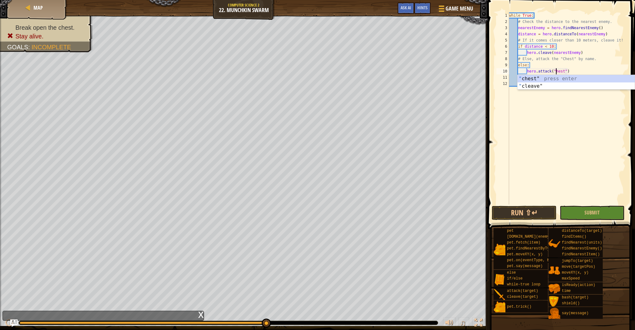
scroll to position [3, 4]
type textarea "hero.attack("Chest")"
click at [589, 223] on span at bounding box center [560, 314] width 143 height 184
click at [585, 216] on button "Submit" at bounding box center [592, 213] width 65 height 14
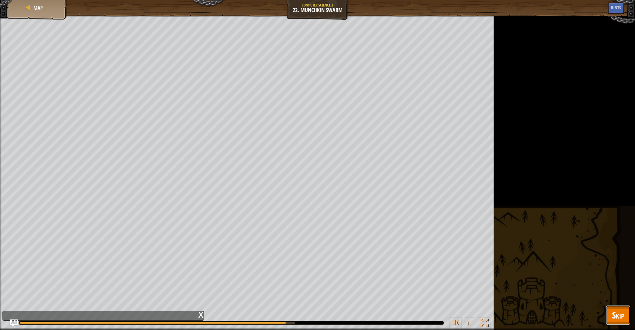
click at [614, 320] on span "Skip" at bounding box center [618, 315] width 12 height 13
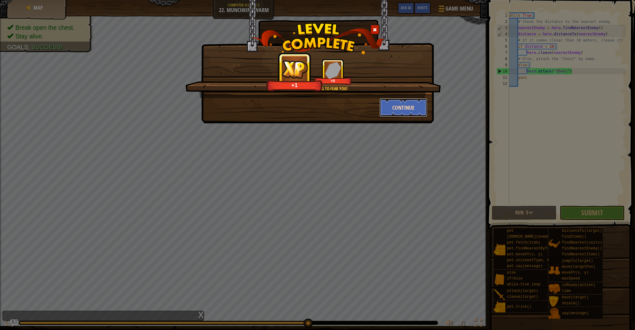
click at [393, 105] on button "Continue" at bounding box center [404, 107] width 48 height 19
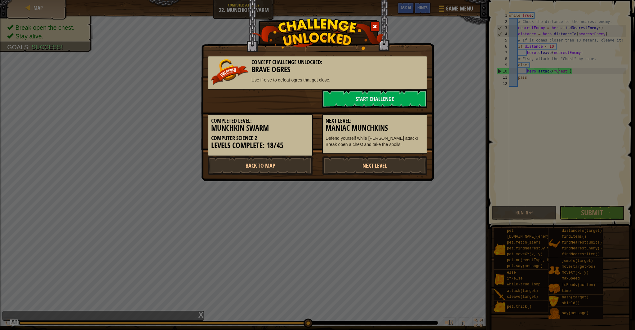
click at [347, 115] on div "Next Level: Maniac Munchkins Defend yourself while munchkins attack! Break open…" at bounding box center [374, 134] width 105 height 40
click at [349, 106] on link "Start Challenge" at bounding box center [374, 99] width 105 height 19
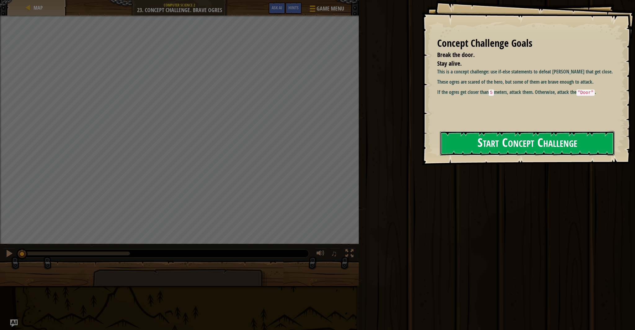
click at [489, 136] on button "Start Concept Challenge" at bounding box center [527, 143] width 175 height 25
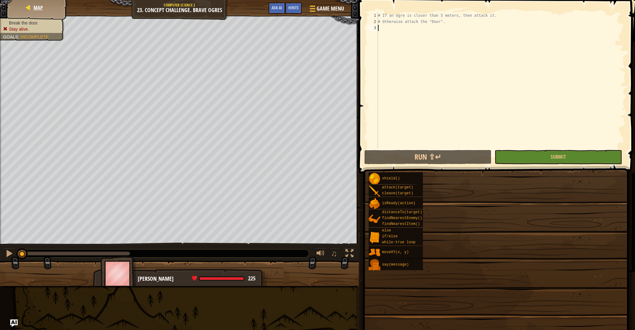
click at [19, 4] on div "Map" at bounding box center [37, 8] width 50 height 16
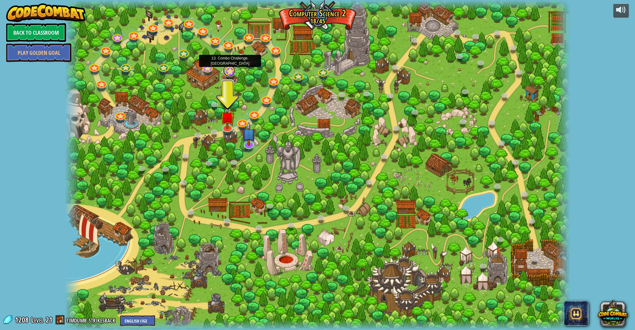
click at [231, 73] on link at bounding box center [229, 71] width 12 height 12
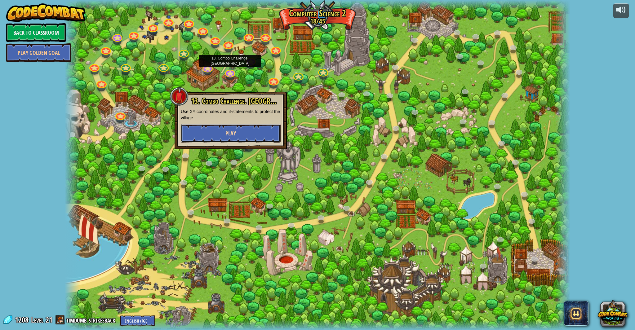
click at [234, 139] on button "Play" at bounding box center [231, 133] width 100 height 19
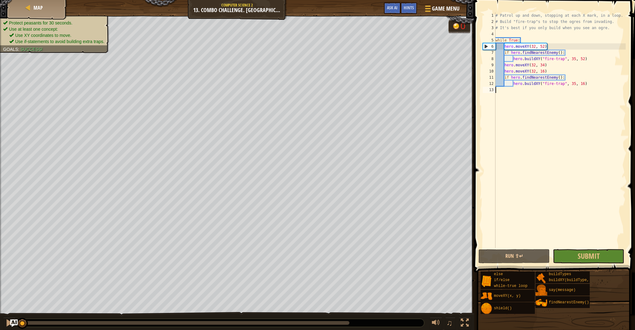
click at [575, 85] on div "# Patrol up and down, stopping at each X mark, in a loop. # Build "fire-trap"s …" at bounding box center [560, 136] width 132 height 248
type textarea "hero.buildXY("fire-trap", 35, 16)"
click at [522, 253] on button "Run ⇧↵" at bounding box center [514, 256] width 71 height 14
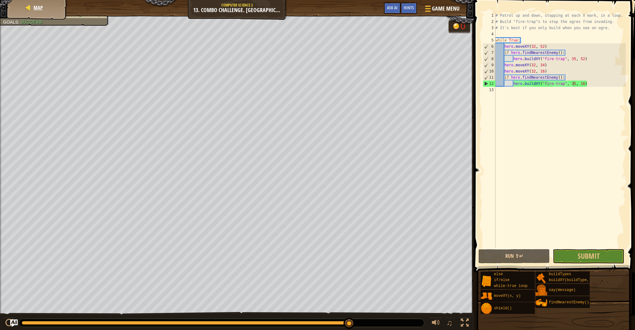
click at [49, 3] on div "Map" at bounding box center [37, 8] width 50 height 16
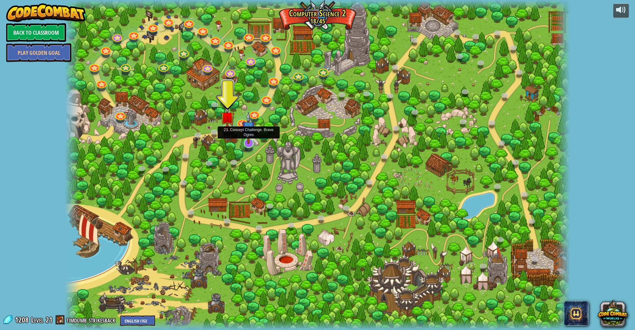
click at [253, 142] on img at bounding box center [249, 128] width 14 height 32
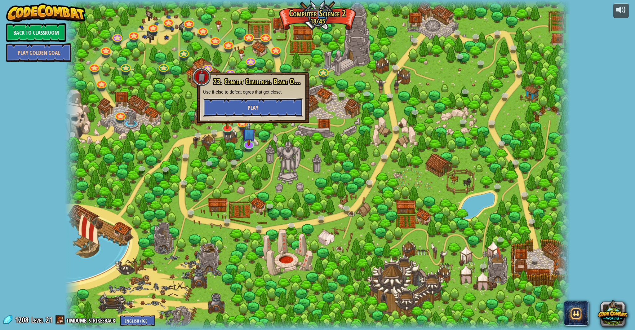
click at [248, 105] on button "Play" at bounding box center [253, 107] width 100 height 19
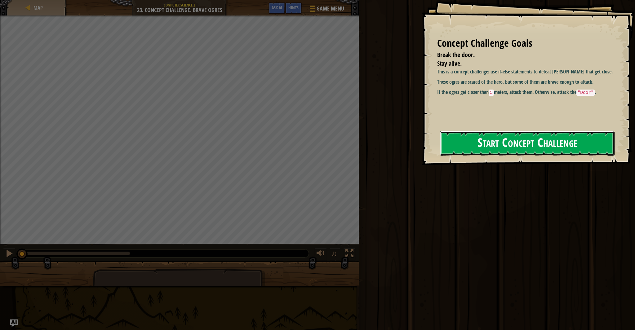
click at [470, 152] on button "Start Concept Challenge" at bounding box center [527, 143] width 175 height 25
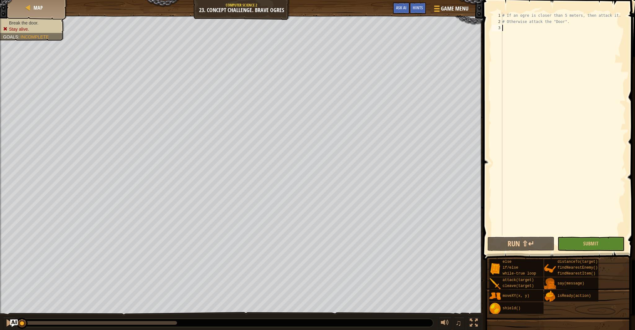
scroll to position [3, 0]
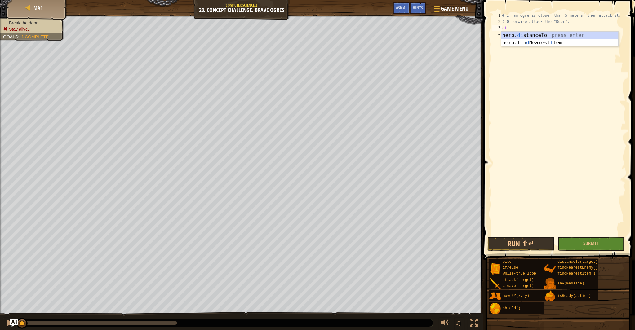
type textarea "d"
type textarea "if"
click at [521, 39] on div "# If an ogre is closer than 5 meters, then attack it. # Otherwise attack the "D…" at bounding box center [563, 130] width 125 height 236
click at [510, 27] on div "# If an ogre is closer than 5 meters, then attack it. # Otherwise attack the "D…" at bounding box center [563, 130] width 125 height 236
type textarea "if/"
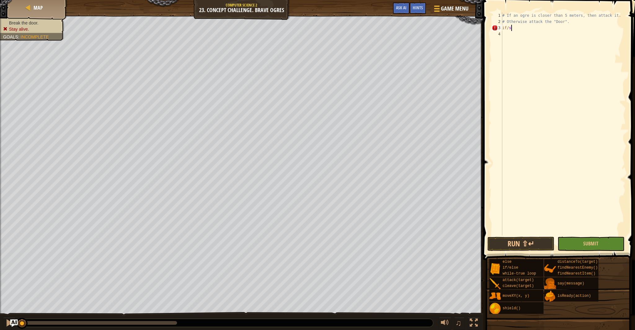
scroll to position [3, 0]
drag, startPoint x: 510, startPoint y: 27, endPoint x: 498, endPoint y: 27, distance: 11.8
click at [498, 27] on div "if/ 1 2 3 4 # If an ogre is closer than 5 meters, then attack it. # Otherwise a…" at bounding box center [558, 123] width 135 height 223
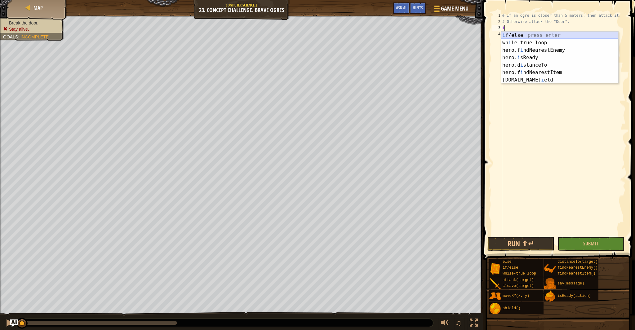
click at [534, 36] on div "i f/else press enter wh i le-true loop press enter hero.f i ndNearestEnemy pres…" at bounding box center [559, 65] width 117 height 67
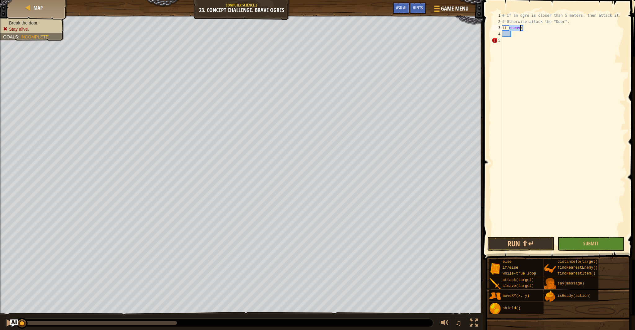
click at [519, 28] on div "# If an ogre is closer than 5 meters, then attack it. # Otherwise attack the "D…" at bounding box center [563, 130] width 125 height 236
click at [521, 30] on div "# If an ogre is closer than 5 meters, then attack it. # Otherwise attack the "D…" at bounding box center [563, 130] width 125 height 236
click at [530, 35] on div "hero. dis tanceTo press enter" at bounding box center [576, 43] width 117 height 22
drag, startPoint x: 574, startPoint y: 30, endPoint x: 522, endPoint y: 29, distance: 51.8
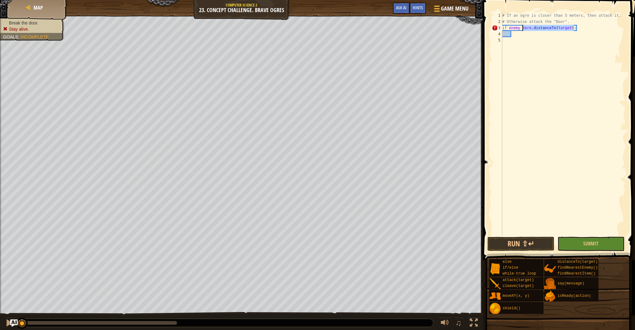
click at [522, 29] on div "# If an ogre is closer than 5 meters, then attack it. # Otherwise attack the "D…" at bounding box center [563, 130] width 125 height 236
type textarea "if enemy distance < 5:"
click at [519, 34] on div "# If an ogre is closer than 5 meters, then attack it. # Otherwise attack the "D…" at bounding box center [563, 130] width 125 height 236
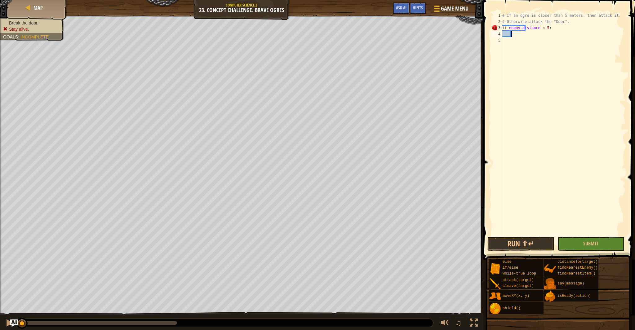
scroll to position [3, 1]
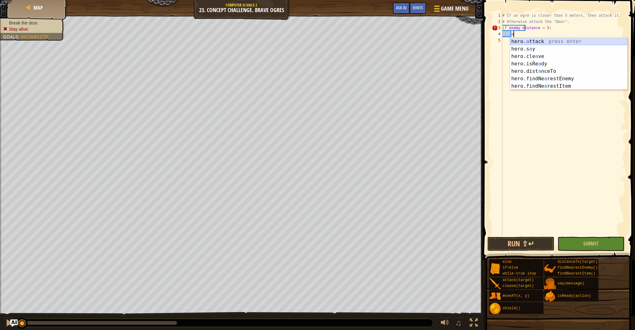
click at [532, 43] on div "hero. a ttack press enter hero.s a y press enter hero.cle a ve press enter hero…" at bounding box center [568, 71] width 117 height 67
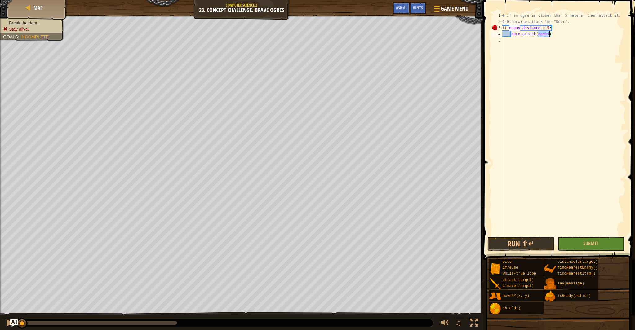
type textarea "hero.attack(enemy)"
click at [548, 35] on div "# If an ogre is closer than 5 meters, then attack it. # Otherwise attack the "D…" at bounding box center [563, 130] width 125 height 236
click at [511, 41] on div "# If an ogre is closer than 5 meters, then attack it. # Otherwise attack the "D…" at bounding box center [563, 130] width 125 height 236
click at [502, 21] on div "2" at bounding box center [497, 22] width 11 height 6
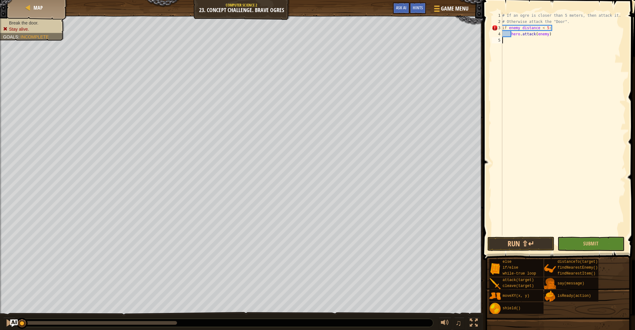
type textarea "# Otherwise attack the "Door"."
click at [504, 21] on div "# If an ogre is closer than 5 meters, then attack it. # Otherwise attack the "D…" at bounding box center [563, 130] width 125 height 236
click at [503, 21] on div "# If an ogre is closer than 5 meters, then attack it. # Otherwise attack the "D…" at bounding box center [563, 130] width 125 height 236
click at [508, 21] on div "# If an ogre is closer than 5 meters, then attack it. # Otherwise attack the "D…" at bounding box center [563, 130] width 125 height 236
click at [512, 42] on div "# If an ogre is closer than 5 meters, then attack it. # Otherwise attack the "D…" at bounding box center [563, 130] width 125 height 236
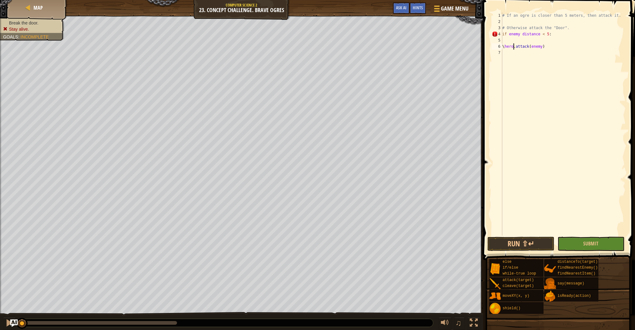
scroll to position [3, 1]
type textarea "hero.attack(enemy)"
click at [508, 22] on div "# If an ogre is closer than 5 meters, then attack it. # Otherwise attack the "D…" at bounding box center [563, 130] width 125 height 236
type textarea "w"
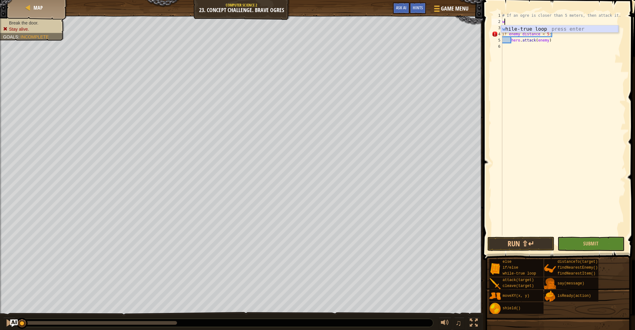
click at [529, 26] on div "w [PERSON_NAME]-true loop press enter" at bounding box center [559, 36] width 117 height 22
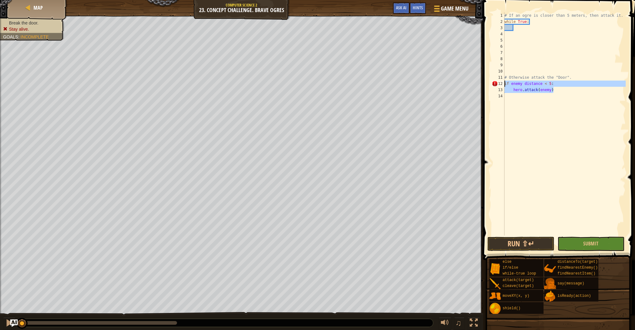
drag, startPoint x: 556, startPoint y: 89, endPoint x: 503, endPoint y: 82, distance: 52.9
click at [503, 82] on div "1 2 3 4 5 6 7 8 9 10 11 12 13 14 # If an ogre is closer than 5 meters, then att…" at bounding box center [558, 123] width 135 height 223
type textarea "if enemy distance < 5: hero.attack(enemy)"
click at [520, 29] on div "# If an ogre is closer than 5 meters, then attack it. while True : # Otherwise …" at bounding box center [564, 130] width 123 height 236
paste textarea "hero.attack(enemy)"
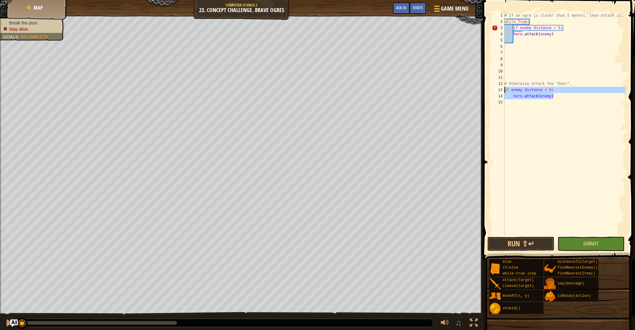
drag, startPoint x: 564, startPoint y: 92, endPoint x: 496, endPoint y: 84, distance: 68.5
click at [500, 89] on div "hero.attack(enemy) 1 2 3 4 5 6 7 8 9 10 11 12 13 14 15 # If an ogre is closer t…" at bounding box center [558, 123] width 135 height 223
type textarea "if enemy distance < 5: hero.attack(enemy)"
click at [521, 43] on div "# If an ogre is closer than 5 meters, then attack it. while True : if enemy dis…" at bounding box center [564, 130] width 123 height 236
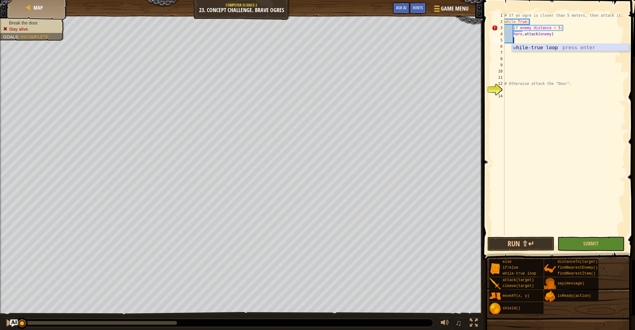
scroll to position [3, 1]
click at [527, 48] on div "if /else press enter" at bounding box center [570, 55] width 117 height 22
click at [521, 42] on div "# If an ogre is closer than 5 meters, then attack it. while True : if enemy dis…" at bounding box center [564, 130] width 123 height 236
type textarea "if notenemy:"
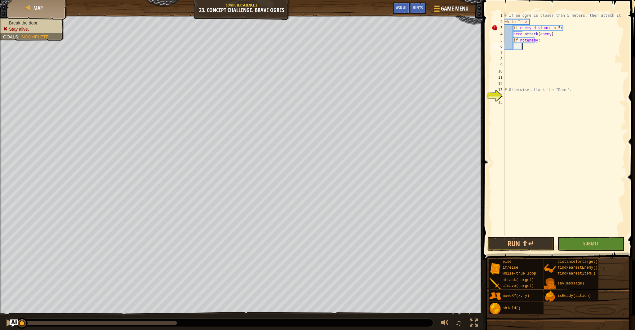
click at [528, 49] on div "# If an ogre is closer than 5 meters, then attack it. while True : if enemy dis…" at bounding box center [564, 130] width 123 height 236
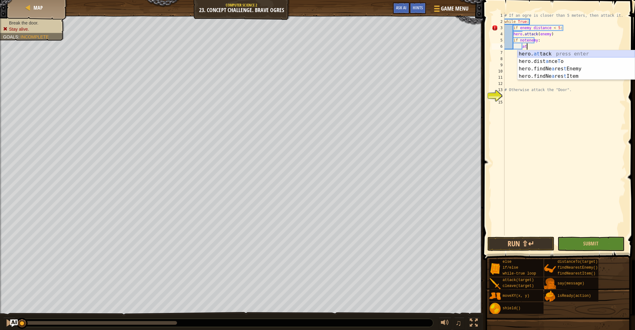
click at [536, 53] on div "hero. at tack press enter hero.dist a nce T o press enter hero.findNe a res t E…" at bounding box center [576, 72] width 117 height 45
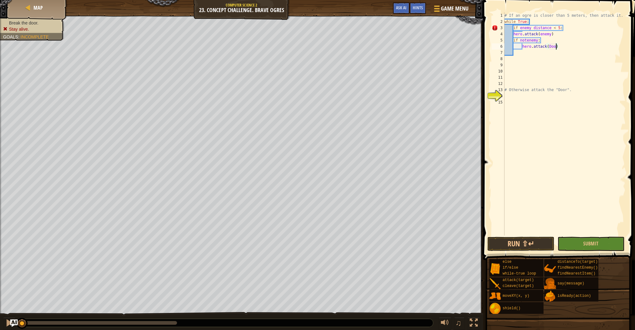
scroll to position [3, 4]
click at [549, 47] on div "# If an ogre is closer than 5 meters, then attack it. while True : if enemy dis…" at bounding box center [564, 130] width 123 height 236
click at [589, 243] on span "Submit" at bounding box center [591, 243] width 15 height 7
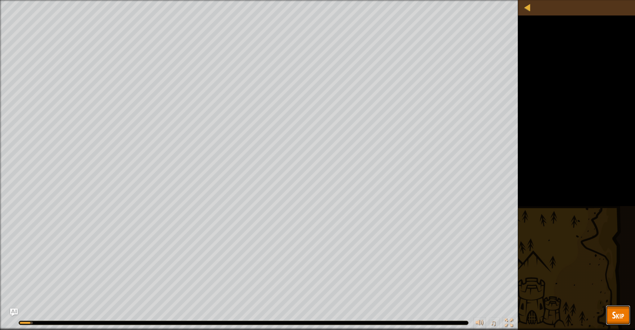
click at [616, 319] on span "Skip" at bounding box center [618, 315] width 12 height 13
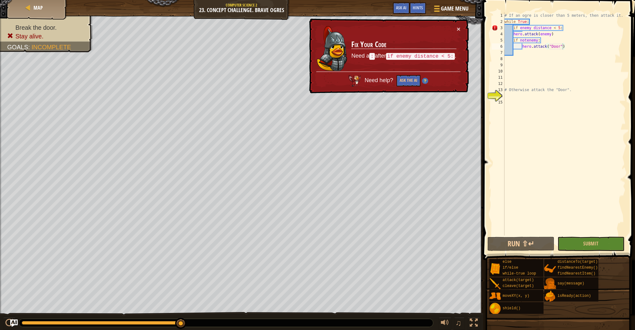
click at [562, 29] on div "# If an ogre is closer than 5 meters, then attack it. while True : if enemy dis…" at bounding box center [564, 130] width 123 height 236
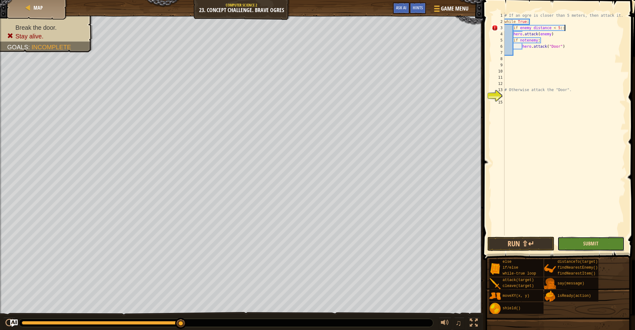
click at [597, 242] on span "Submit" at bounding box center [591, 243] width 15 height 7
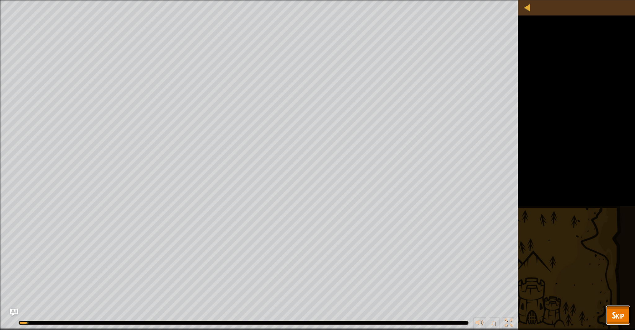
click at [610, 311] on button "Skip" at bounding box center [618, 316] width 25 height 20
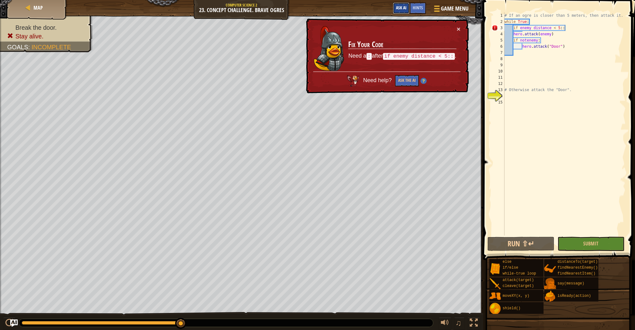
click at [404, 7] on span "Ask AI" at bounding box center [401, 8] width 11 height 6
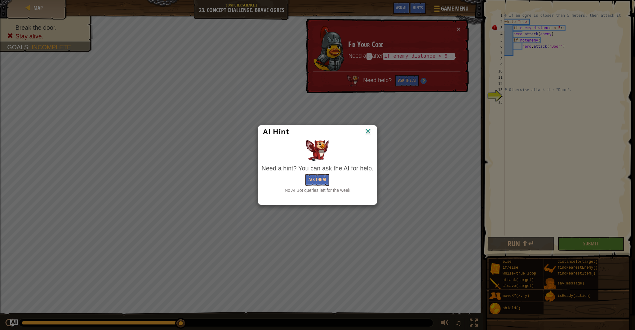
click at [371, 131] on img at bounding box center [368, 131] width 8 height 9
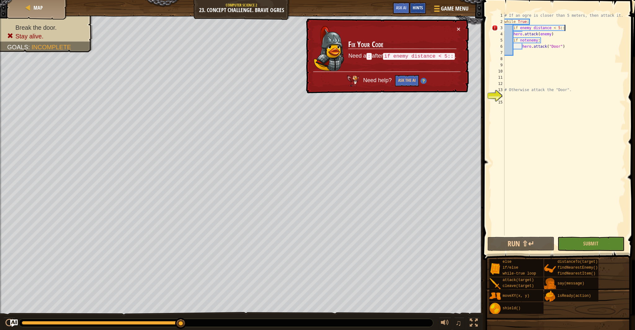
click at [420, 7] on span "Hints" at bounding box center [418, 8] width 10 height 6
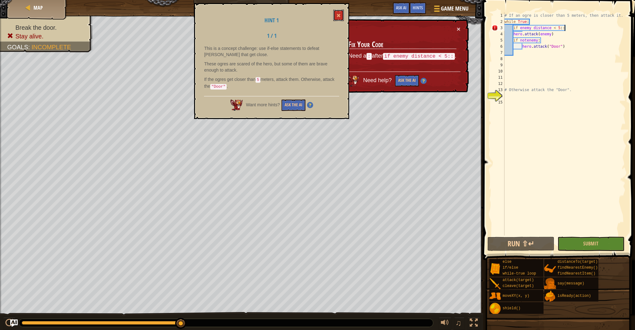
drag, startPoint x: 336, startPoint y: 13, endPoint x: 353, endPoint y: 10, distance: 17.1
click at [336, 13] on button at bounding box center [338, 15] width 11 height 11
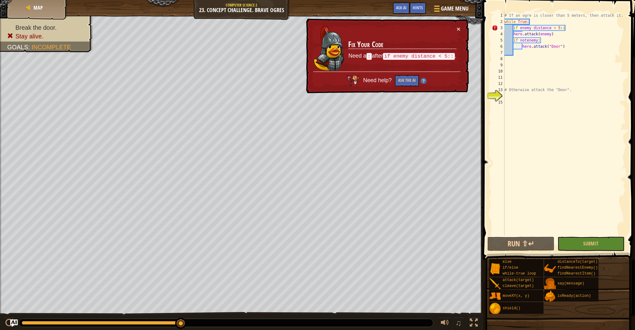
click at [564, 29] on div "# If an ogre is closer than 5 meters, then attack it. while True : if enemy dis…" at bounding box center [564, 130] width 123 height 236
click at [566, 29] on div "# If an ogre is closer than 5 meters, then attack it. while True : if enemy dis…" at bounding box center [564, 130] width 123 height 236
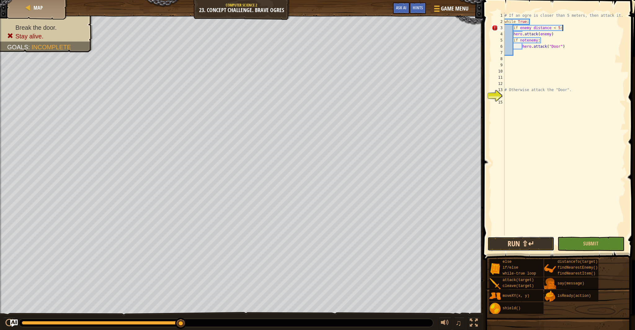
click at [537, 248] on button "Run ⇧↵" at bounding box center [521, 244] width 67 height 14
click at [526, 248] on button "Run ⇧↵" at bounding box center [521, 244] width 67 height 14
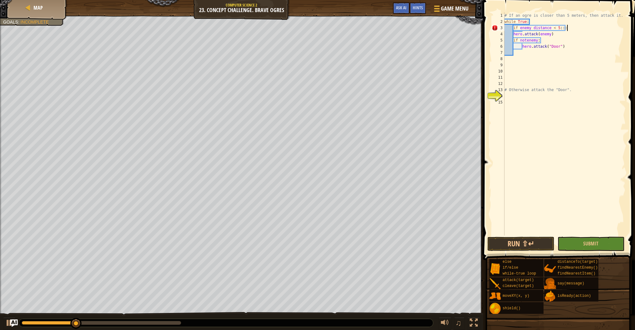
scroll to position [3, 5]
click at [533, 240] on button "Run ⇧↵" at bounding box center [521, 244] width 67 height 14
click at [535, 246] on button "Run ⇧↵" at bounding box center [521, 244] width 67 height 14
type textarea "if enemy distance < 5:"
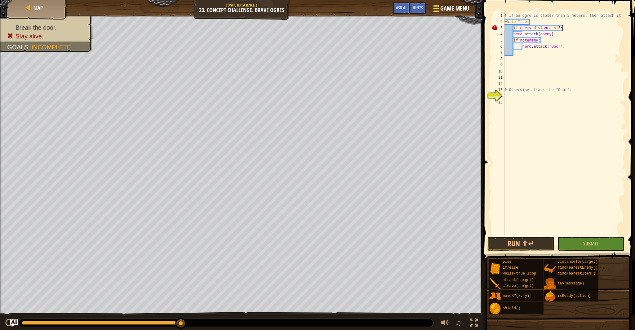
click at [436, 9] on div at bounding box center [436, 8] width 8 height 9
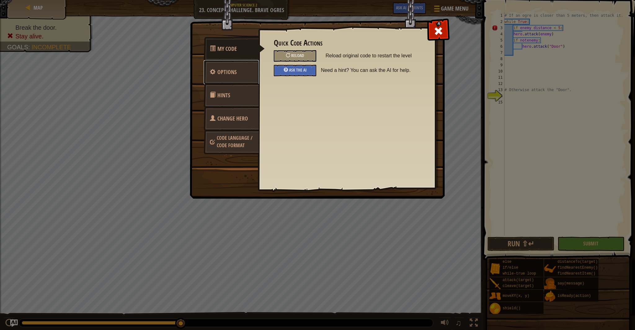
click at [231, 72] on span "Options" at bounding box center [226, 72] width 19 height 8
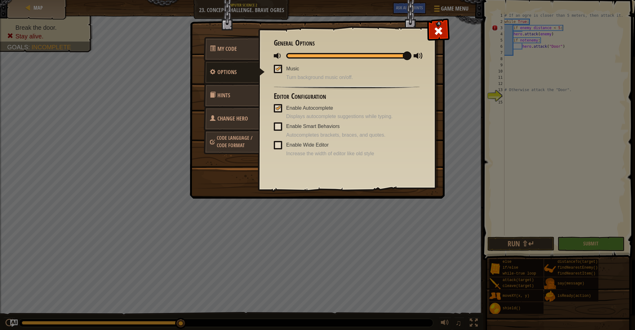
click at [239, 95] on link "Hints" at bounding box center [231, 95] width 55 height 24
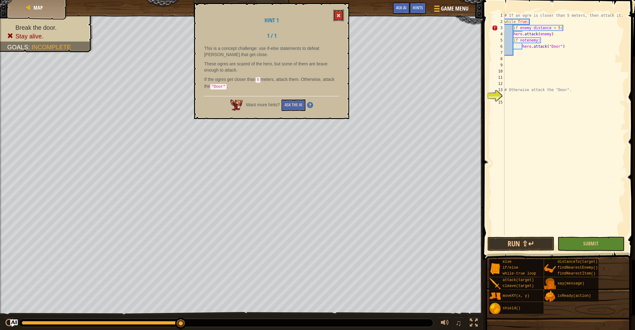
click at [341, 16] on button at bounding box center [338, 15] width 11 height 11
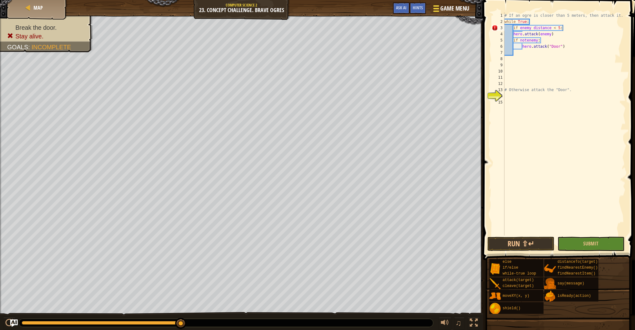
click at [453, 10] on span "Game Menu" at bounding box center [455, 8] width 29 height 8
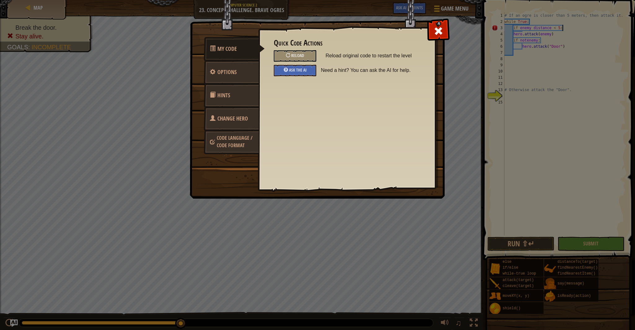
click at [232, 129] on link "Change Hero" at bounding box center [231, 119] width 55 height 24
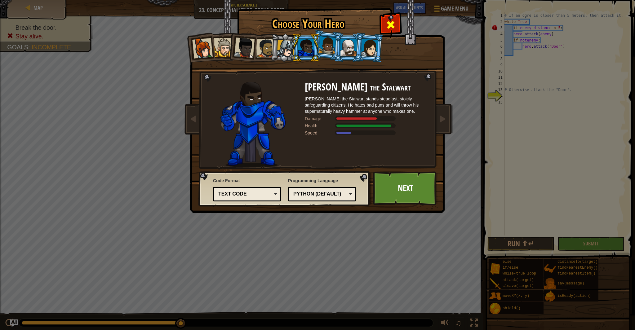
click at [393, 21] on span at bounding box center [391, 25] width 10 height 10
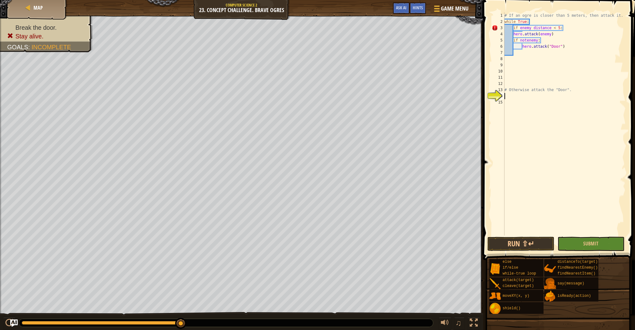
click at [512, 96] on div "# If an ogre is closer than 5 meters, then attack it. while True : if enemy dis…" at bounding box center [564, 130] width 123 height 236
click at [514, 94] on div "# If an ogre is closer than 5 meters, then attack it. while True : if enemy dis…" at bounding box center [564, 130] width 123 height 236
drag, startPoint x: 531, startPoint y: 83, endPoint x: 544, endPoint y: 68, distance: 20.0
click at [544, 69] on div "# If an ogre is closer than 5 meters, then attack it. while True : if enemy dis…" at bounding box center [564, 130] width 123 height 236
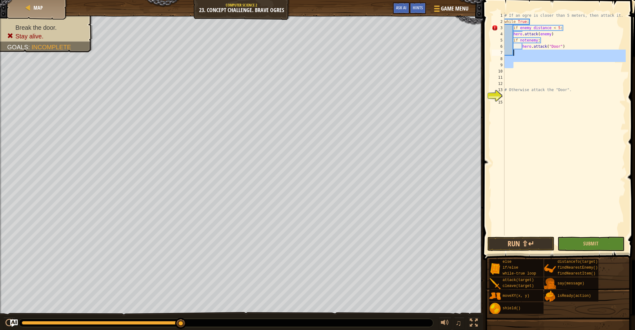
drag, startPoint x: 546, startPoint y: 55, endPoint x: 547, endPoint y: 50, distance: 5.0
click at [547, 52] on div "# If an ogre is closer than 5 meters, then attack it. while True : if enemy dis…" at bounding box center [564, 130] width 123 height 236
click at [548, 50] on div "# If an ogre is closer than 5 meters, then attack it. while True : if enemy dis…" at bounding box center [564, 130] width 123 height 236
drag, startPoint x: 524, startPoint y: 49, endPoint x: 527, endPoint y: 40, distance: 10.1
click at [524, 47] on div "# If an ogre is closer than 5 meters, then attack it. while True : if enemy dis…" at bounding box center [564, 130] width 123 height 236
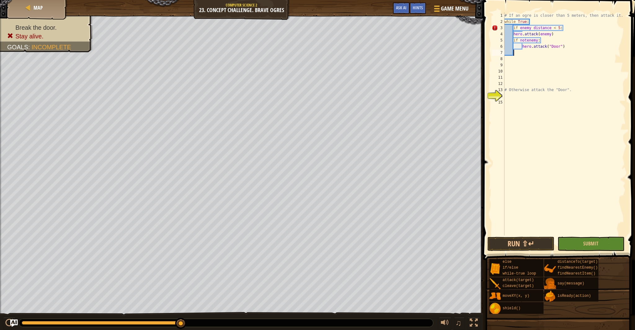
type textarea "hero.attack("Door")"
click at [511, 85] on div "# If an ogre is closer than 5 meters, then attack it. while True : if enemy dis…" at bounding box center [564, 130] width 123 height 236
click at [510, 87] on div "# If an ogre is closer than 5 meters, then attack it. while True : if enemy dis…" at bounding box center [564, 130] width 123 height 236
type textarea "# Otherwise attack the "Door"."
click at [510, 87] on div "# If an ogre is closer than 5 meters, then attack it. while True : if enemy dis…" at bounding box center [564, 130] width 123 height 236
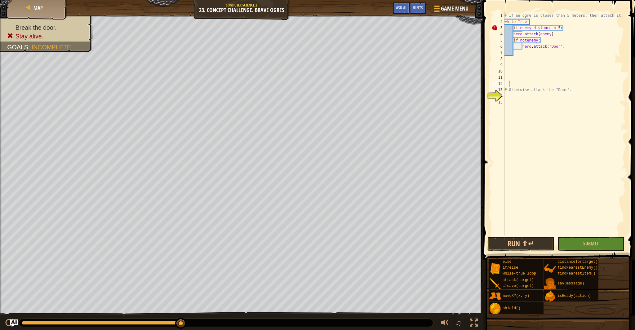
scroll to position [3, 1]
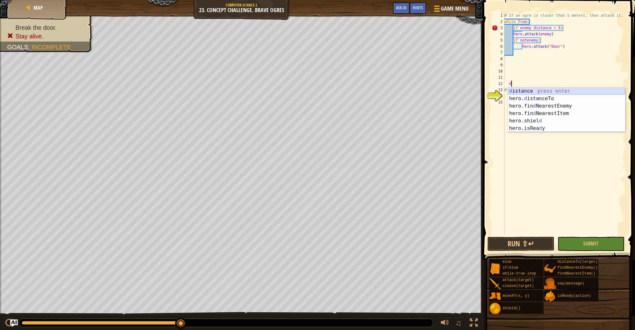
click at [527, 90] on div "d istance press enter hero. d istanceTo press enter hero.fin d NearestEnemy pre…" at bounding box center [566, 117] width 117 height 60
type textarea "distance"
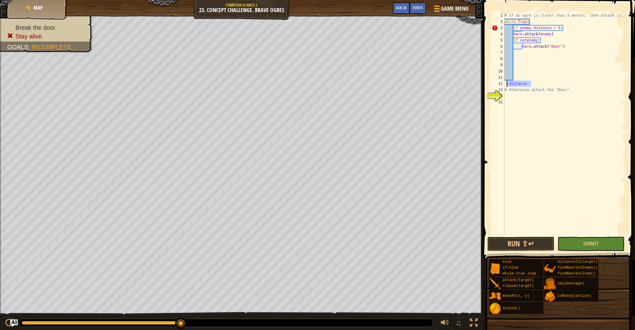
drag, startPoint x: 536, startPoint y: 87, endPoint x: 507, endPoint y: 85, distance: 29.5
click at [507, 85] on div "# If an ogre is closer than 5 meters, then attack it. while True : if enemy dis…" at bounding box center [564, 130] width 123 height 236
click at [574, 244] on button "Submit" at bounding box center [591, 244] width 67 height 14
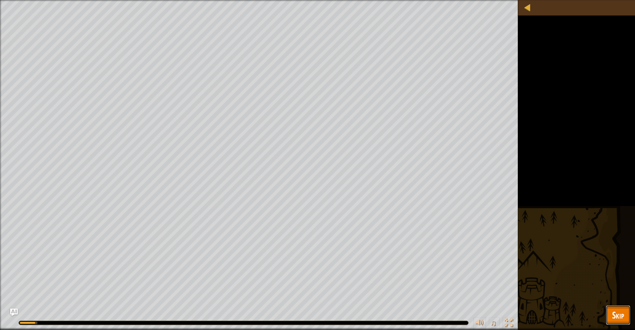
click at [611, 317] on button "Skip" at bounding box center [618, 316] width 25 height 20
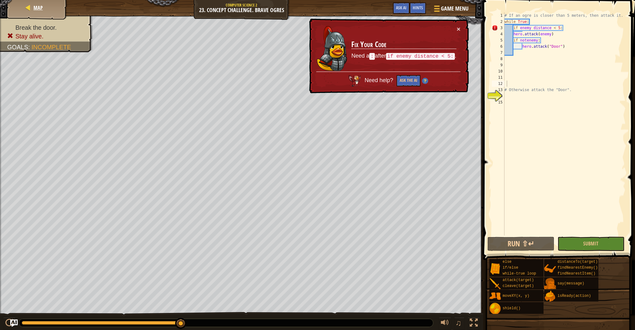
click at [47, 6] on div "Map" at bounding box center [37, 8] width 50 height 16
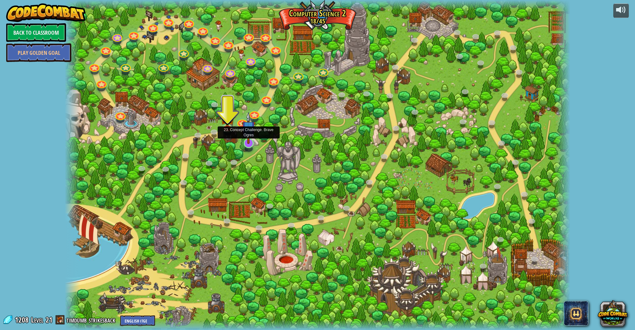
click at [243, 122] on img at bounding box center [249, 128] width 14 height 32
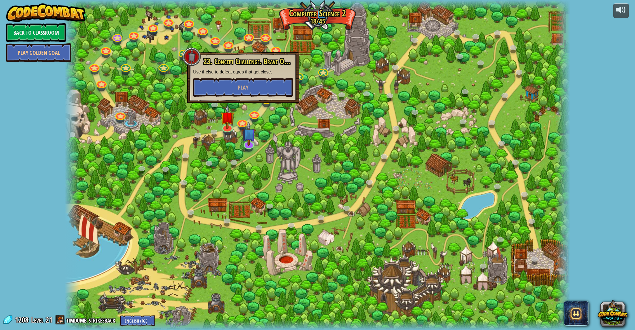
drag, startPoint x: 373, startPoint y: 67, endPoint x: 367, endPoint y: 68, distance: 5.9
click at [370, 67] on div at bounding box center [317, 165] width 505 height 330
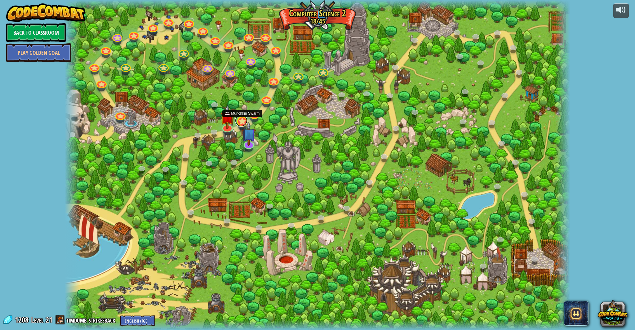
click at [242, 121] on link at bounding box center [241, 120] width 12 height 12
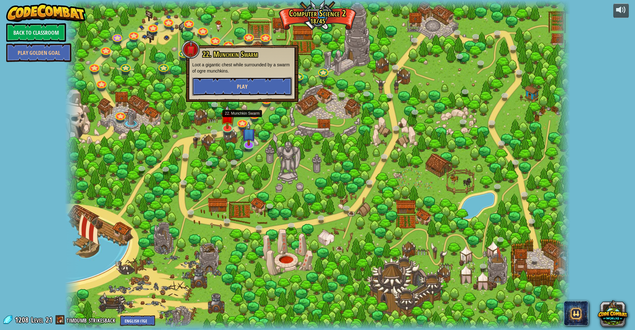
click at [272, 89] on button "Play" at bounding box center [242, 86] width 100 height 19
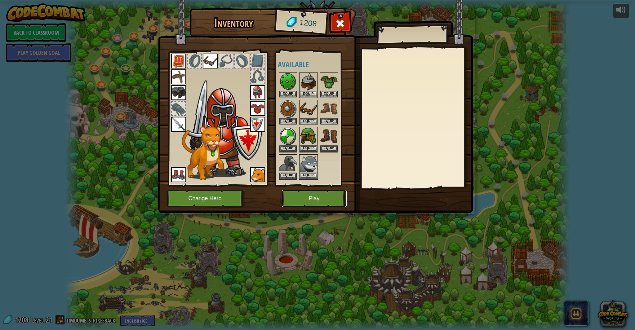
click at [327, 201] on button "Play" at bounding box center [314, 198] width 65 height 17
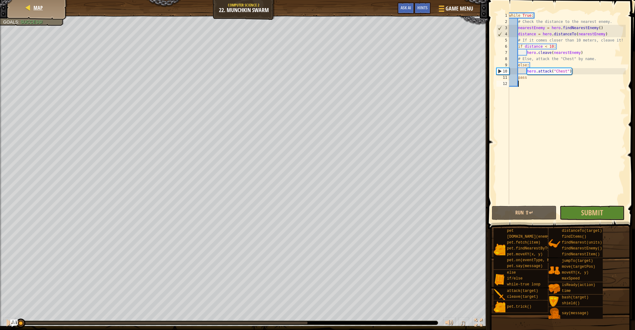
click at [51, 8] on div "Map" at bounding box center [37, 8] width 50 height 16
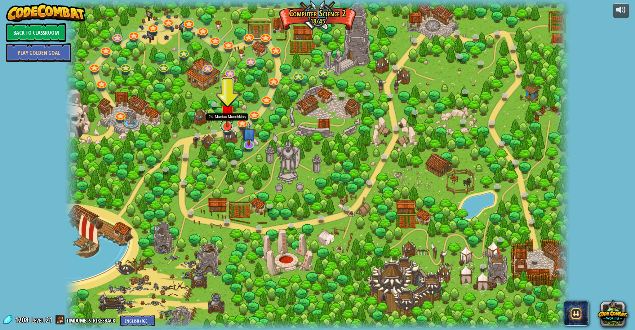
click at [224, 128] on link at bounding box center [226, 125] width 12 height 12
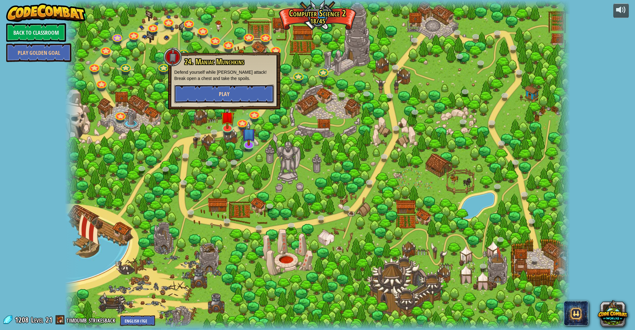
click at [232, 101] on button "Play" at bounding box center [224, 94] width 100 height 19
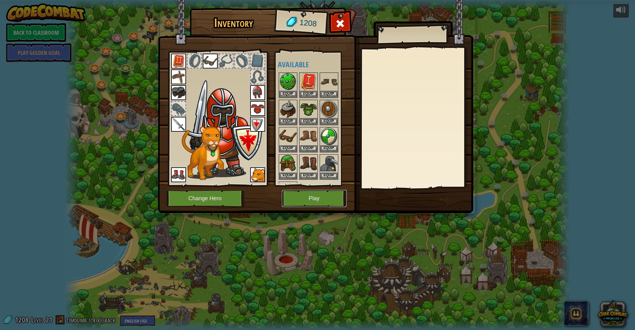
click at [301, 206] on button "Play" at bounding box center [314, 198] width 65 height 17
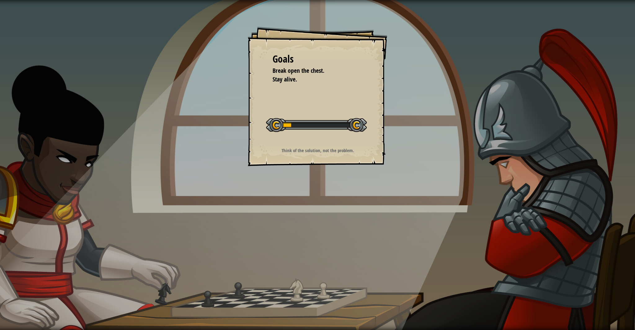
click at [303, 201] on div "Goals Break open the chest. Stay alive. Start Level Error loading from server. …" at bounding box center [317, 165] width 635 height 330
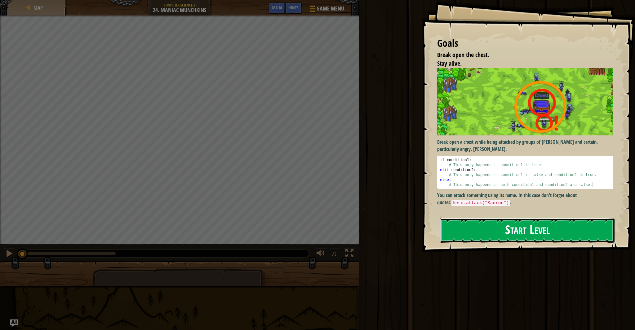
click at [545, 228] on button "Start Level" at bounding box center [527, 230] width 175 height 25
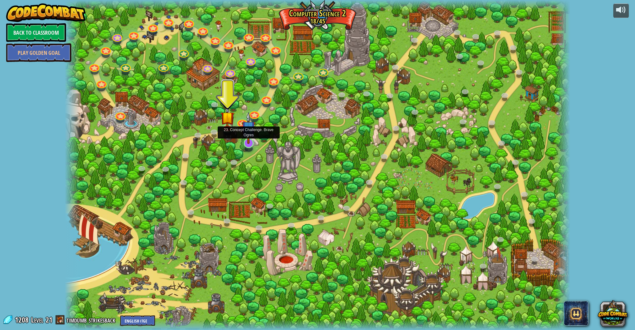
click at [252, 136] on img at bounding box center [249, 128] width 14 height 32
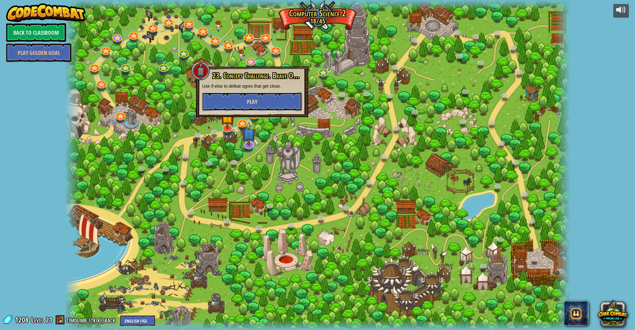
click at [268, 104] on button "Play" at bounding box center [252, 101] width 100 height 19
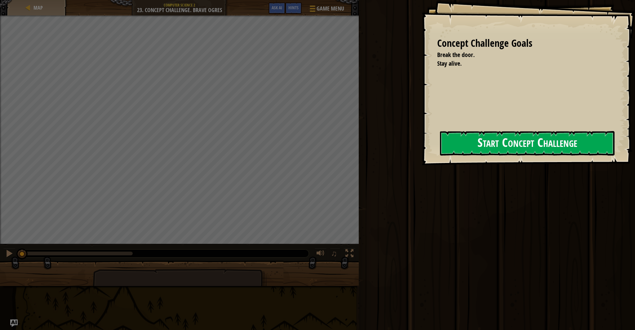
click at [492, 141] on button "Start Concept Challenge" at bounding box center [527, 143] width 175 height 25
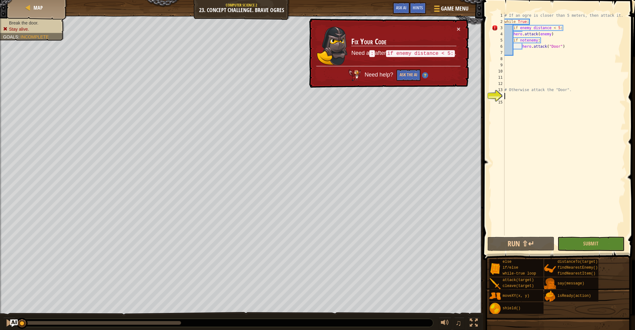
click at [529, 28] on div "# If an ogre is closer than 5 meters, then attack it. while True : if enemy dis…" at bounding box center [564, 130] width 123 height 236
click at [532, 29] on div "# If an ogre is closer than 5 meters, then attack it. while True : if enemy dis…" at bounding box center [564, 130] width 123 height 236
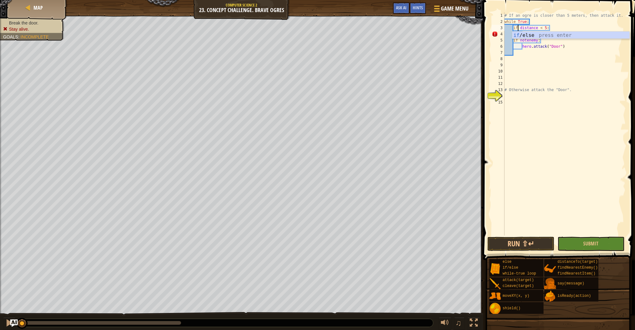
click at [520, 28] on div "# If an ogre is closer than 5 meters, then attack it. while True : if distance …" at bounding box center [564, 130] width 123 height 236
click at [578, 238] on button "Submit" at bounding box center [591, 244] width 67 height 14
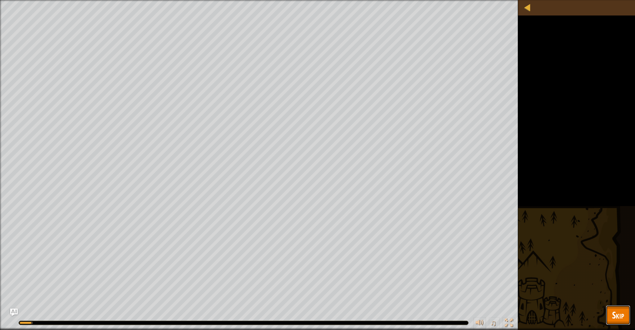
drag, startPoint x: 621, startPoint y: 313, endPoint x: 610, endPoint y: 285, distance: 30.4
click at [621, 311] on span "Skip" at bounding box center [618, 315] width 12 height 13
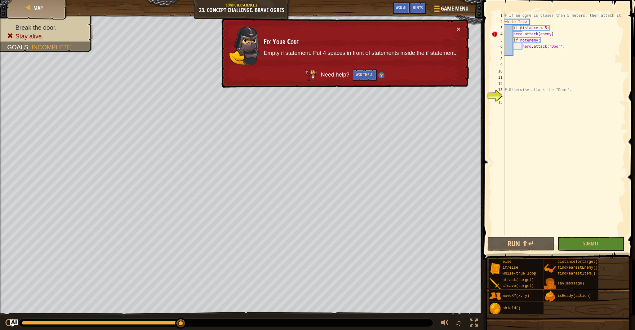
click at [519, 28] on div "# If an ogre is closer than 5 meters, then attack it. while True : if distance …" at bounding box center [564, 130] width 123 height 236
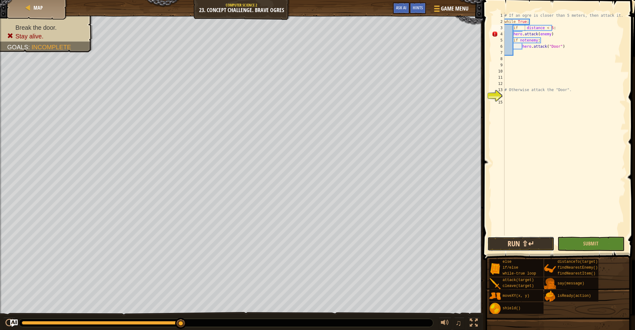
click at [528, 245] on button "Run ⇧↵" at bounding box center [521, 244] width 67 height 14
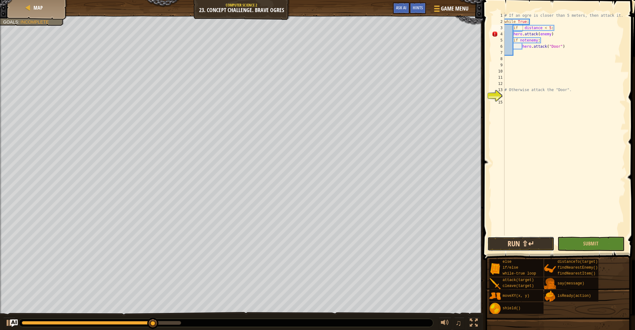
click at [521, 247] on button "Run ⇧↵" at bounding box center [521, 244] width 67 height 14
click at [527, 245] on button "Run ⇧↵" at bounding box center [521, 244] width 67 height 14
drag, startPoint x: 530, startPoint y: 240, endPoint x: 527, endPoint y: 232, distance: 8.2
click at [530, 240] on button "Run ⇧↵" at bounding box center [521, 244] width 67 height 14
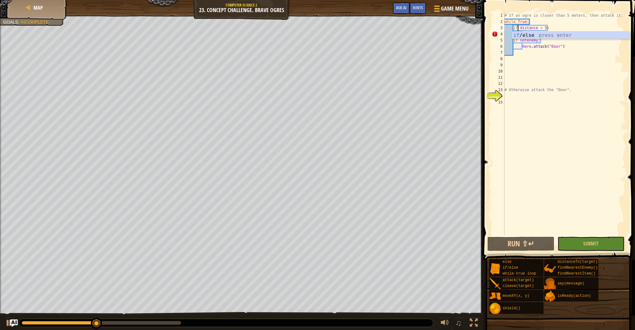
scroll to position [3, 1]
click at [542, 34] on div "if /else press enter" at bounding box center [570, 43] width 117 height 22
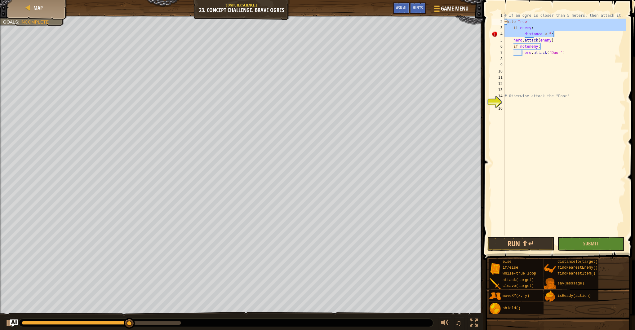
drag, startPoint x: 557, startPoint y: 35, endPoint x: 507, endPoint y: 20, distance: 51.8
click at [507, 20] on div "# If an ogre is closer than 5 meters, then attack it. while True : if enemy : d…" at bounding box center [564, 130] width 123 height 236
drag, startPoint x: 562, startPoint y: 55, endPoint x: 567, endPoint y: 54, distance: 5.0
click at [563, 55] on div "# If an ogre is closer than 5 meters, then attack it. while True : if enemy : d…" at bounding box center [564, 130] width 123 height 236
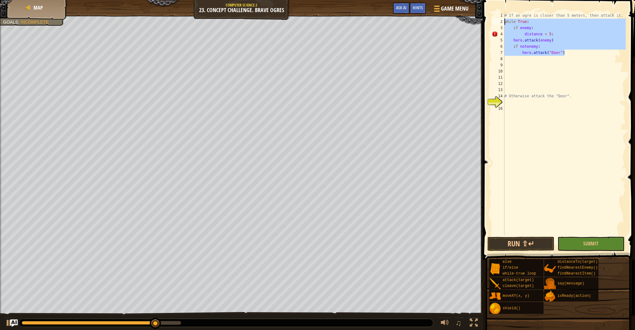
drag, startPoint x: 568, startPoint y: 55, endPoint x: 505, endPoint y: 23, distance: 70.2
click at [505, 23] on div "# If an ogre is closer than 5 meters, then attack it. while True : if enemy : d…" at bounding box center [564, 130] width 123 height 236
type textarea "while True: if enemy:"
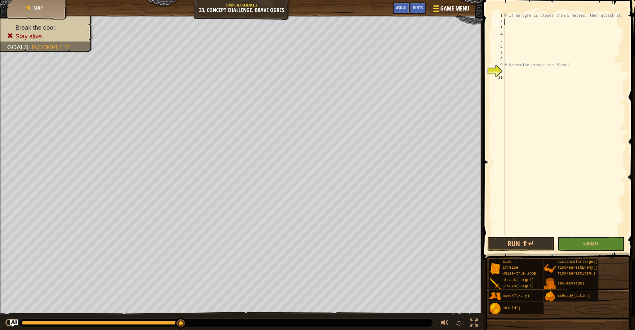
click at [440, 10] on div at bounding box center [436, 8] width 8 height 9
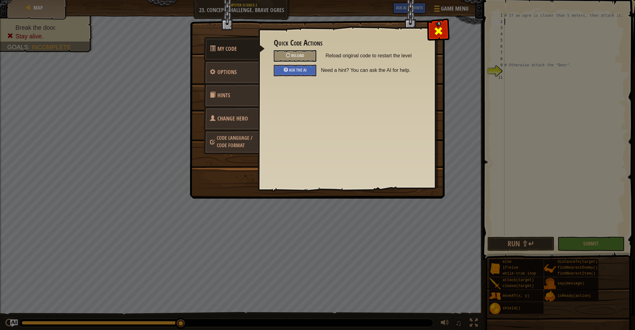
click at [436, 30] on span at bounding box center [439, 31] width 10 height 10
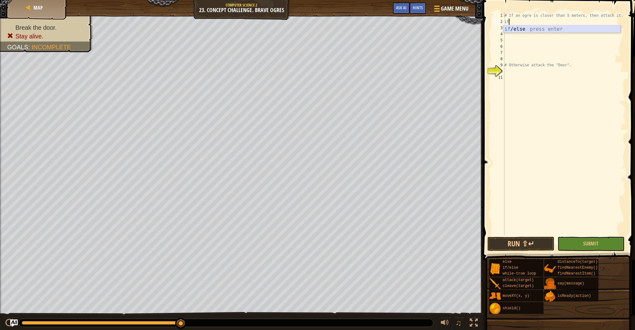
click at [522, 29] on div "if /else press enter" at bounding box center [561, 36] width 117 height 22
drag, startPoint x: 529, startPoint y: 24, endPoint x: 505, endPoint y: 22, distance: 24.0
click at [505, 22] on div "# If an ogre is closer than 5 meters, then attack it. if enemy : # Otherwise at…" at bounding box center [564, 130] width 123 height 236
type textarea "if enemy:"
type textarea ";"
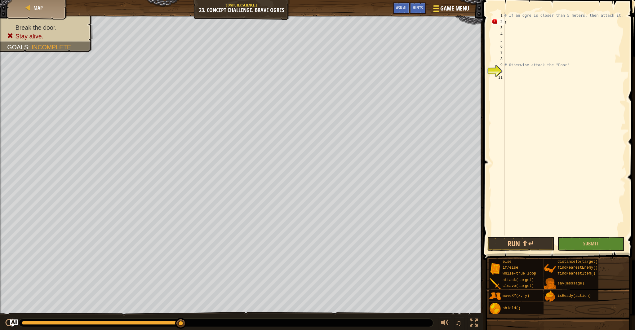
click at [437, 11] on span at bounding box center [436, 11] width 6 height 1
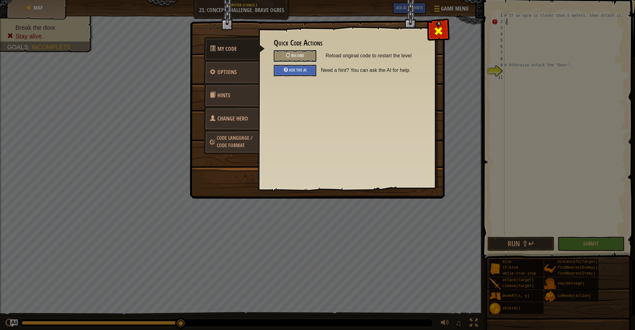
click at [439, 30] on span at bounding box center [439, 31] width 10 height 10
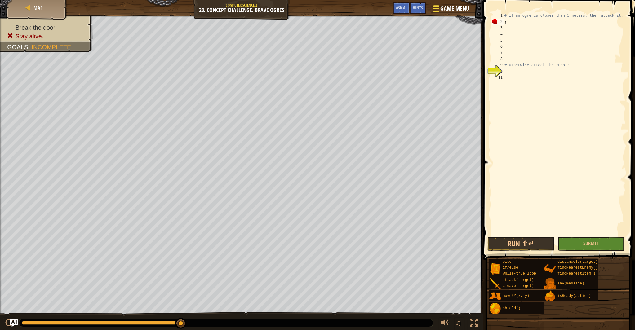
click at [436, 10] on div at bounding box center [436, 8] width 8 height 9
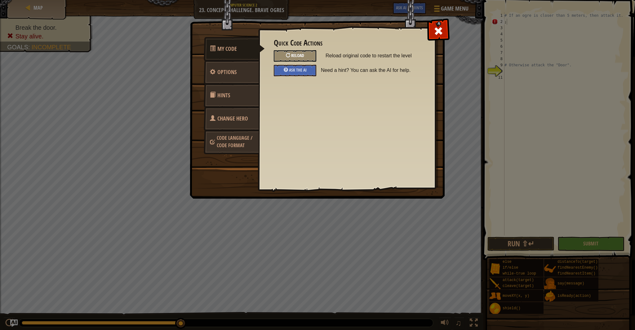
click at [305, 53] on div "Reload" at bounding box center [295, 55] width 42 height 11
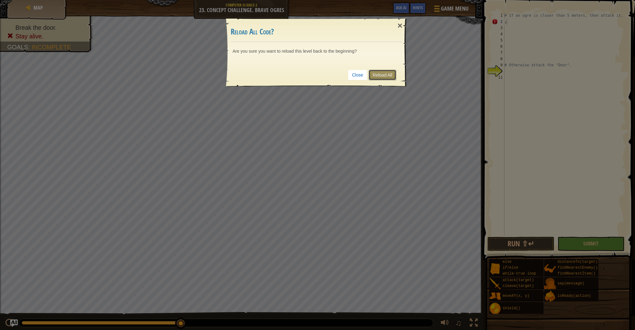
click at [379, 77] on link "Reload All" at bounding box center [383, 75] width 28 height 11
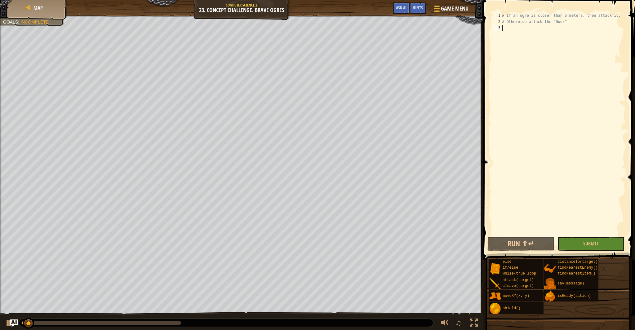
drag, startPoint x: 509, startPoint y: 33, endPoint x: 515, endPoint y: 30, distance: 7.0
click at [509, 33] on div "# If an ogre is closer than 5 meters, then attack it. # Otherwise attack the "D…" at bounding box center [563, 130] width 125 height 236
